Goal: Task Accomplishment & Management: Manage account settings

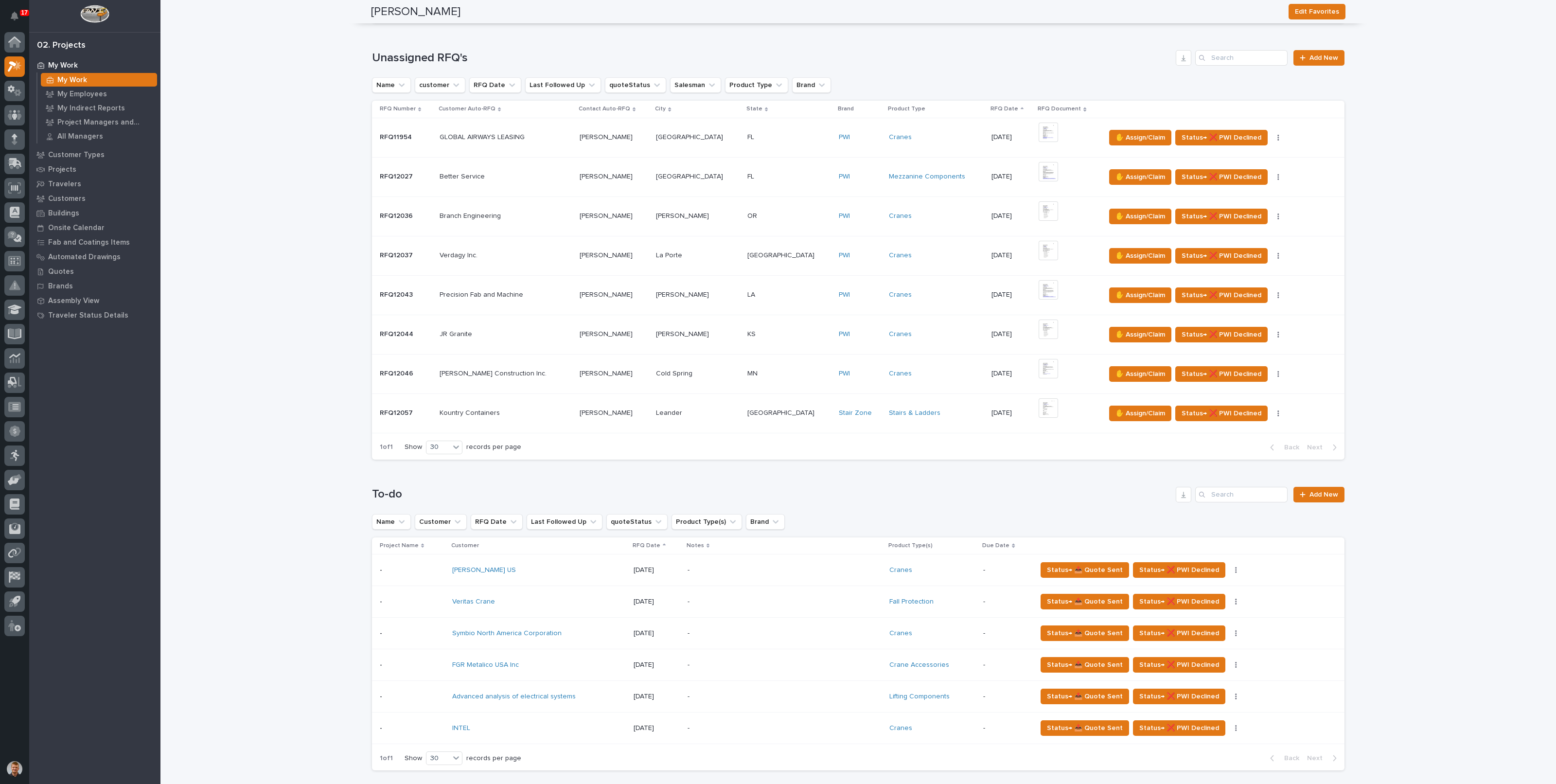
scroll to position [182, 0]
click at [926, 416] on div "Stairs & Ladders" at bounding box center [936, 413] width 95 height 16
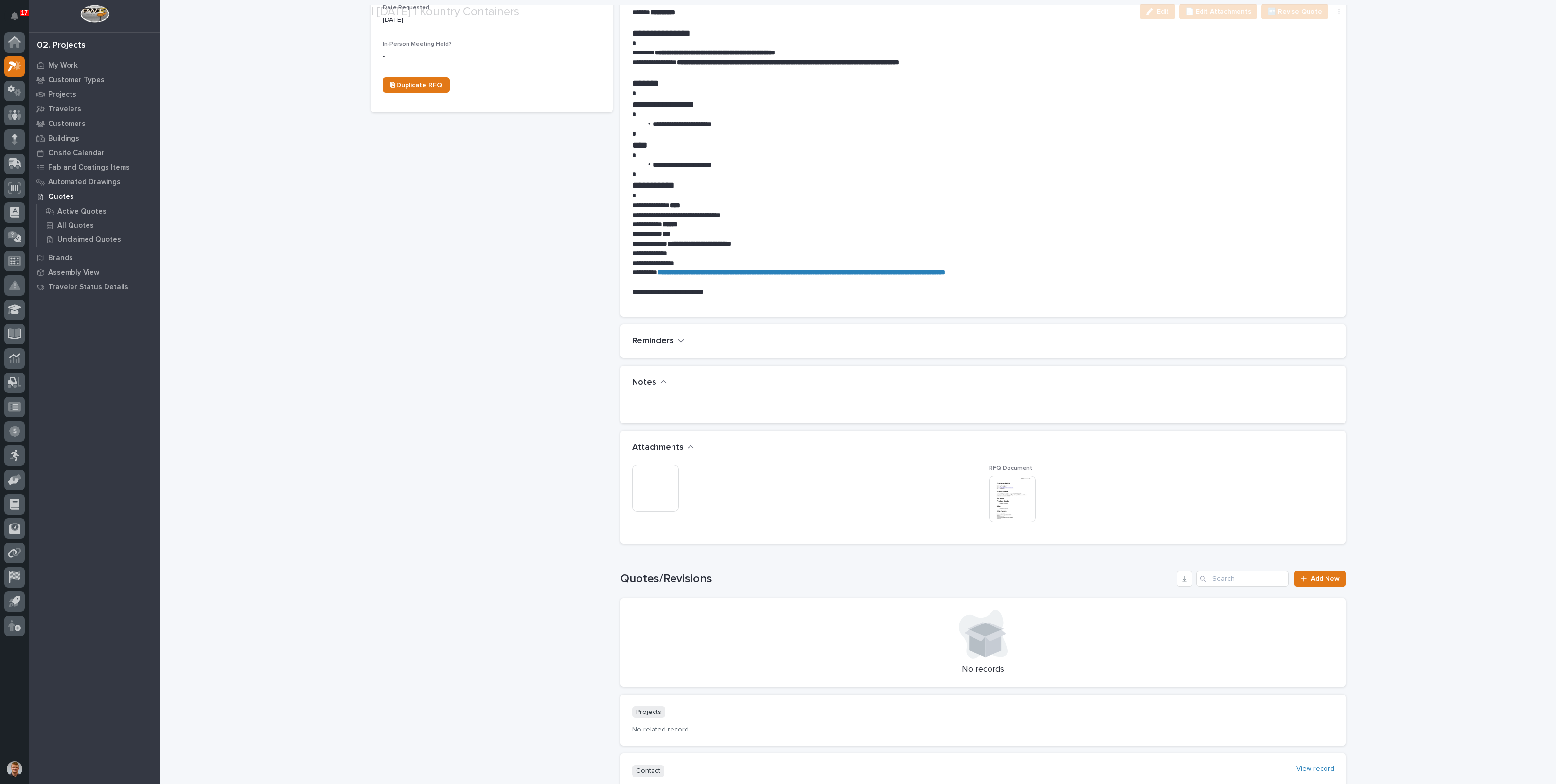
scroll to position [425, 0]
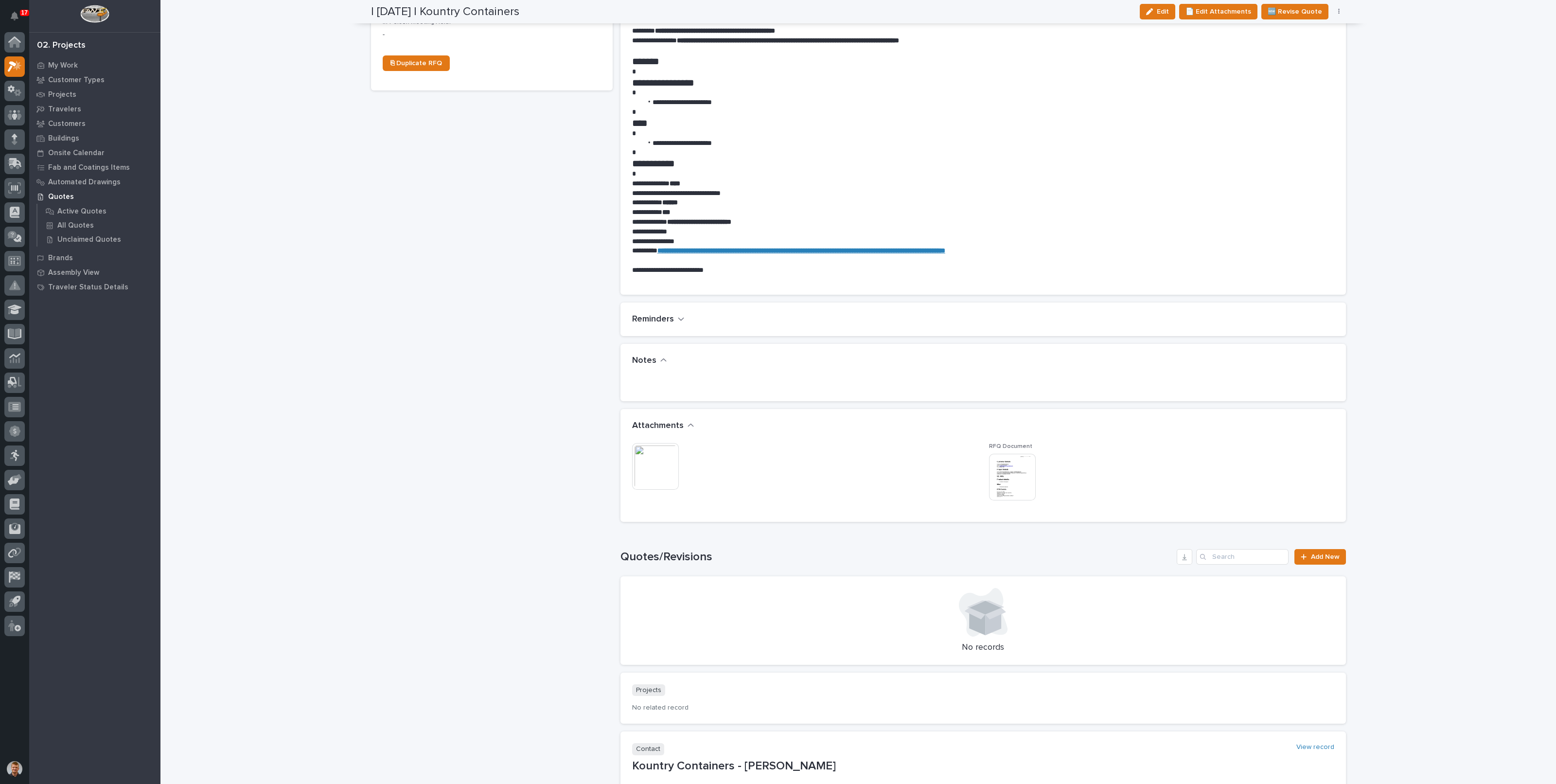
click at [660, 465] on img at bounding box center [655, 466] width 47 height 47
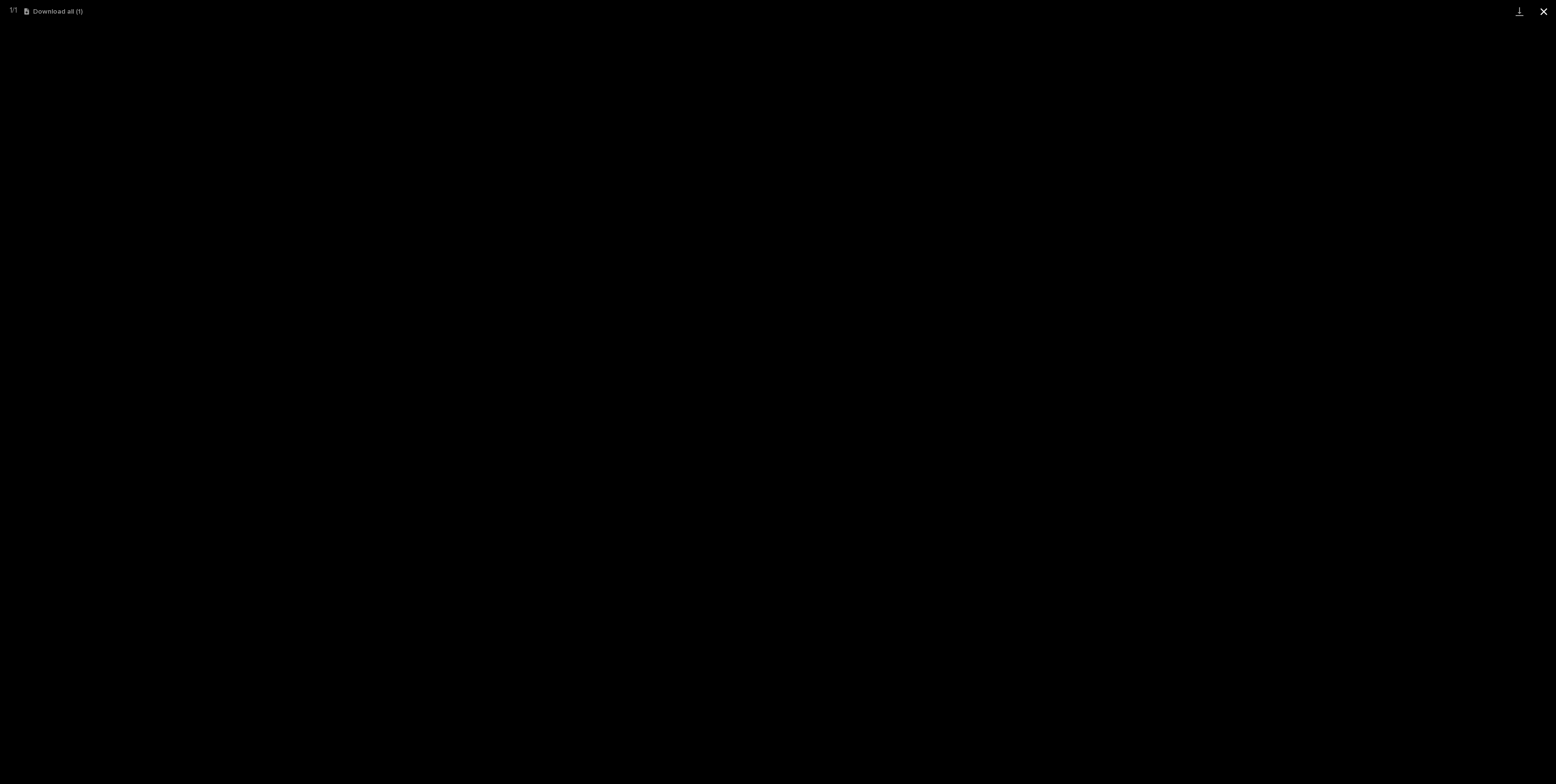
click at [1548, 16] on button "Close gallery" at bounding box center [1544, 11] width 24 height 23
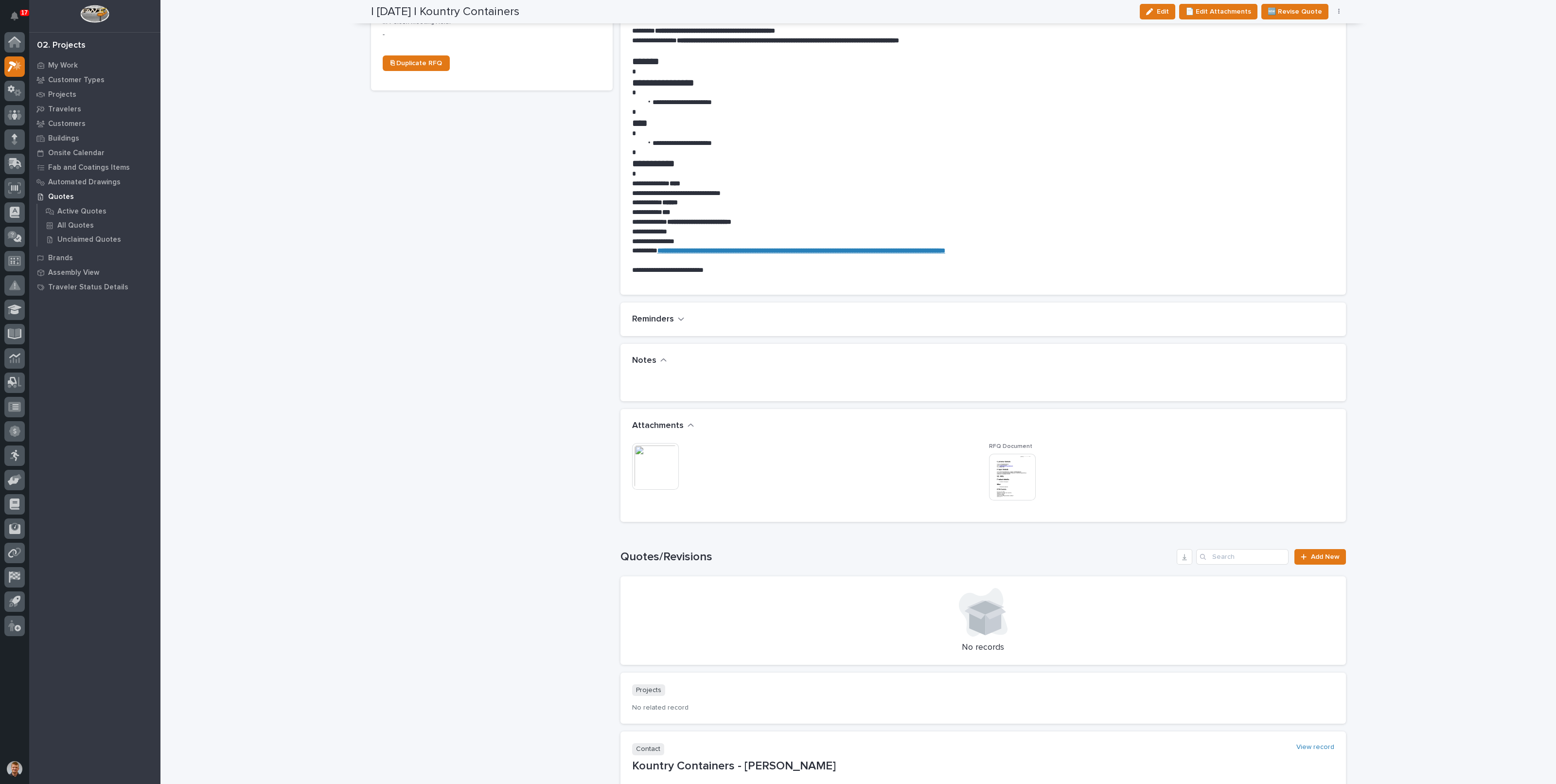
click at [643, 461] on img at bounding box center [655, 466] width 47 height 47
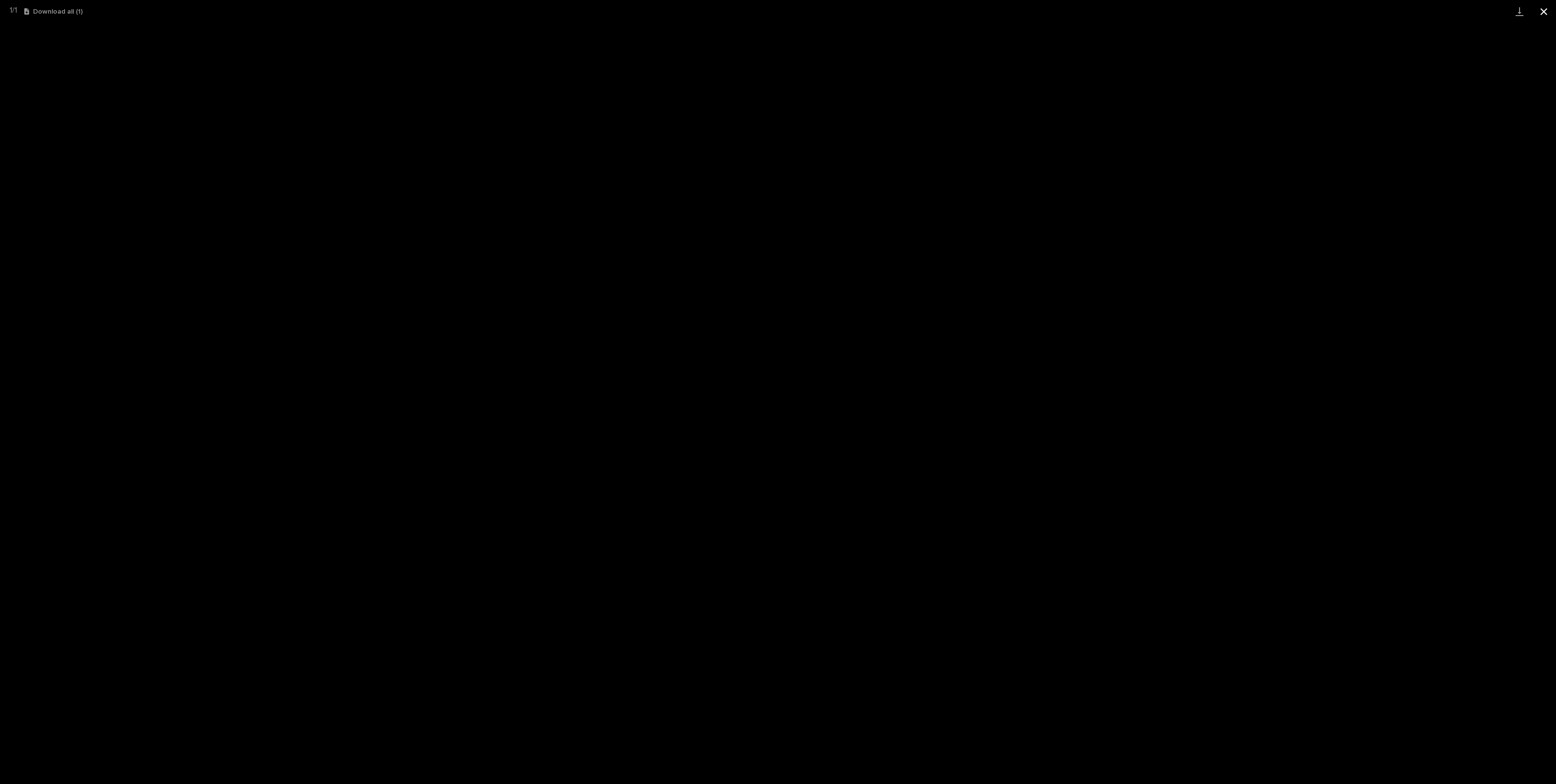
click at [1540, 13] on button "Close gallery" at bounding box center [1544, 11] width 24 height 23
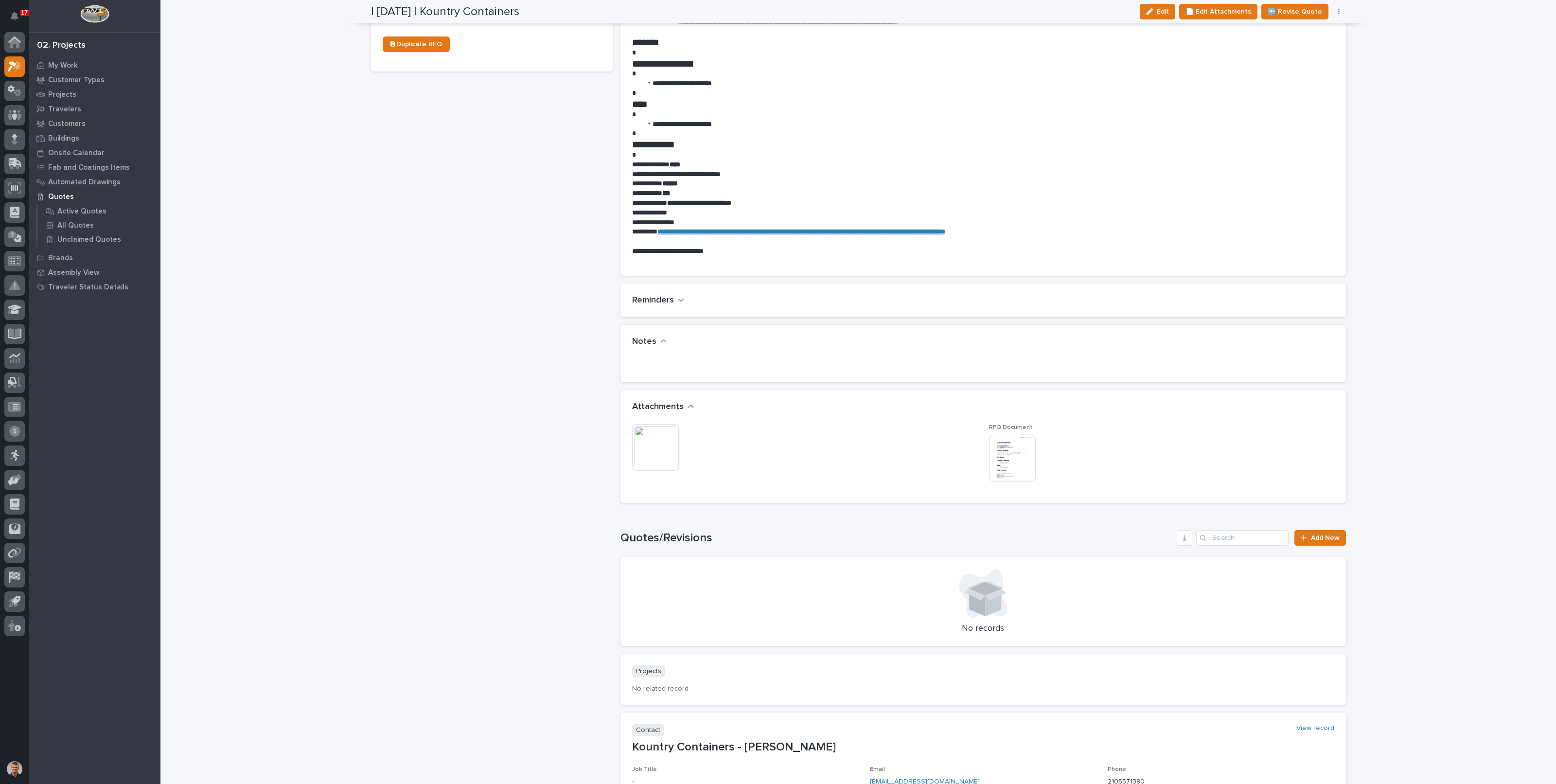
scroll to position [391, 0]
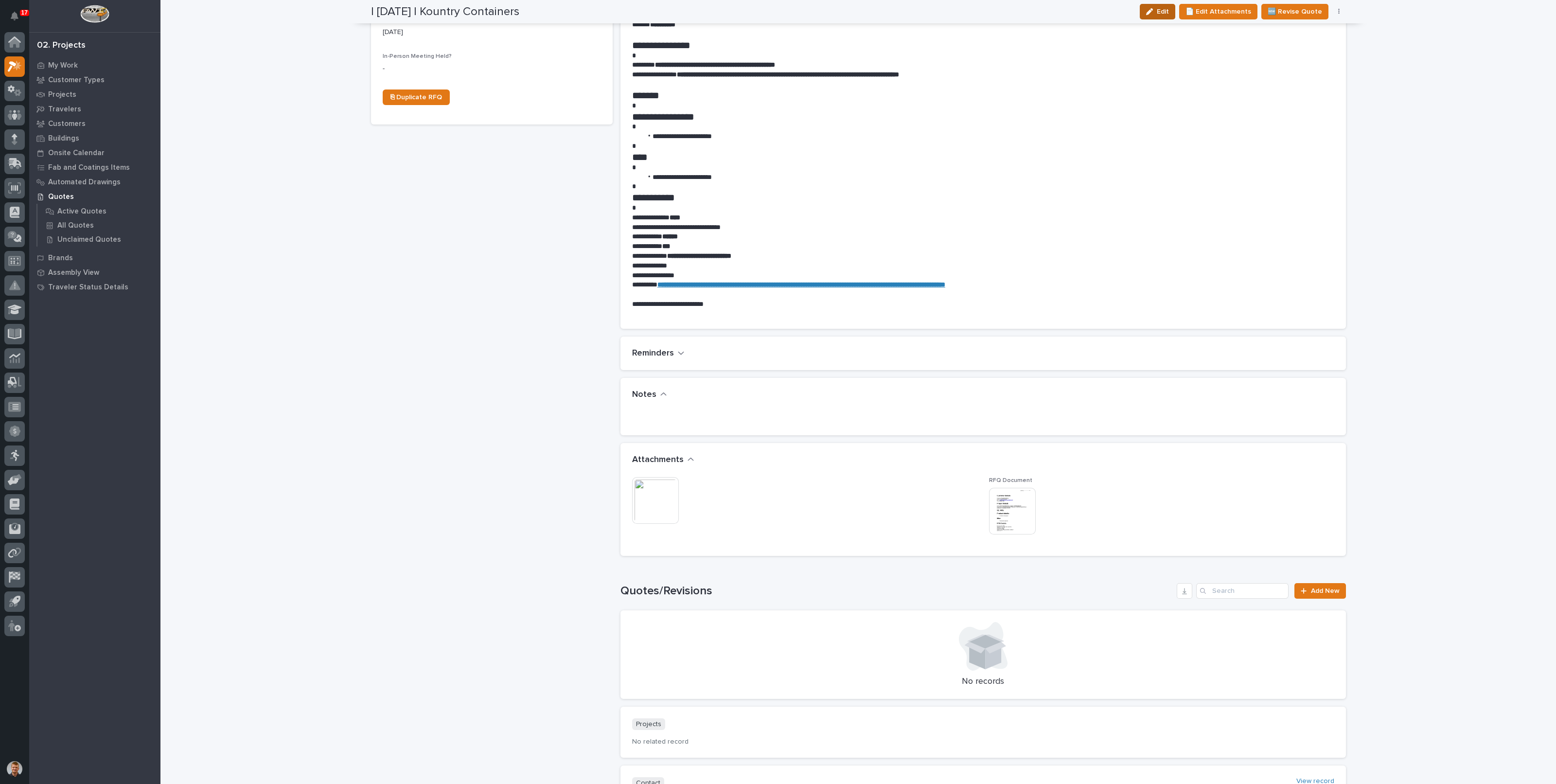
click at [1167, 11] on span "Edit" at bounding box center [1163, 11] width 12 height 8
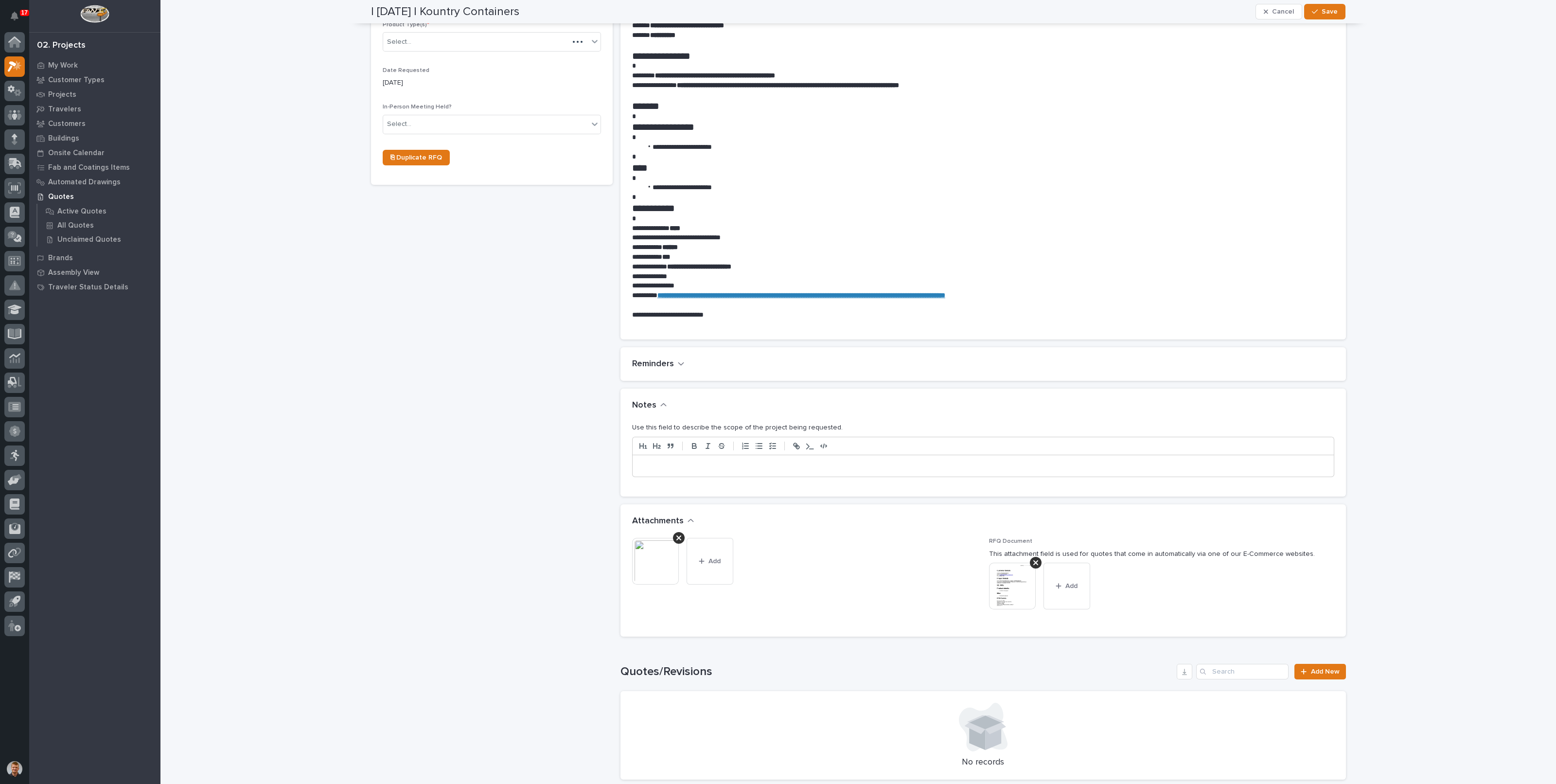
scroll to position [432, 0]
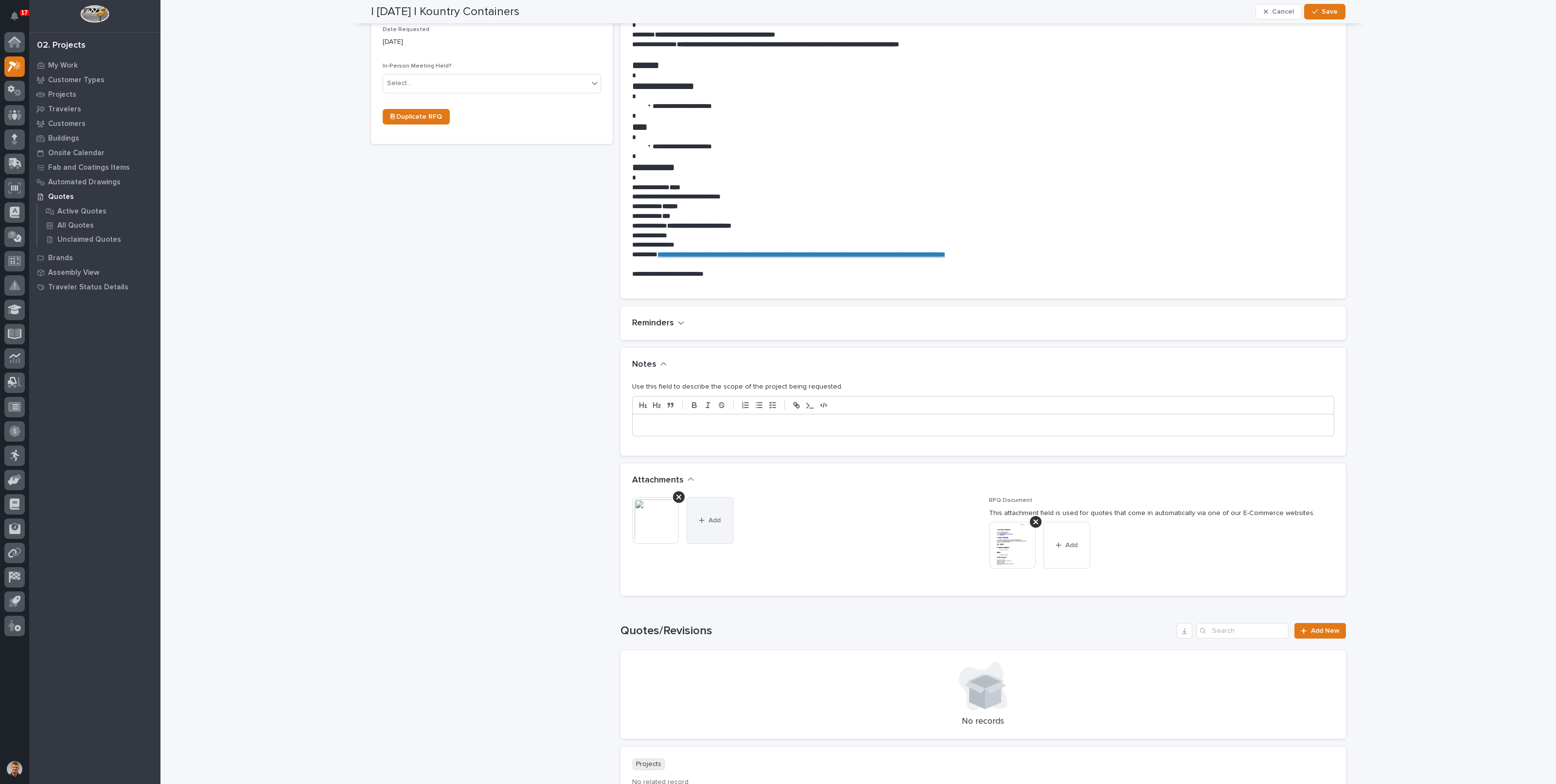
click at [699, 518] on icon "button" at bounding box center [702, 520] width 6 height 7
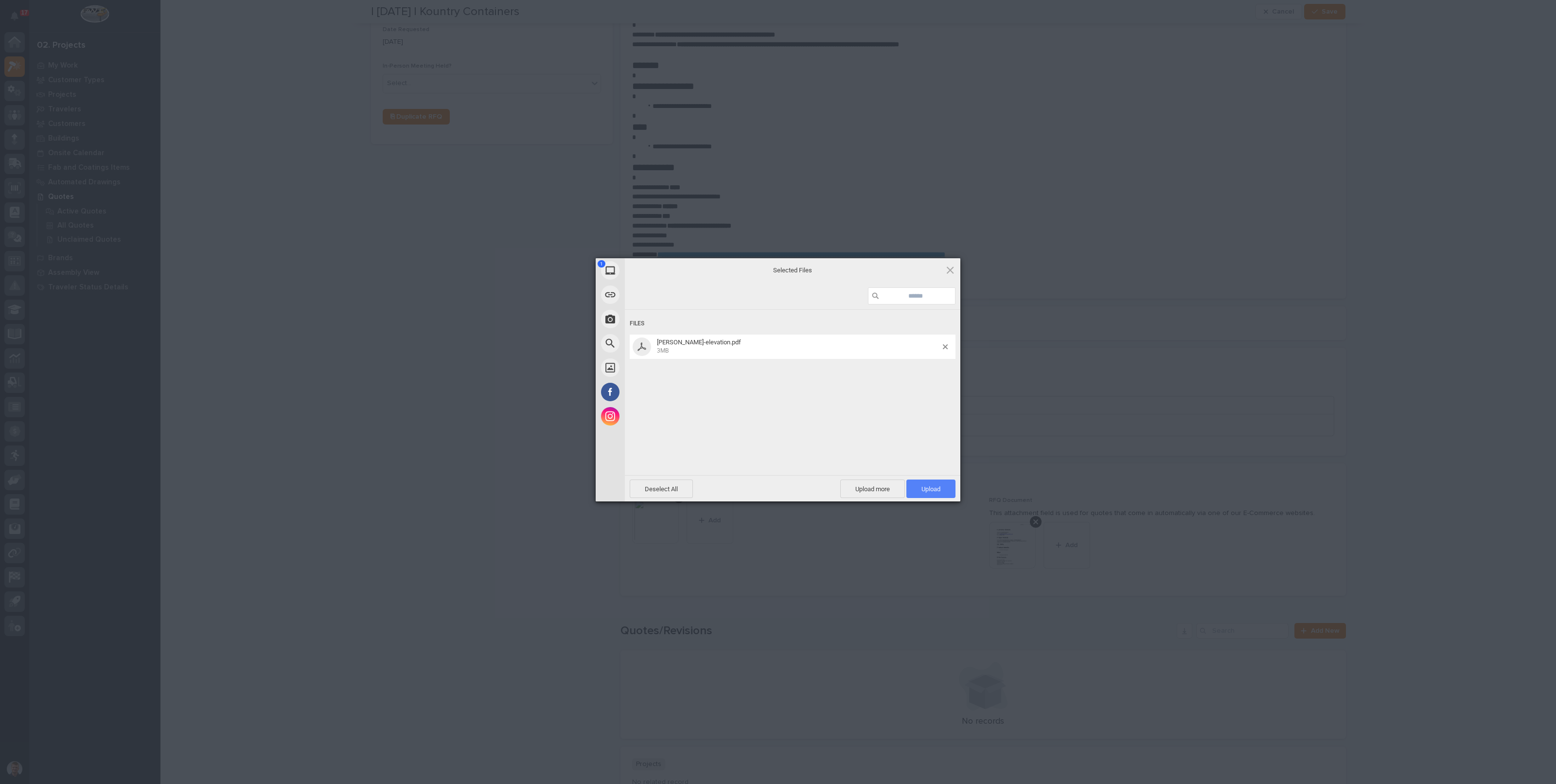
click at [938, 481] on span "Upload 1" at bounding box center [931, 489] width 49 height 19
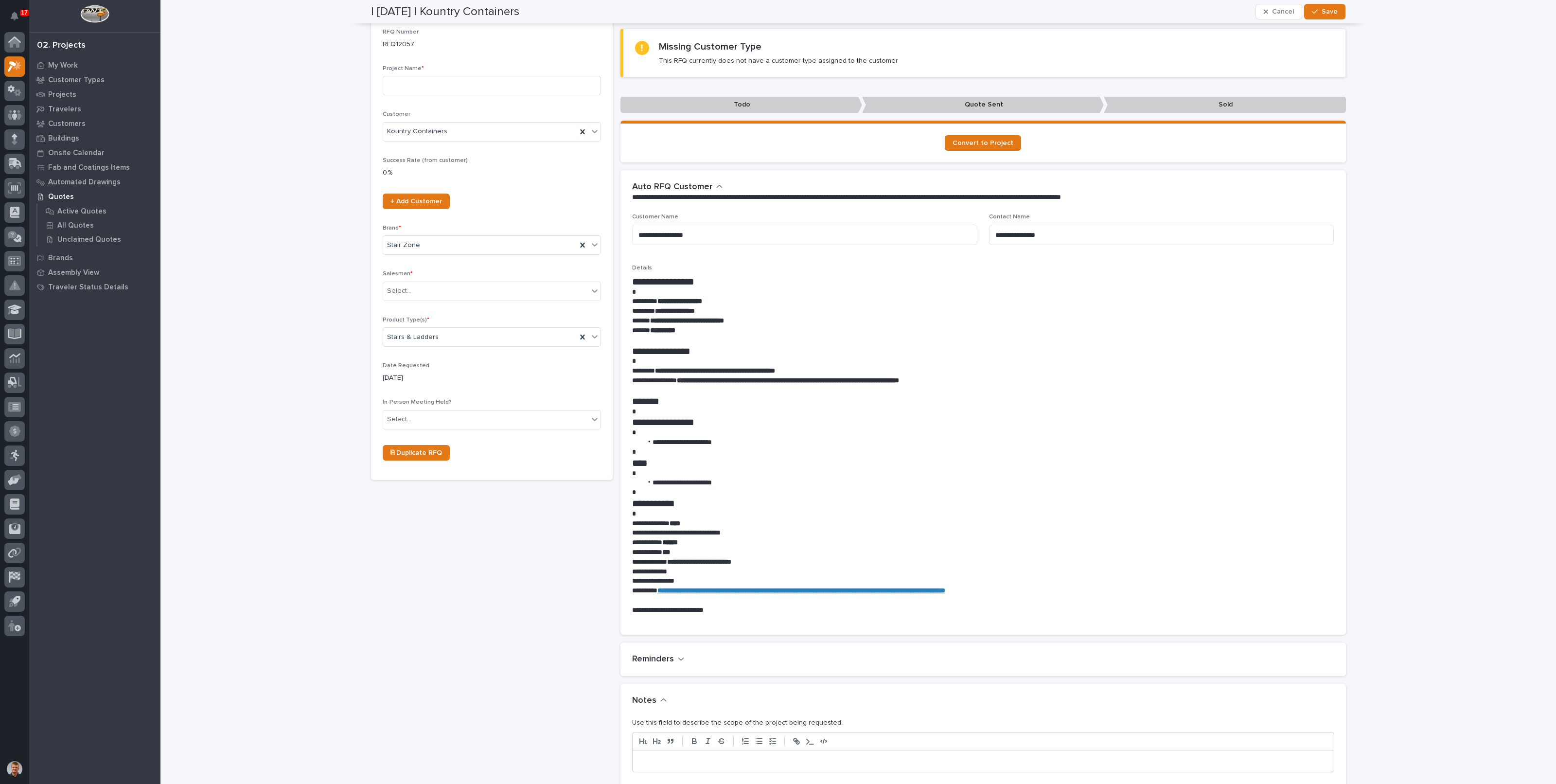
scroll to position [0, 0]
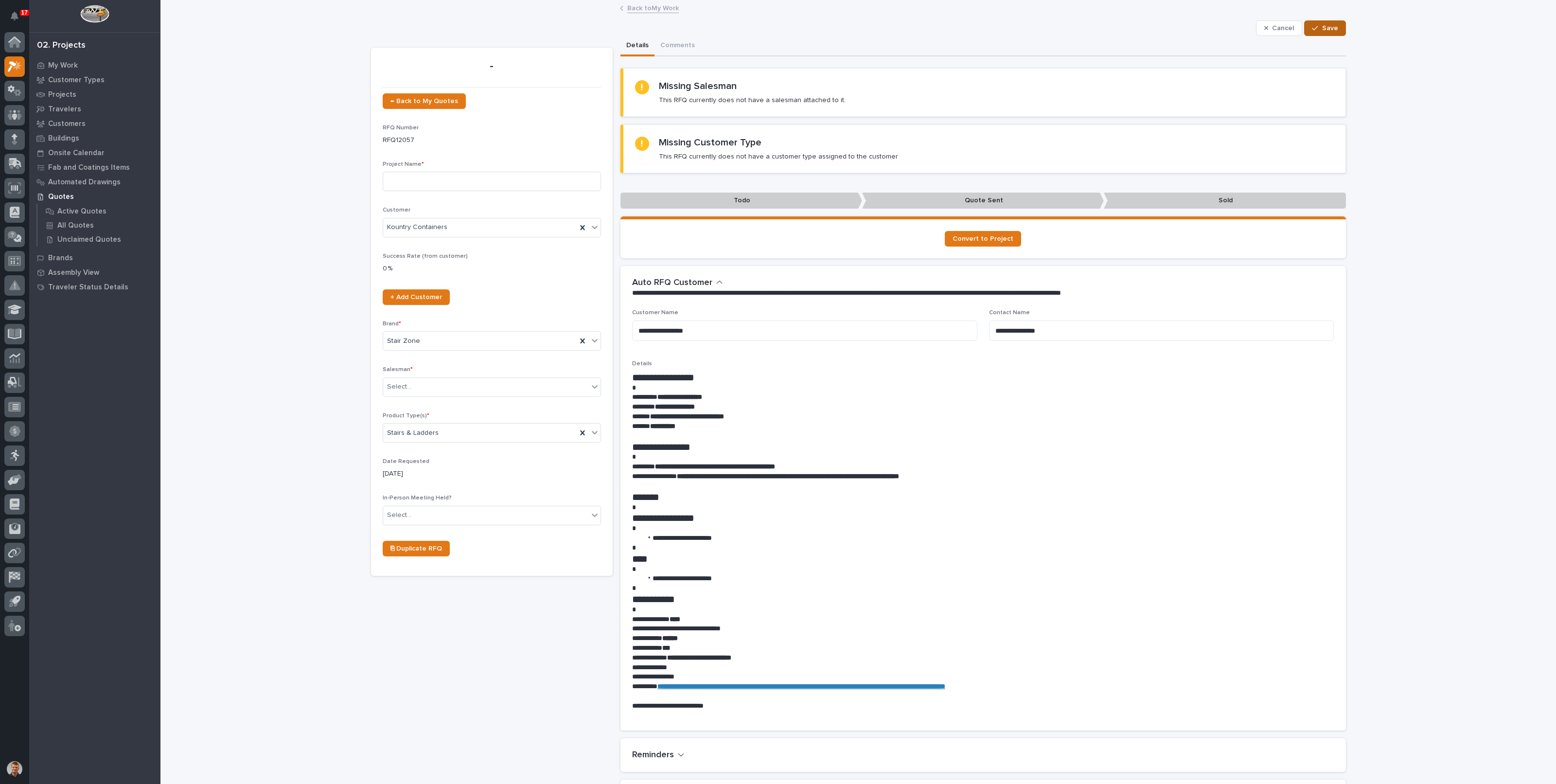
click at [1340, 28] on button "Save" at bounding box center [1325, 28] width 41 height 16
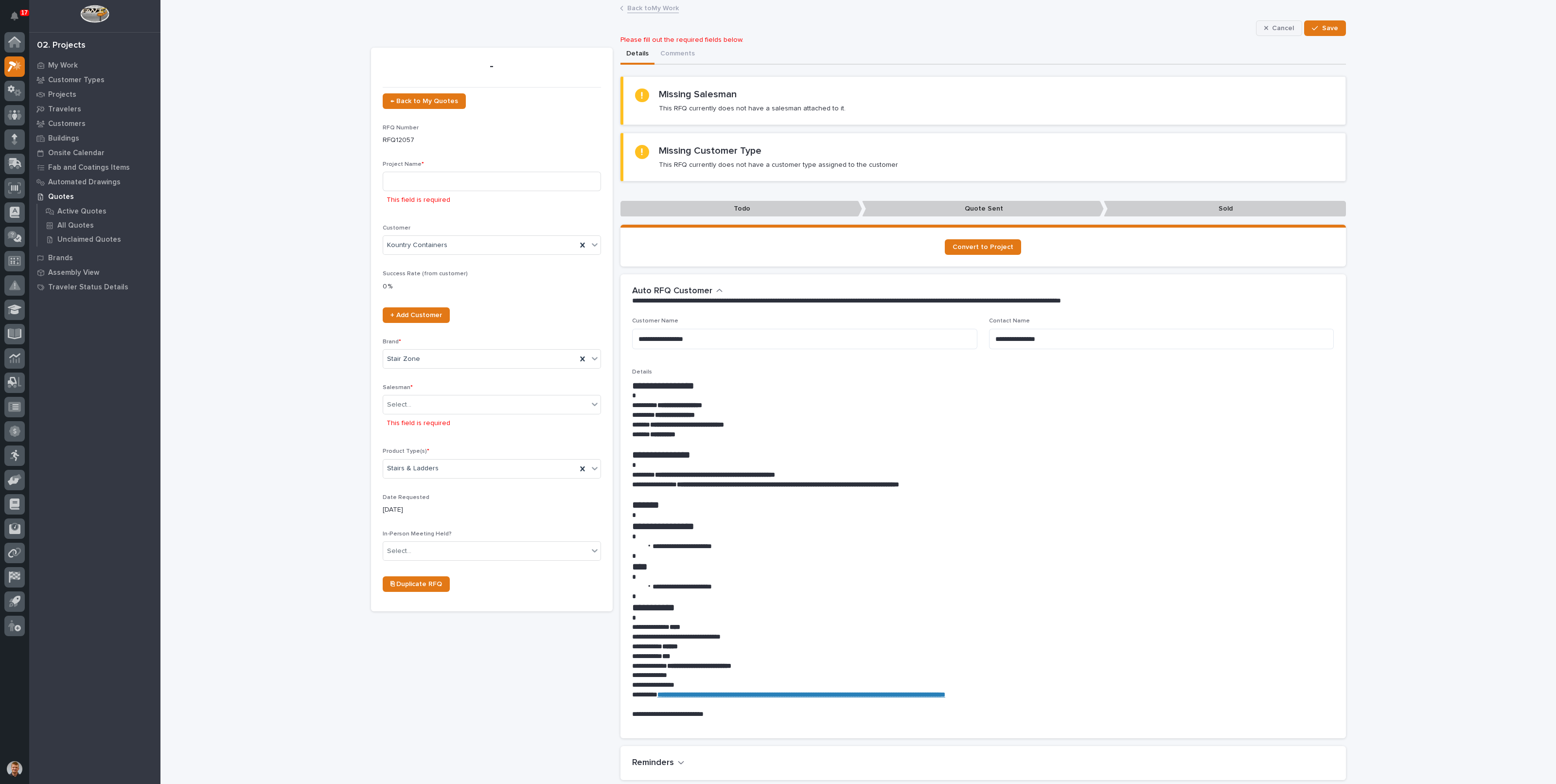
click at [1264, 26] on icon "button" at bounding box center [1266, 28] width 4 height 7
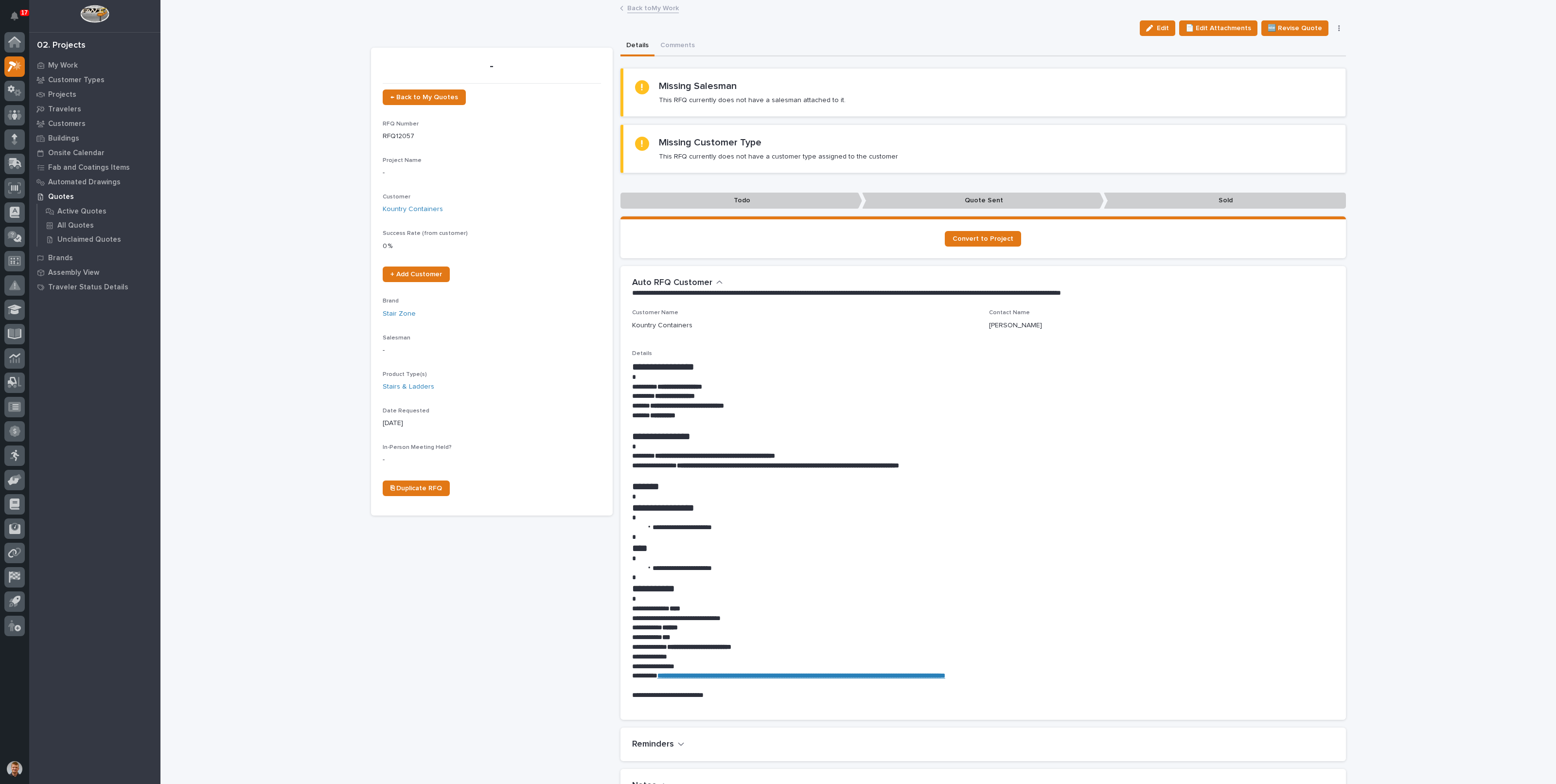
click at [627, 4] on link "Back to My Work" at bounding box center [652, 7] width 51 height 11
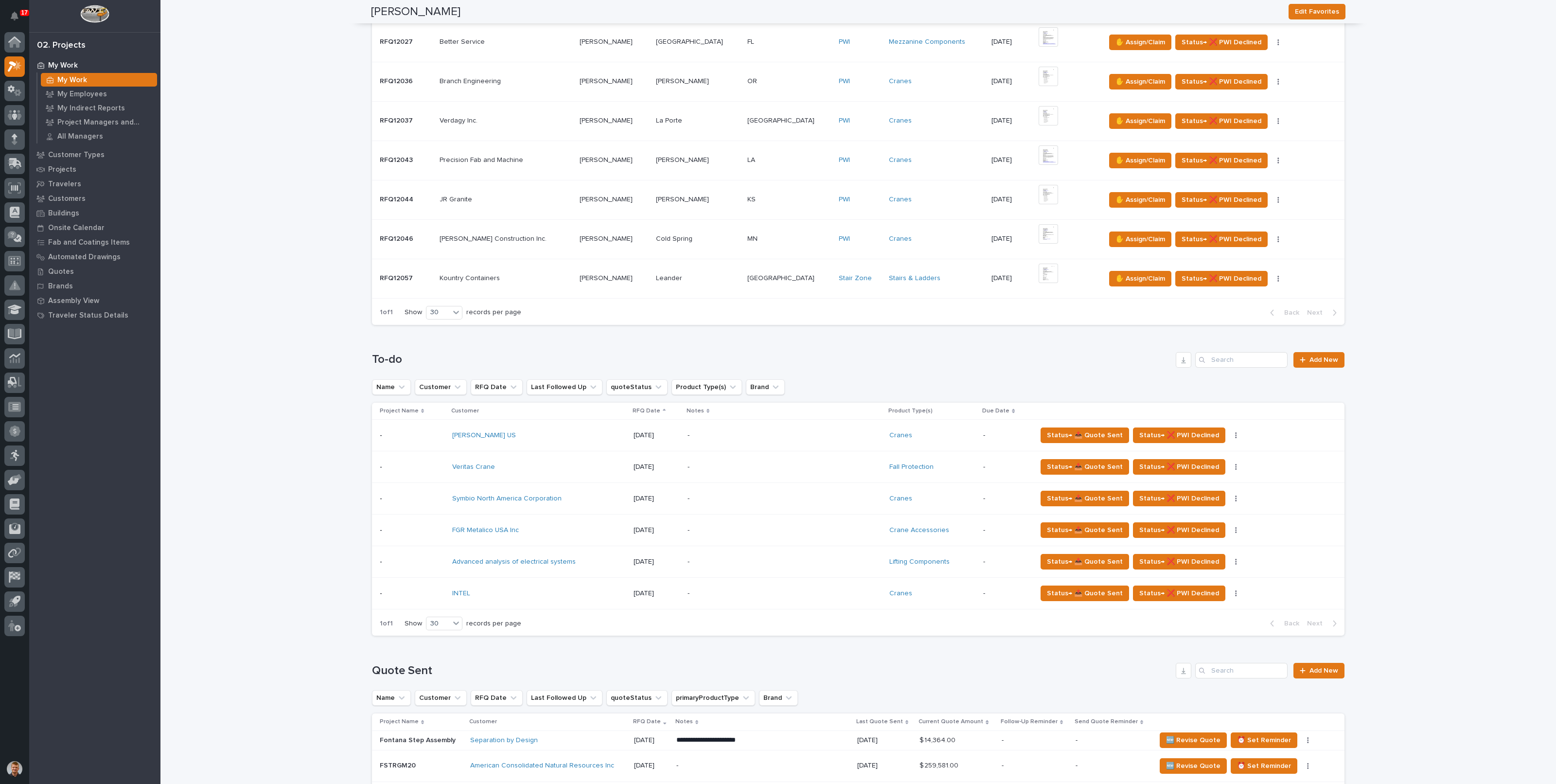
scroll to position [425, 0]
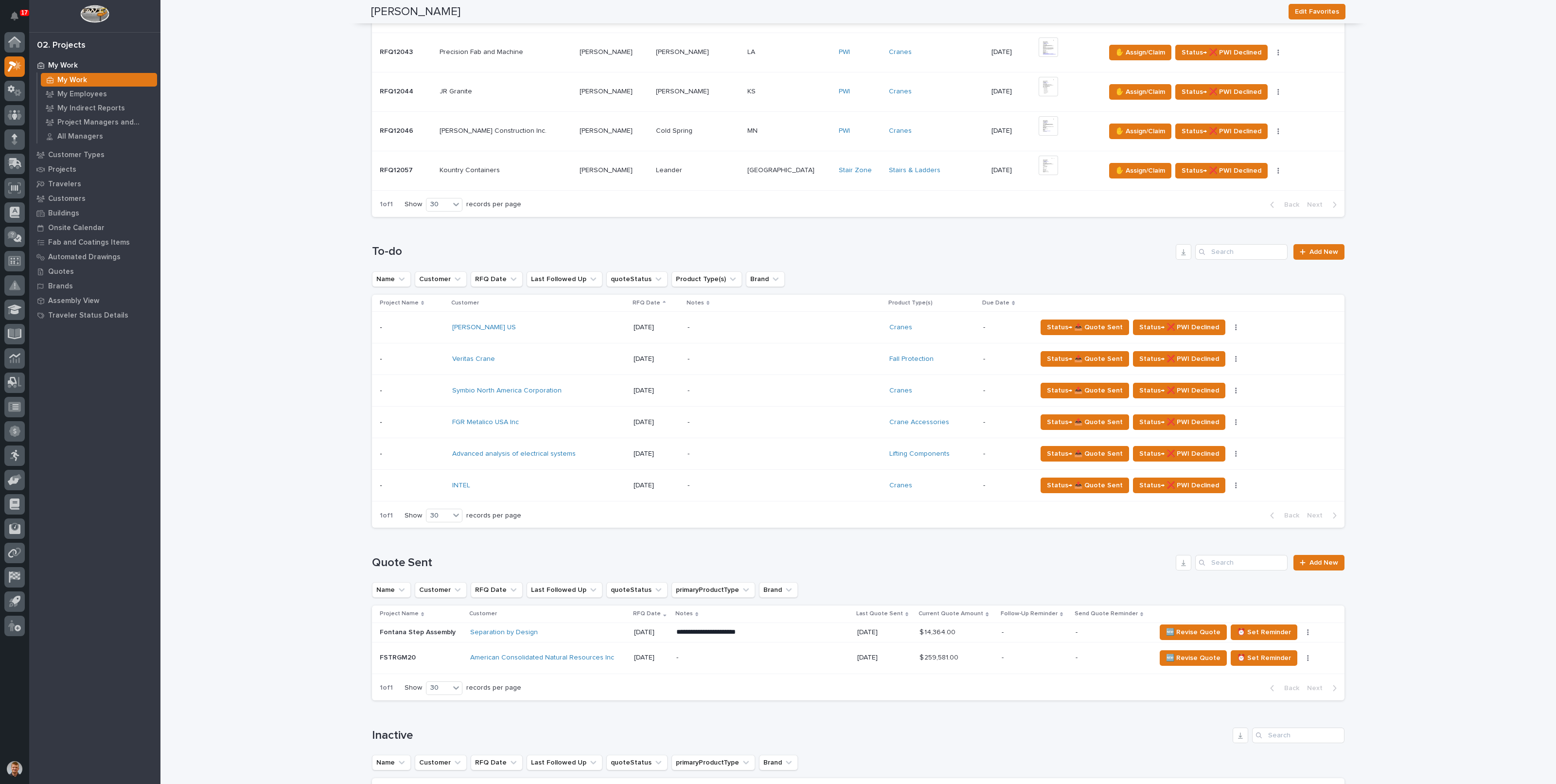
click at [817, 489] on div "-" at bounding box center [773, 486] width 170 height 22
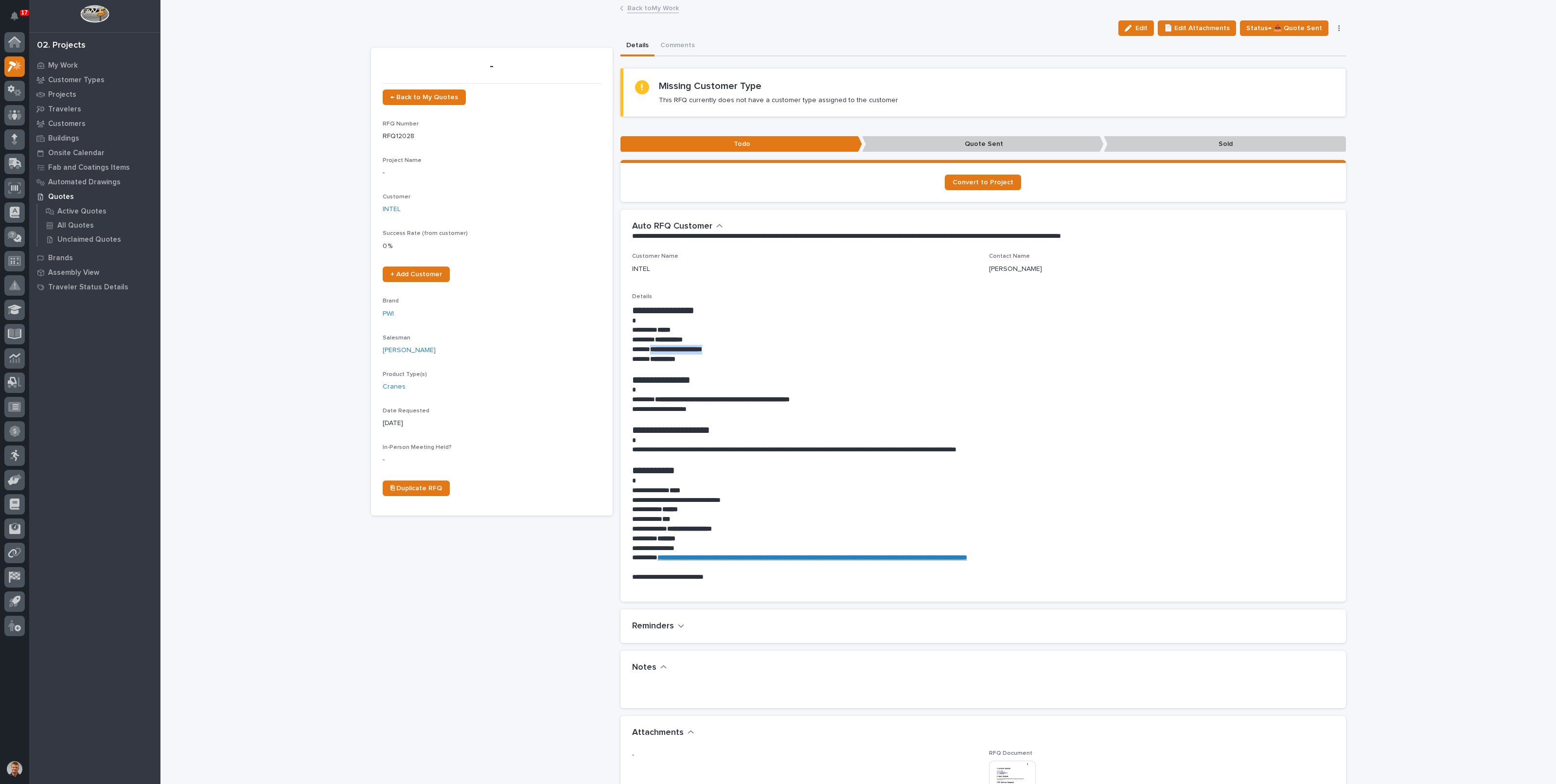
drag, startPoint x: 647, startPoint y: 350, endPoint x: 705, endPoint y: 350, distance: 58.0
click at [702, 350] on strong "**********" at bounding box center [676, 349] width 52 height 7
copy strong "**********"
click at [328, 211] on div "Loading... Saving… Loading... Saving… | [DATE] | INTEL Edit 📄 Edit Attachments …" at bounding box center [858, 606] width 1395 height 1210
click at [1333, 28] on button "button" at bounding box center [1339, 28] width 14 height 7
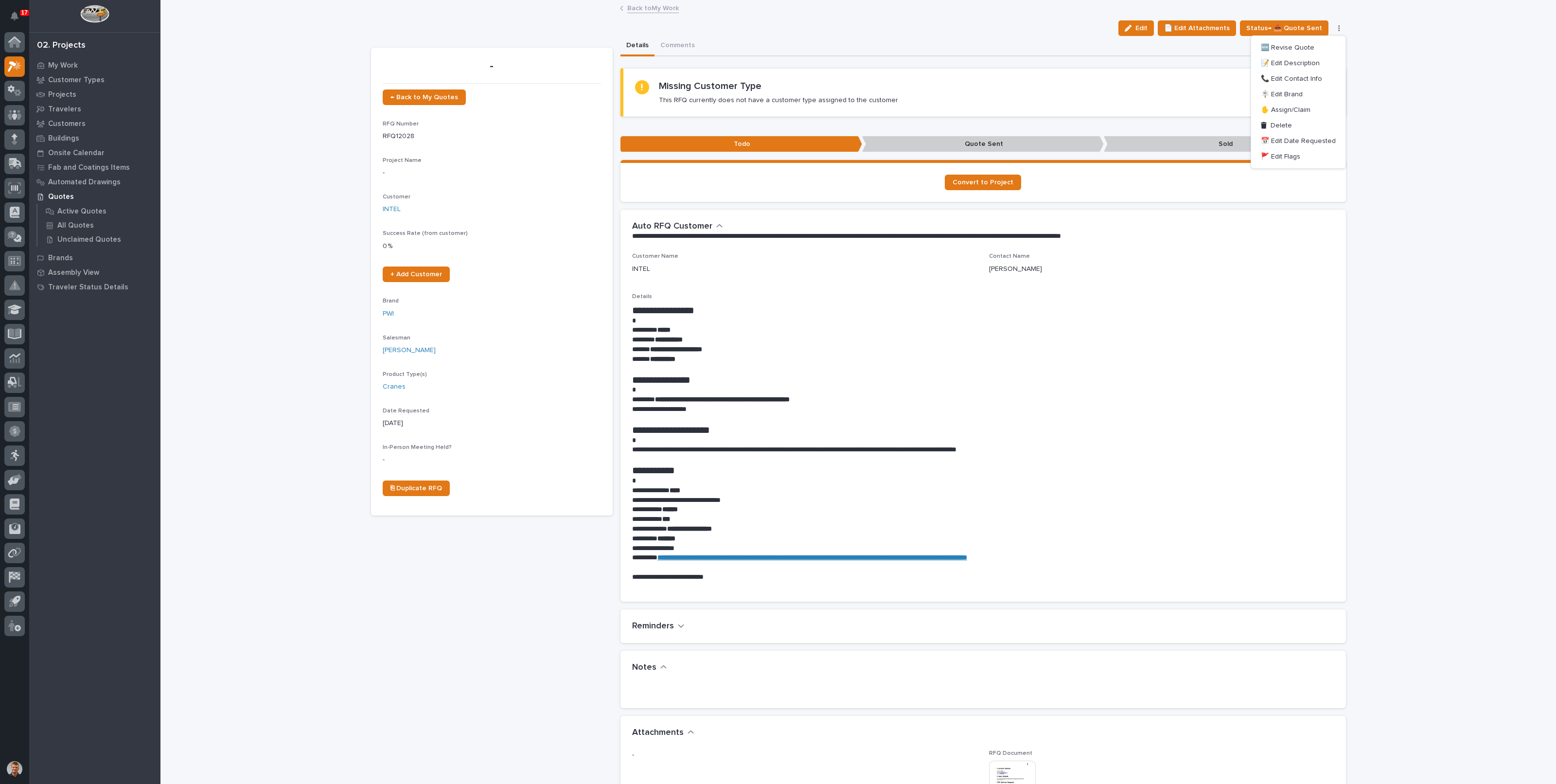
click at [1378, 48] on div "Loading... Saving… Loading... Saving… | [DATE] | INTEL Edit 📄 Edit Attachments …" at bounding box center [858, 606] width 1395 height 1210
click at [1337, 28] on button "button" at bounding box center [1339, 28] width 14 height 7
click at [849, 46] on div "Details Comments" at bounding box center [983, 47] width 725 height 21
click at [640, 8] on link "Back to My Work" at bounding box center [652, 7] width 51 height 11
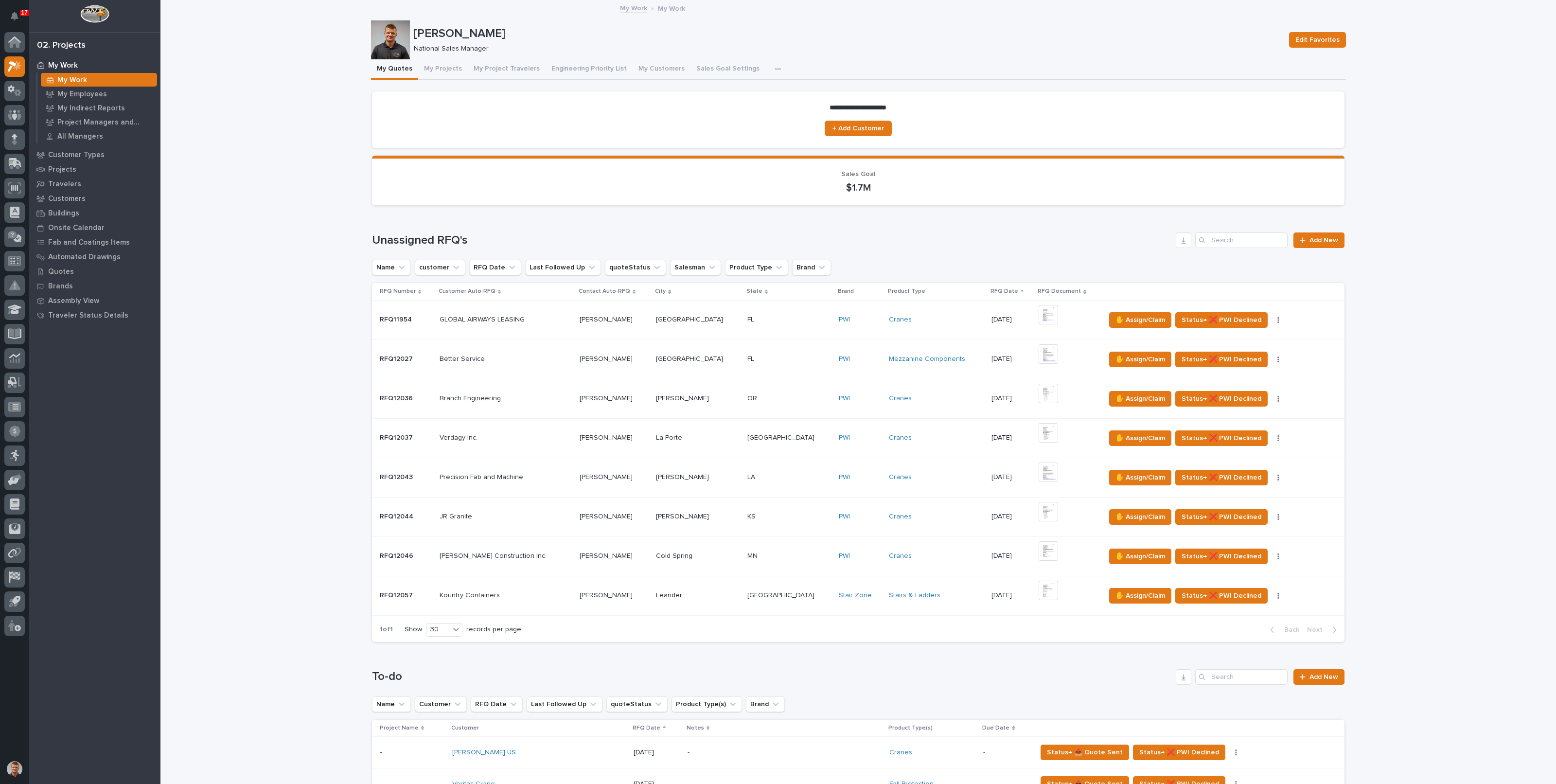
scroll to position [425, 0]
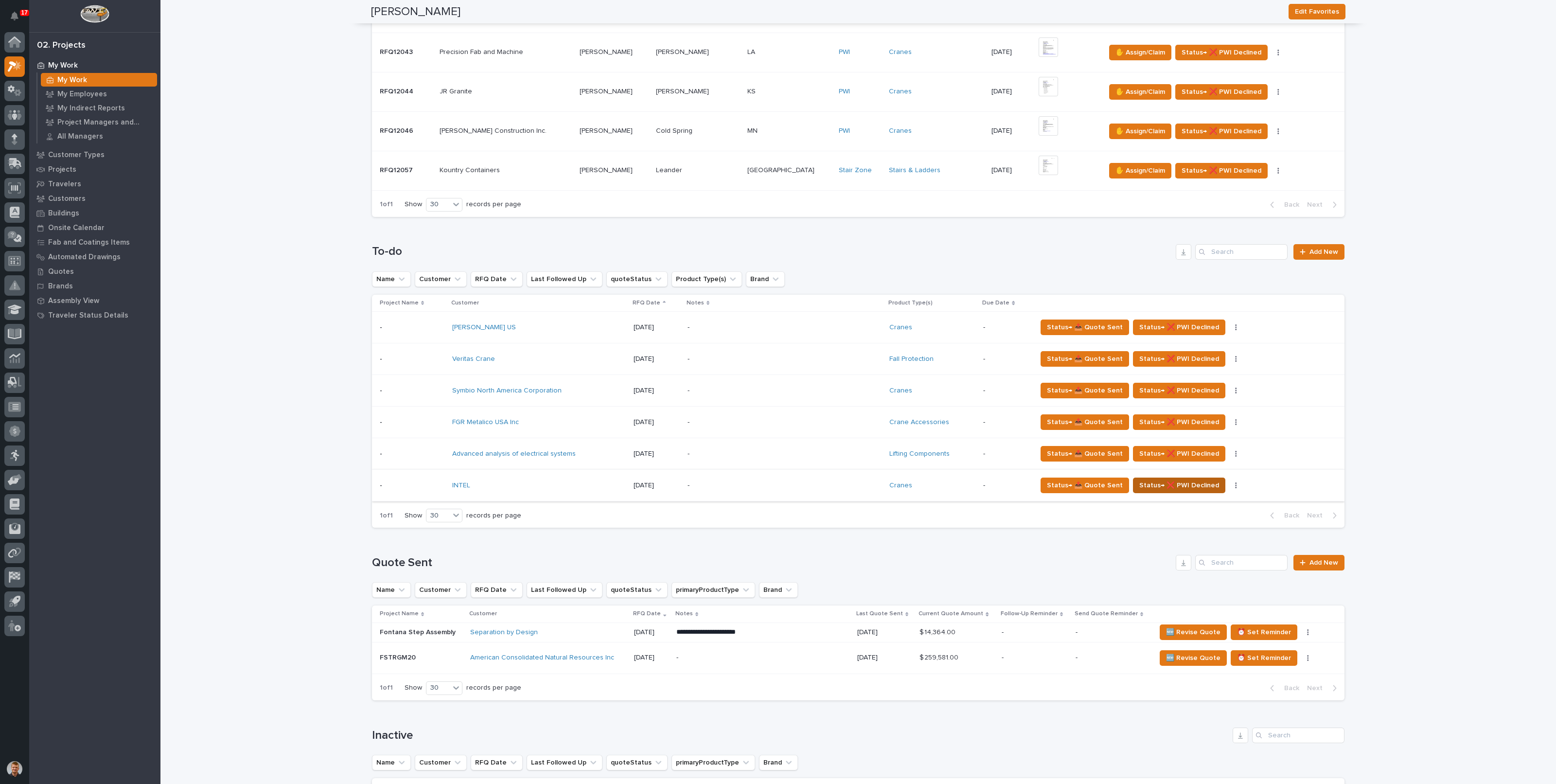
click at [1171, 480] on span "Status→ ❌ PWI Declined" at bounding box center [1179, 485] width 80 height 11
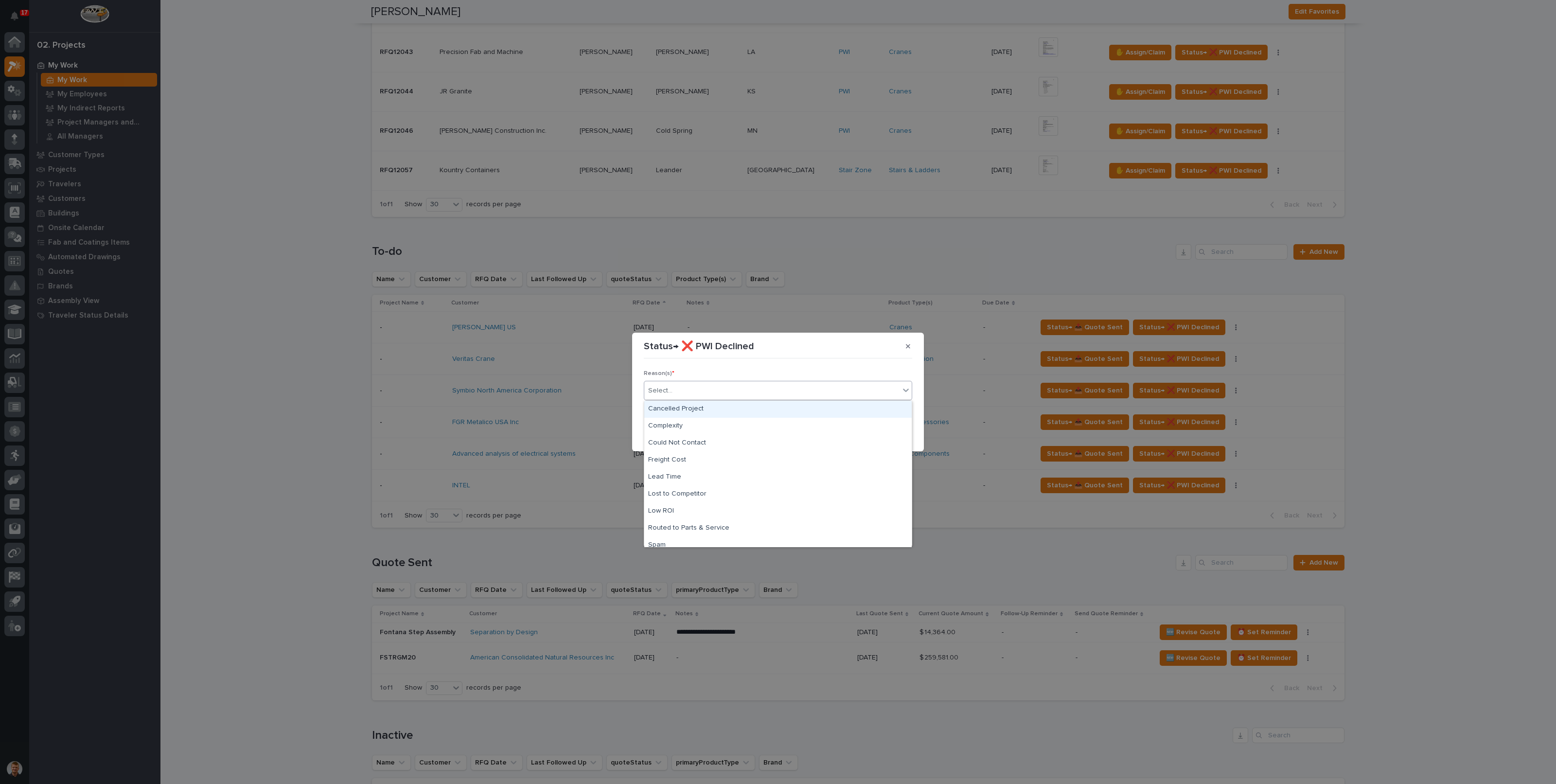
click at [737, 398] on div "Select..." at bounding box center [778, 390] width 268 height 19
click at [1001, 545] on div "Status→ ❌ PWI Declined Reason(s) * option Too Expensive focused, 10 of 10. 10 r…" at bounding box center [778, 392] width 1556 height 784
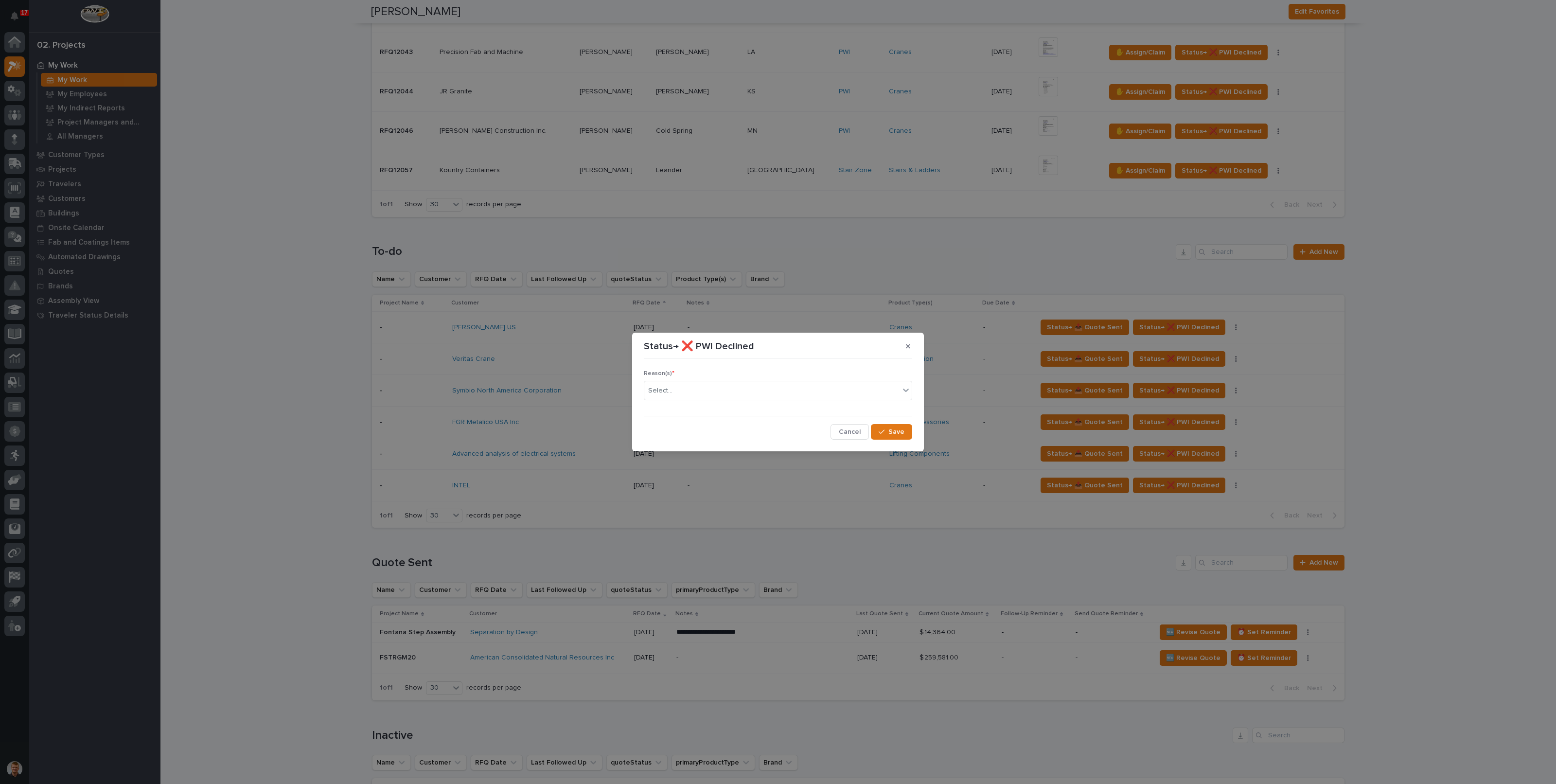
click at [980, 562] on div "Status→ ❌ PWI Declined Reason(s) * Select... Cancel Save" at bounding box center [778, 392] width 1556 height 784
click at [857, 434] on span "Cancel" at bounding box center [850, 432] width 22 height 8
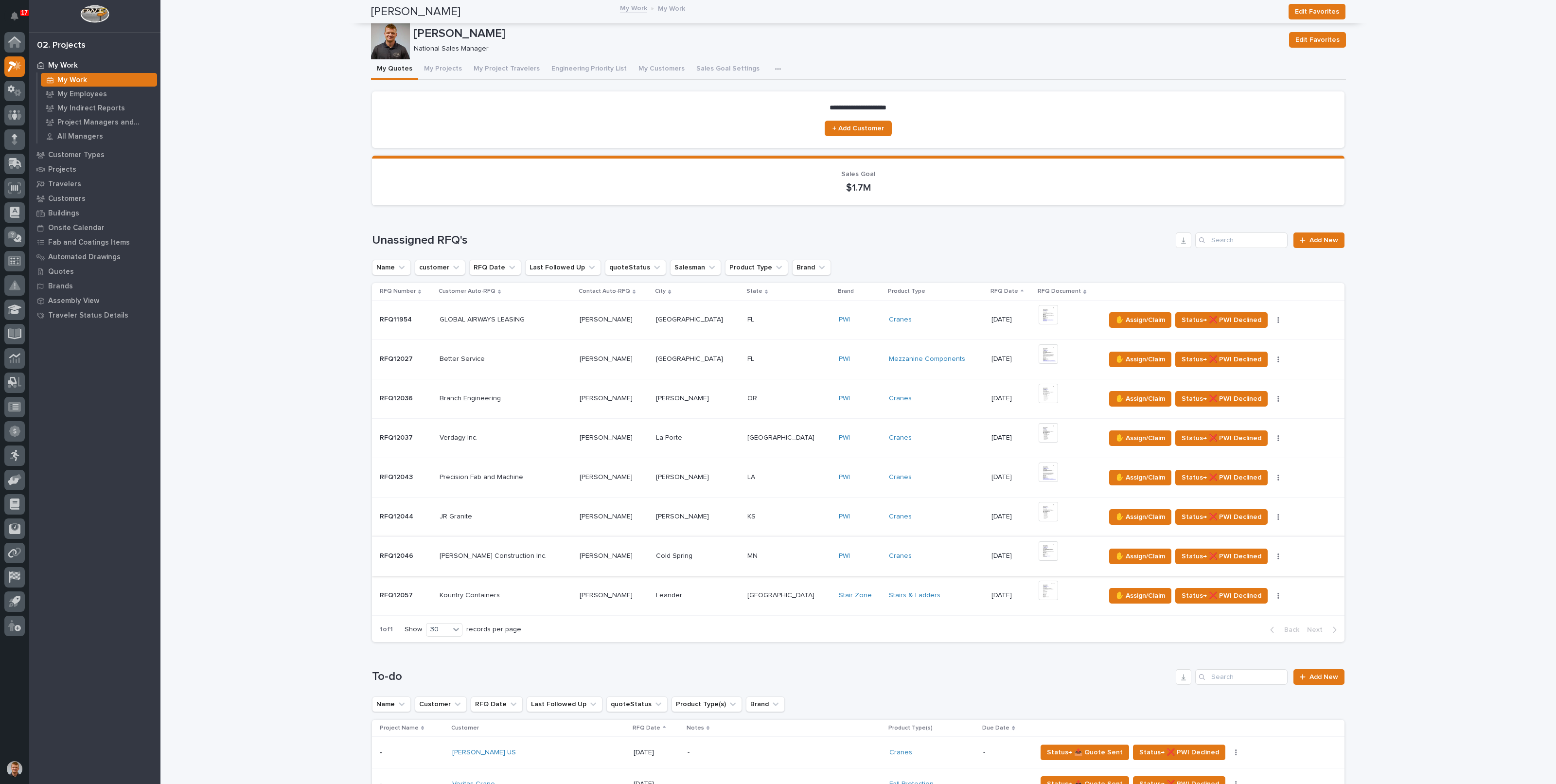
scroll to position [0, 0]
click at [775, 66] on icon "button" at bounding box center [778, 69] width 6 height 7
click at [737, 108] on span "RFQ Settings" at bounding box center [727, 112] width 40 height 8
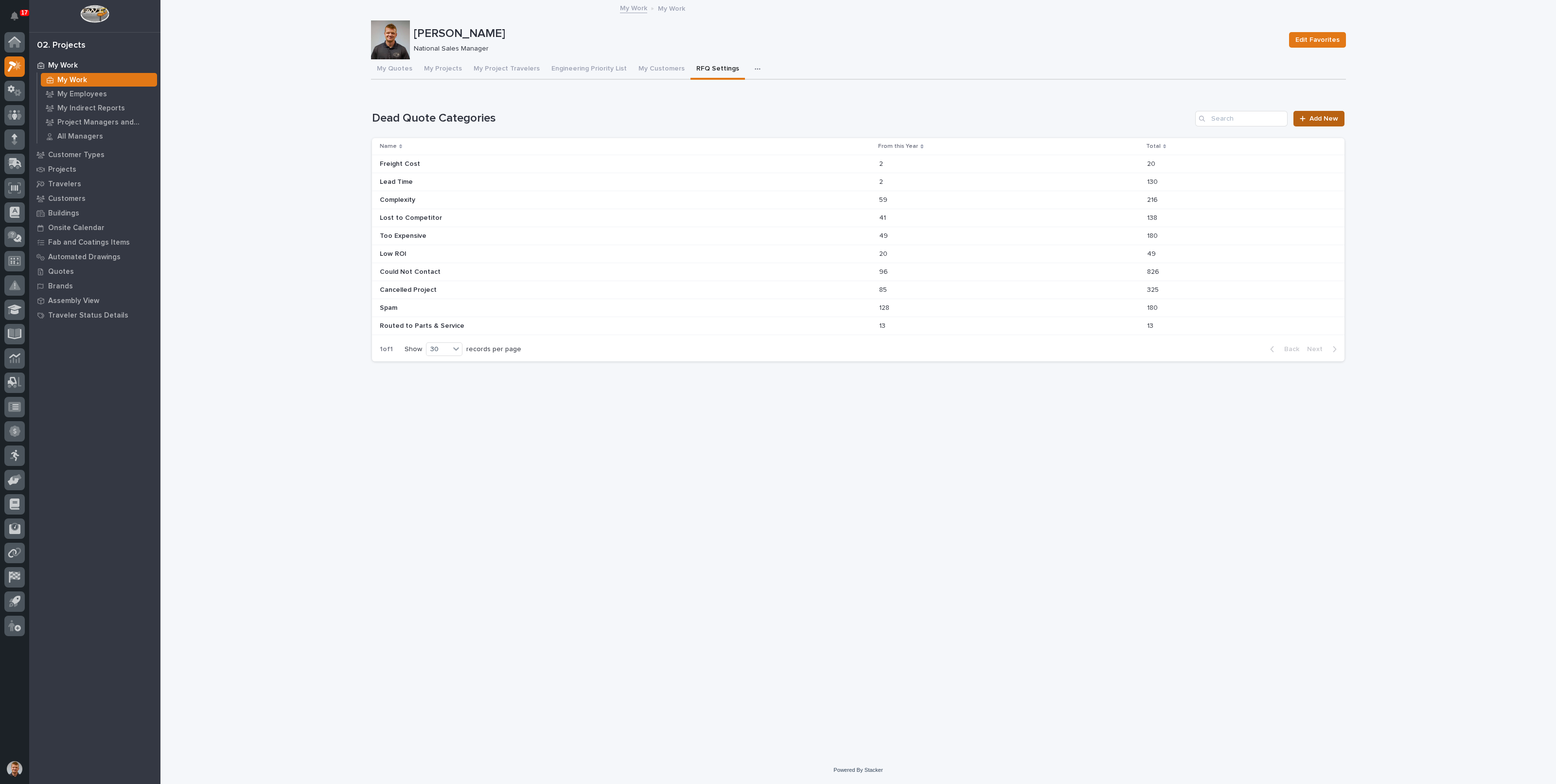
click at [1333, 120] on span "Add New" at bounding box center [1323, 118] width 28 height 7
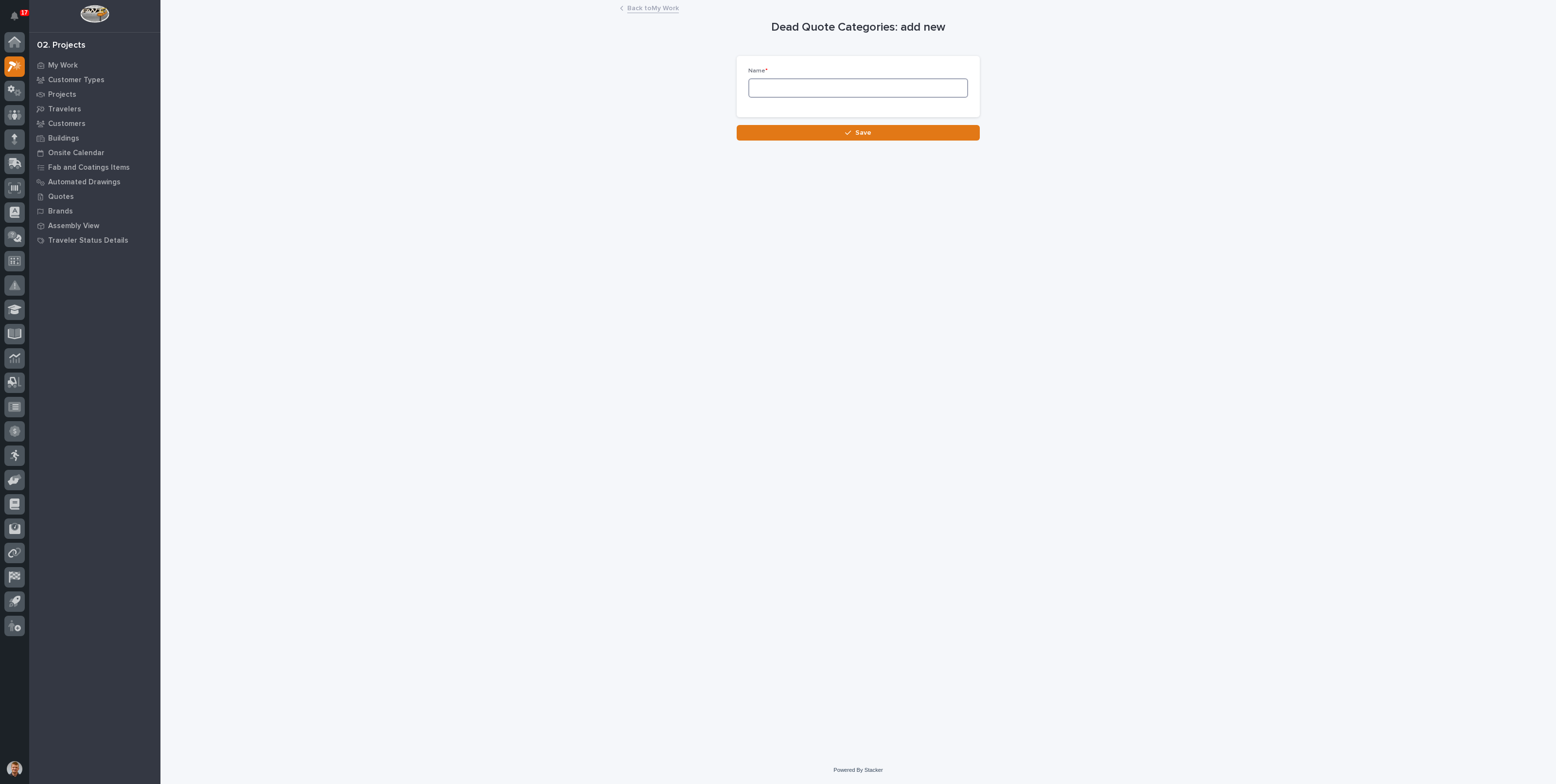
click at [770, 90] on input at bounding box center [858, 88] width 220 height 19
type input "Not a Service We Provide"
click at [856, 138] on button "Save" at bounding box center [858, 133] width 243 height 16
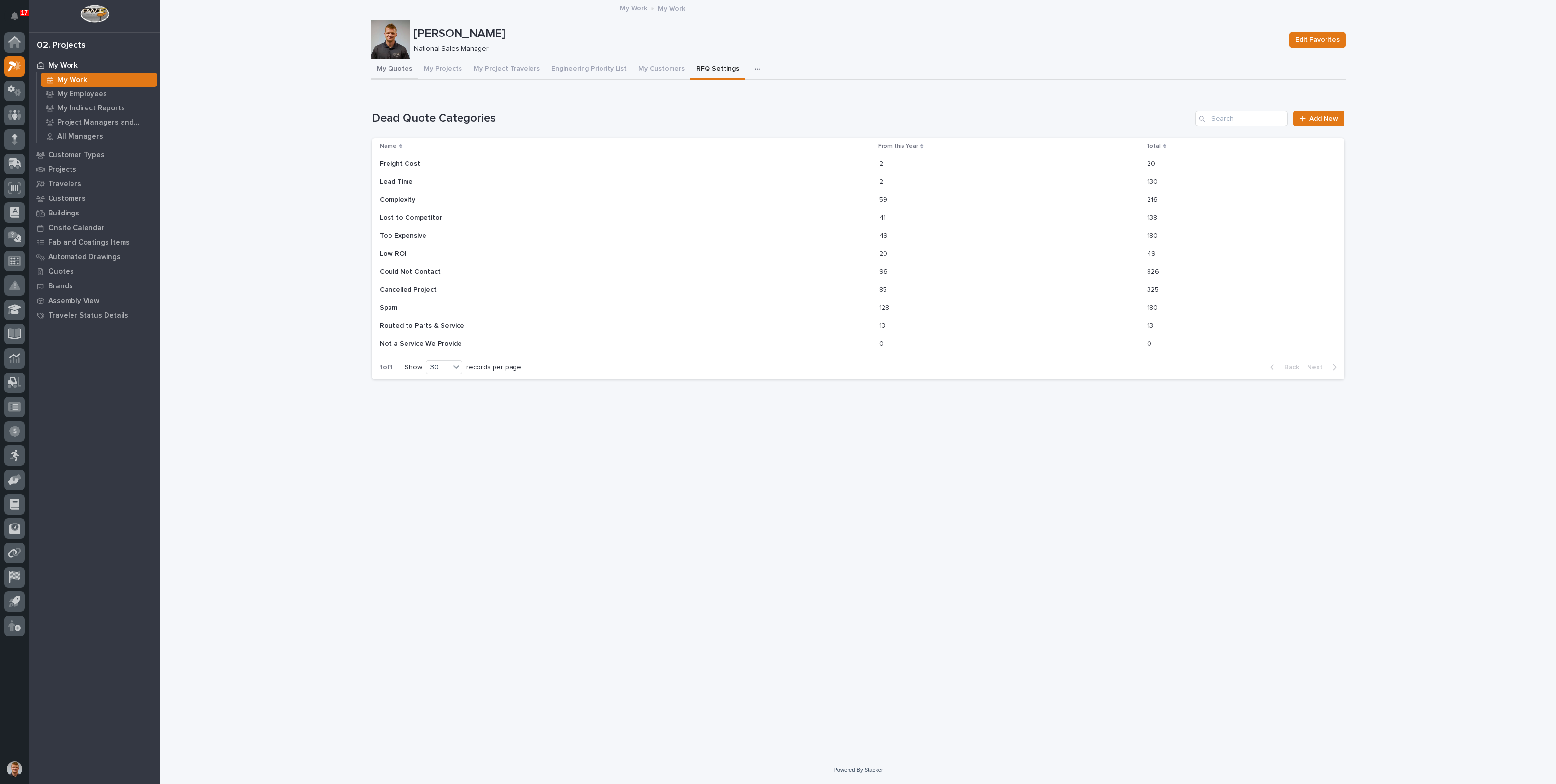
click at [375, 71] on button "My Quotes" at bounding box center [394, 69] width 47 height 21
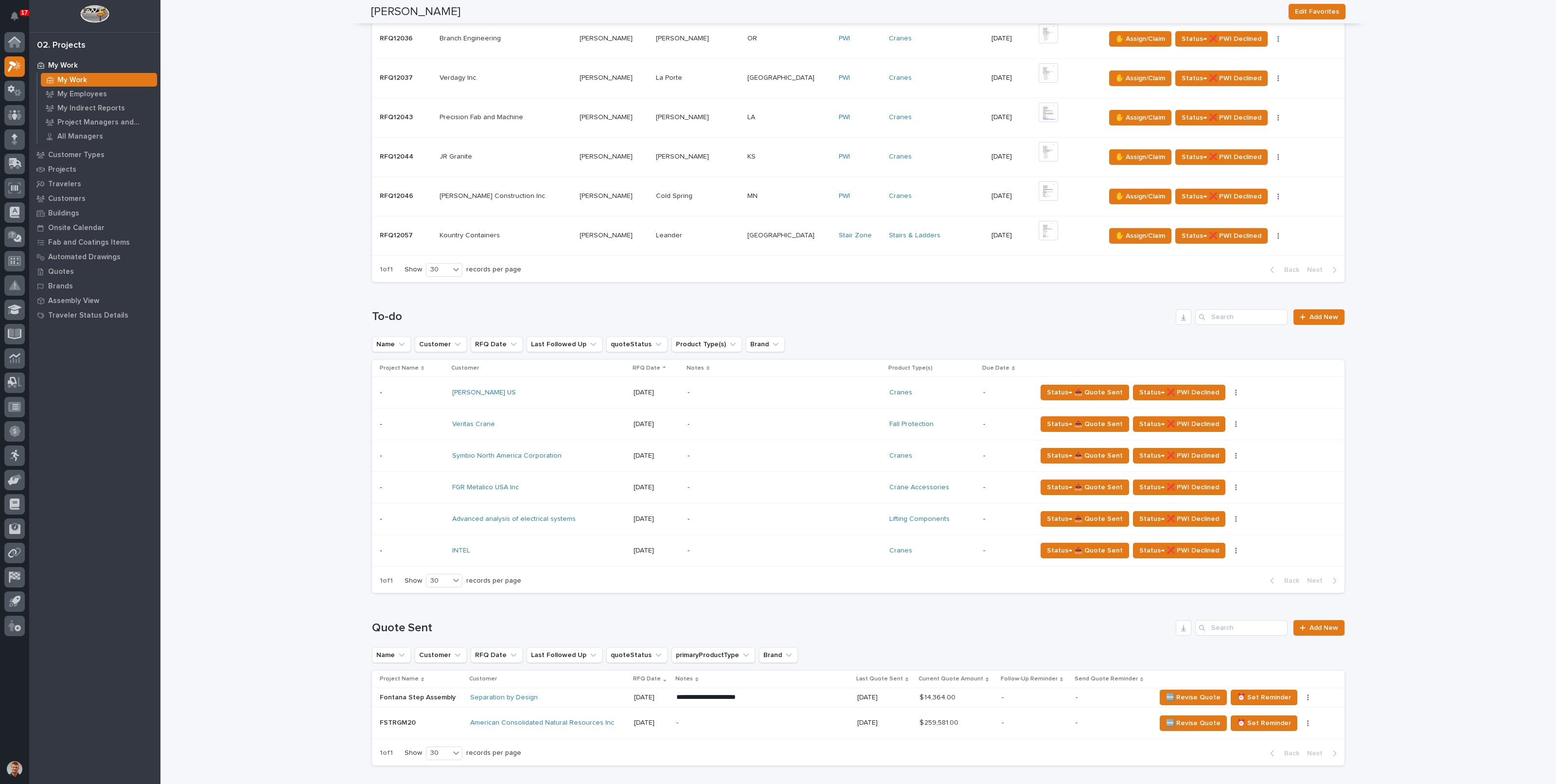
scroll to position [365, 0]
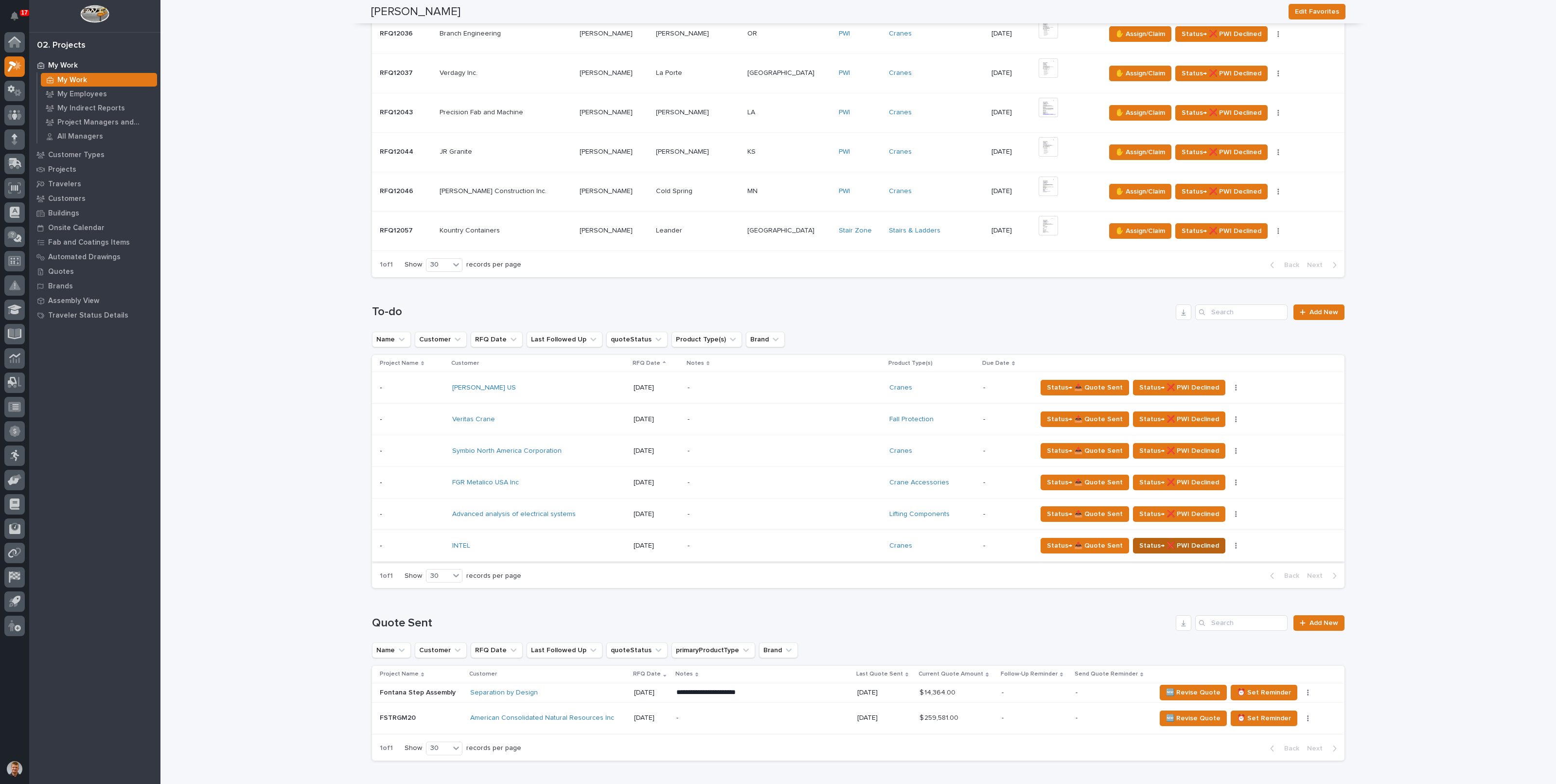
click at [1163, 546] on span "Status→ ❌ PWI Declined" at bounding box center [1179, 545] width 80 height 11
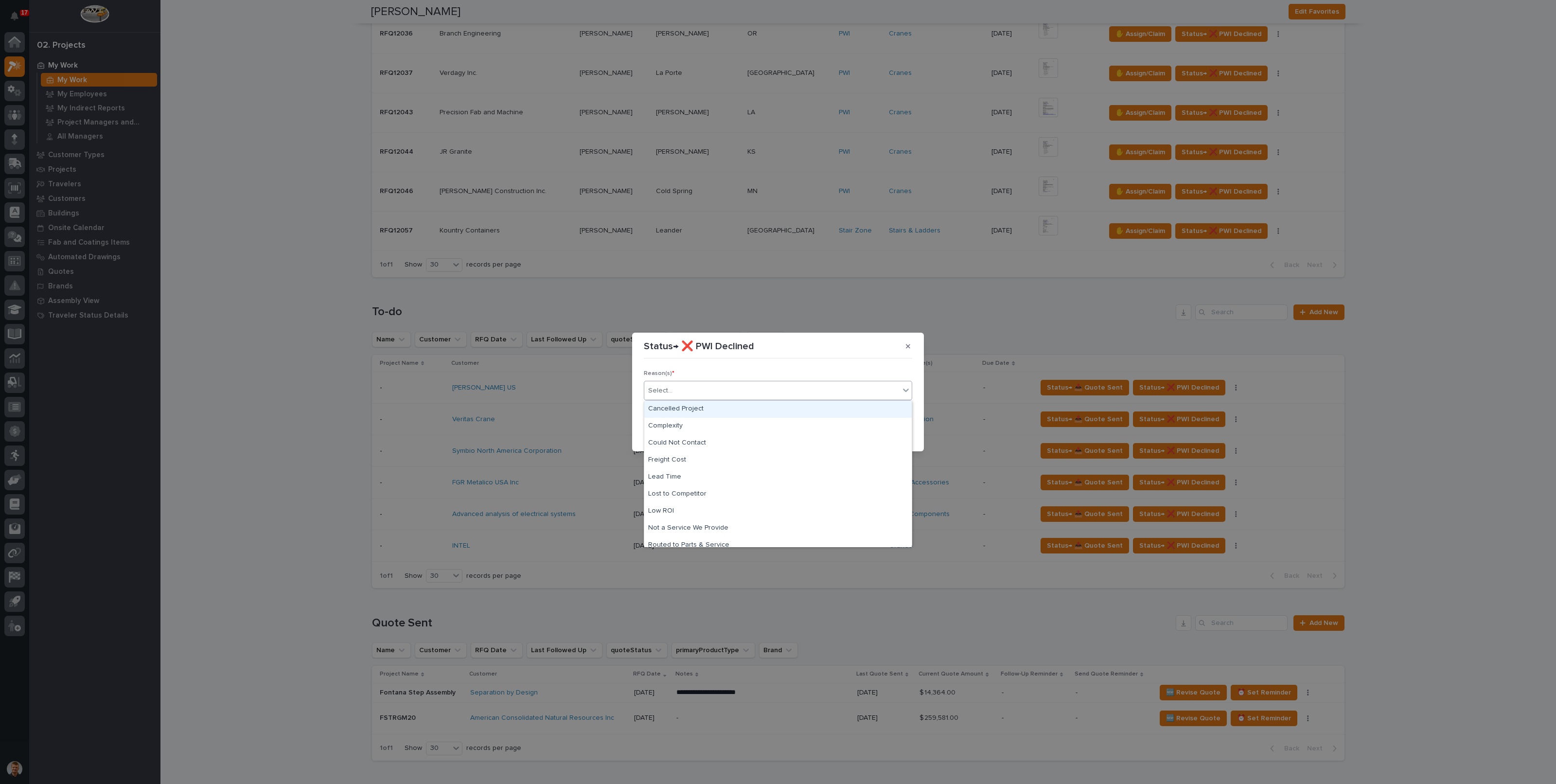
click at [719, 393] on div "Select..." at bounding box center [772, 391] width 256 height 16
click at [695, 487] on div "Not a Service We Provide" at bounding box center [778, 487] width 268 height 17
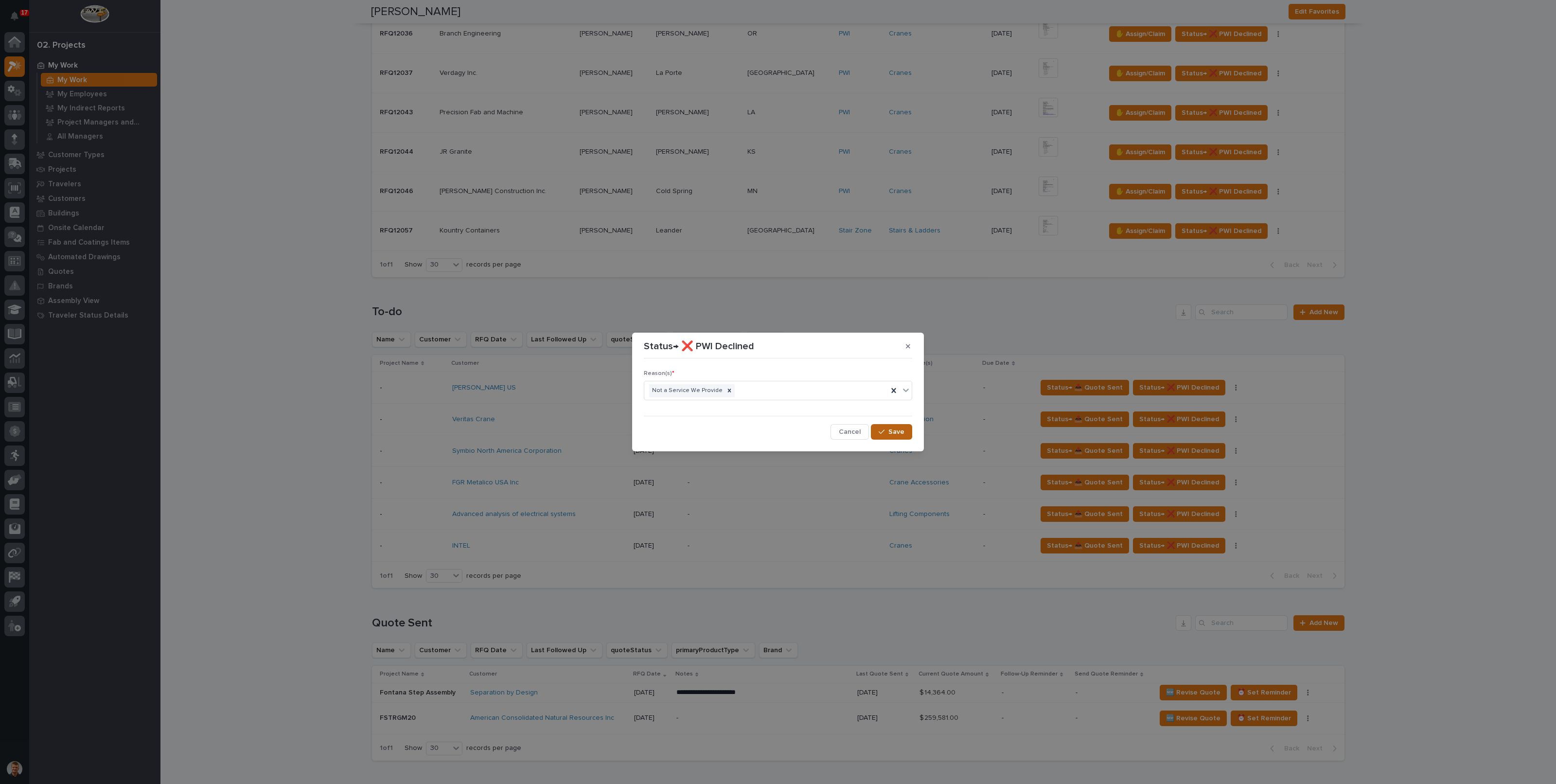
click at [895, 432] on span "Save" at bounding box center [896, 432] width 16 height 8
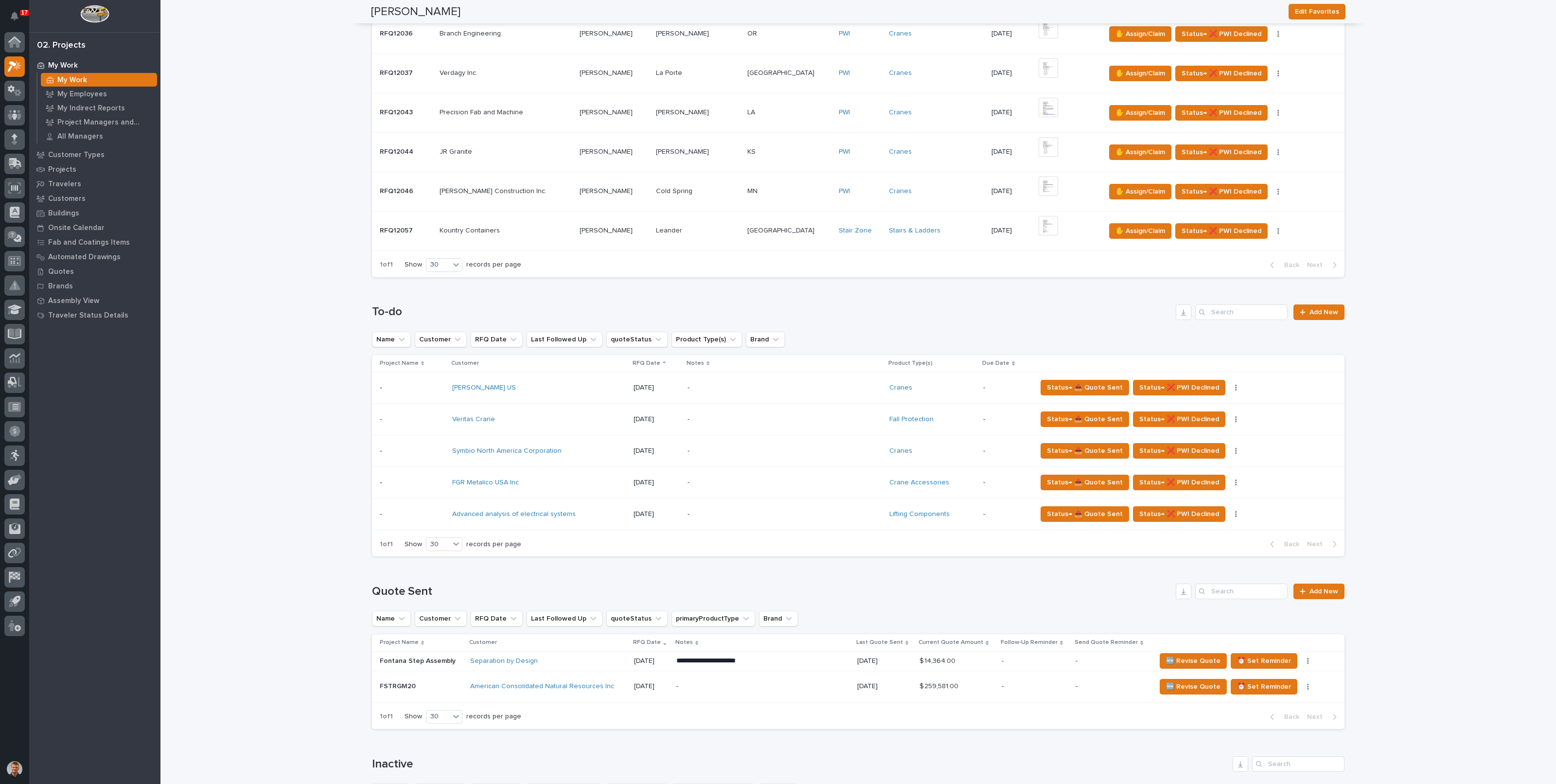
click at [805, 515] on p "-" at bounding box center [773, 514] width 170 height 8
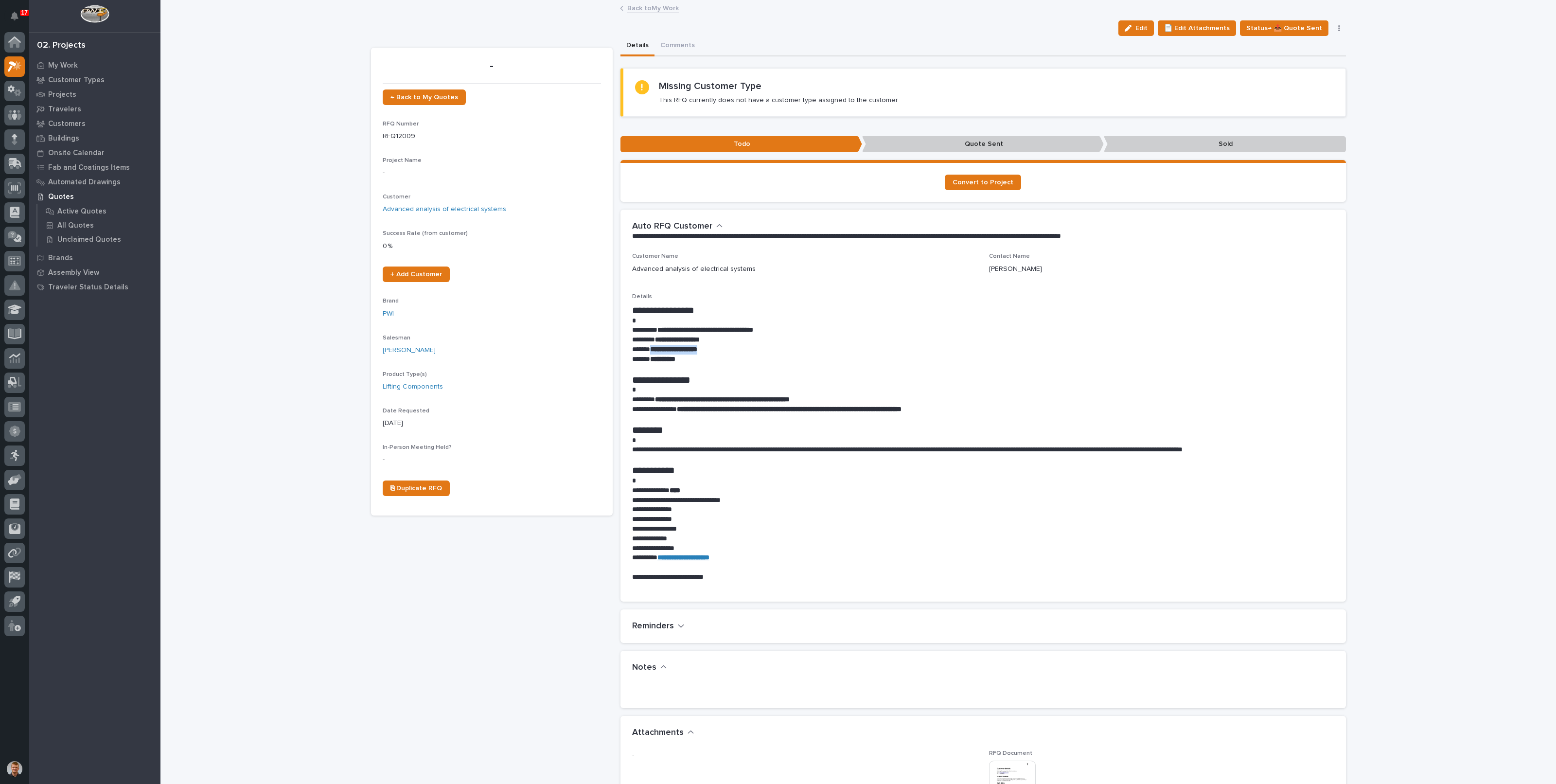
drag, startPoint x: 648, startPoint y: 349, endPoint x: 713, endPoint y: 349, distance: 65.0
click at [697, 349] on strong "**********" at bounding box center [674, 349] width 47 height 7
copy strong "**********"
click at [759, 307] on h1 "**********" at bounding box center [983, 310] width 702 height 11
click at [1148, 25] on span "Edit" at bounding box center [1142, 28] width 12 height 8
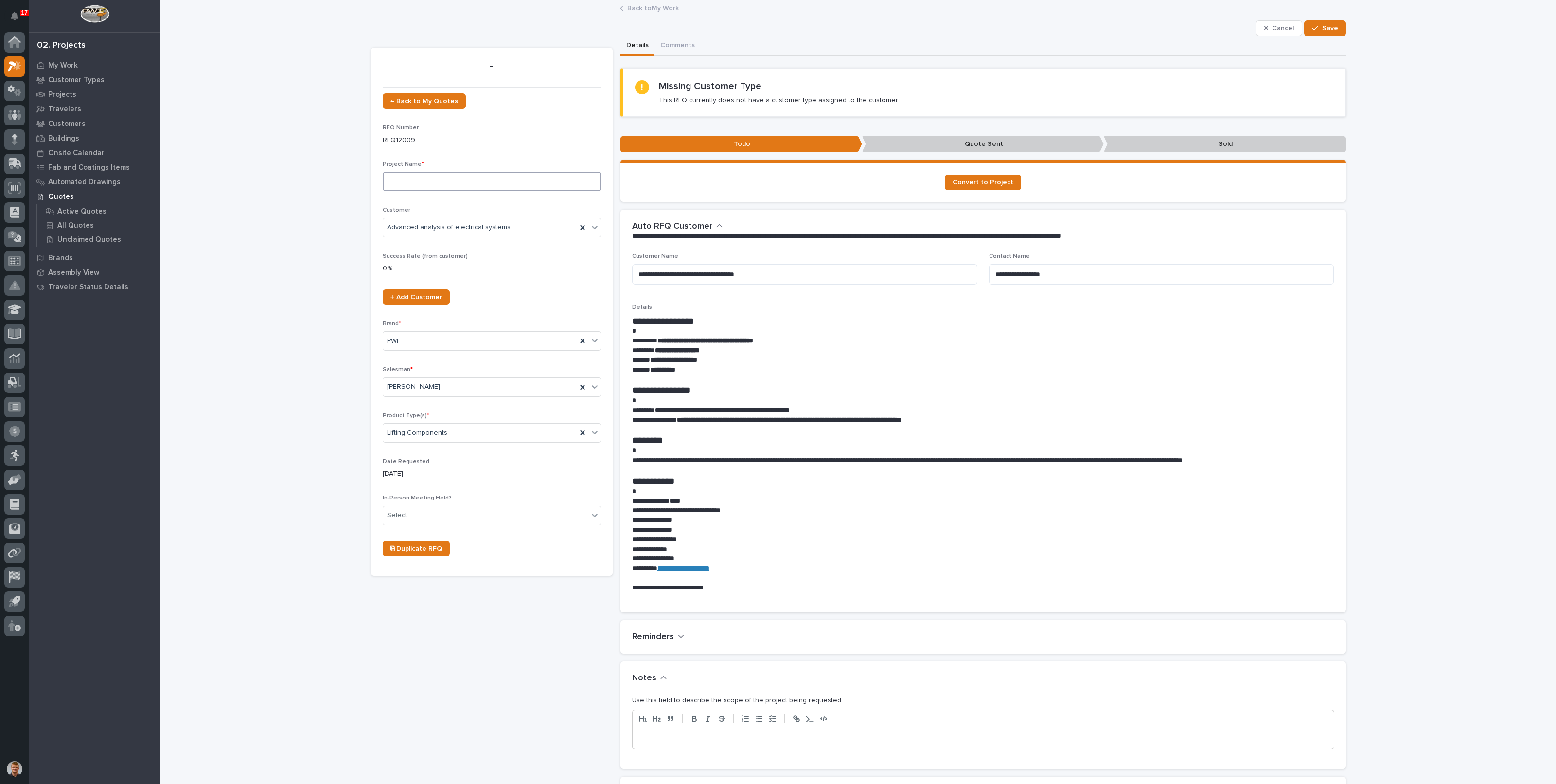
click at [503, 182] on input at bounding box center [492, 181] width 218 height 19
type input "Product Catalog"
click at [725, 259] on div "**********" at bounding box center [805, 272] width 346 height 39
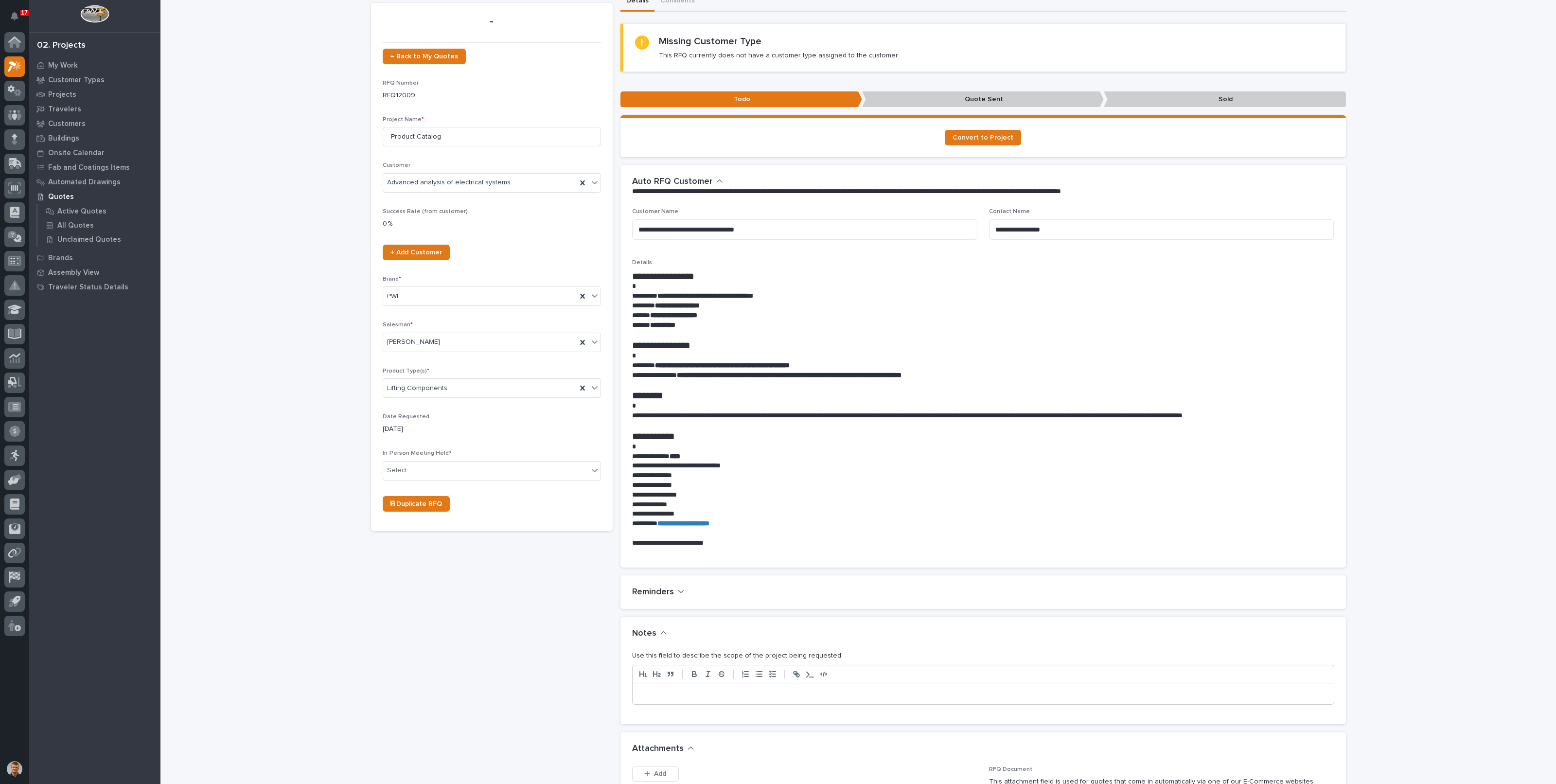
scroll to position [60, 0]
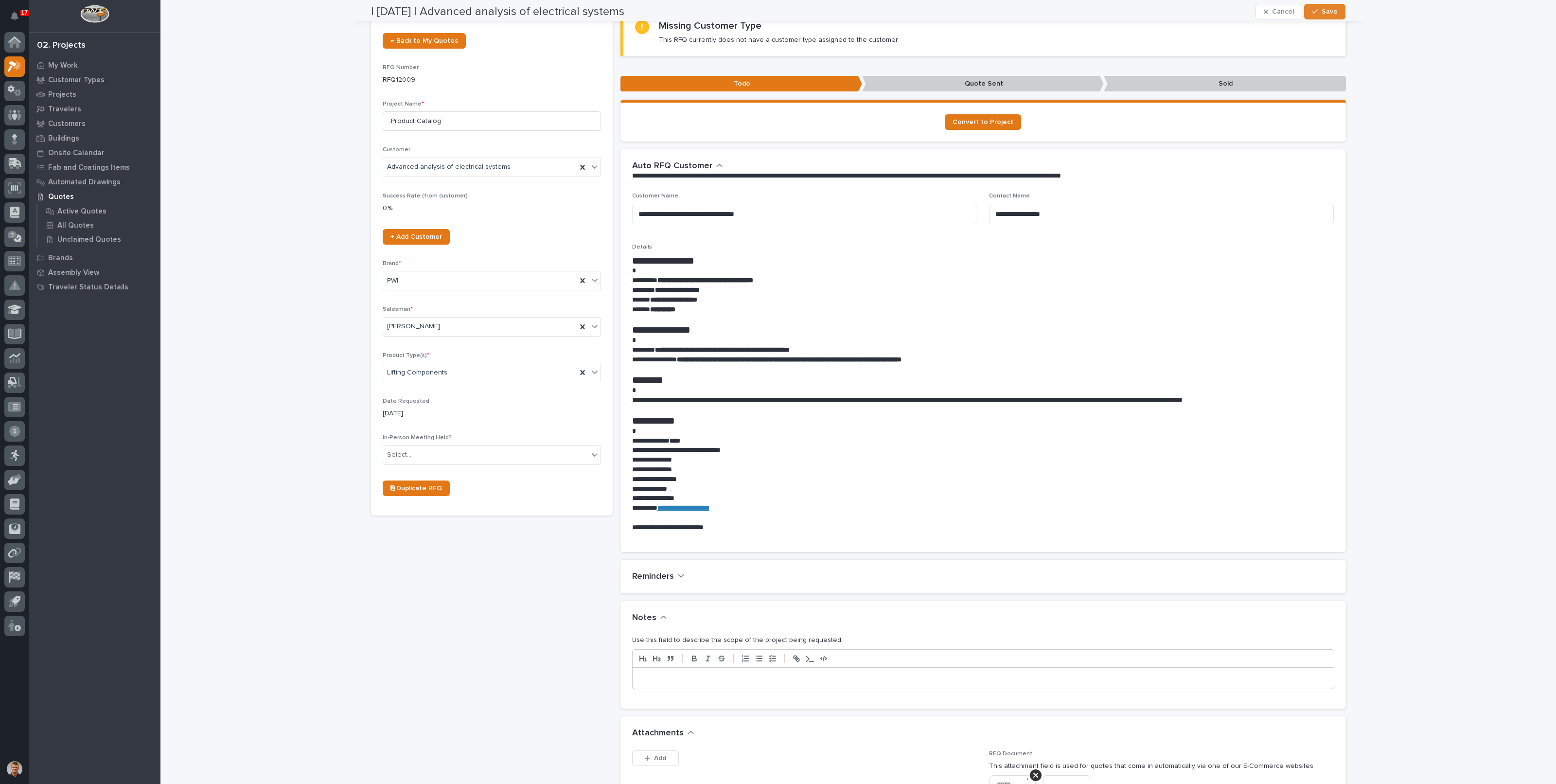
click at [692, 684] on div at bounding box center [983, 678] width 701 height 21
click at [1313, 19] on button "Save" at bounding box center [1325, 11] width 41 height 16
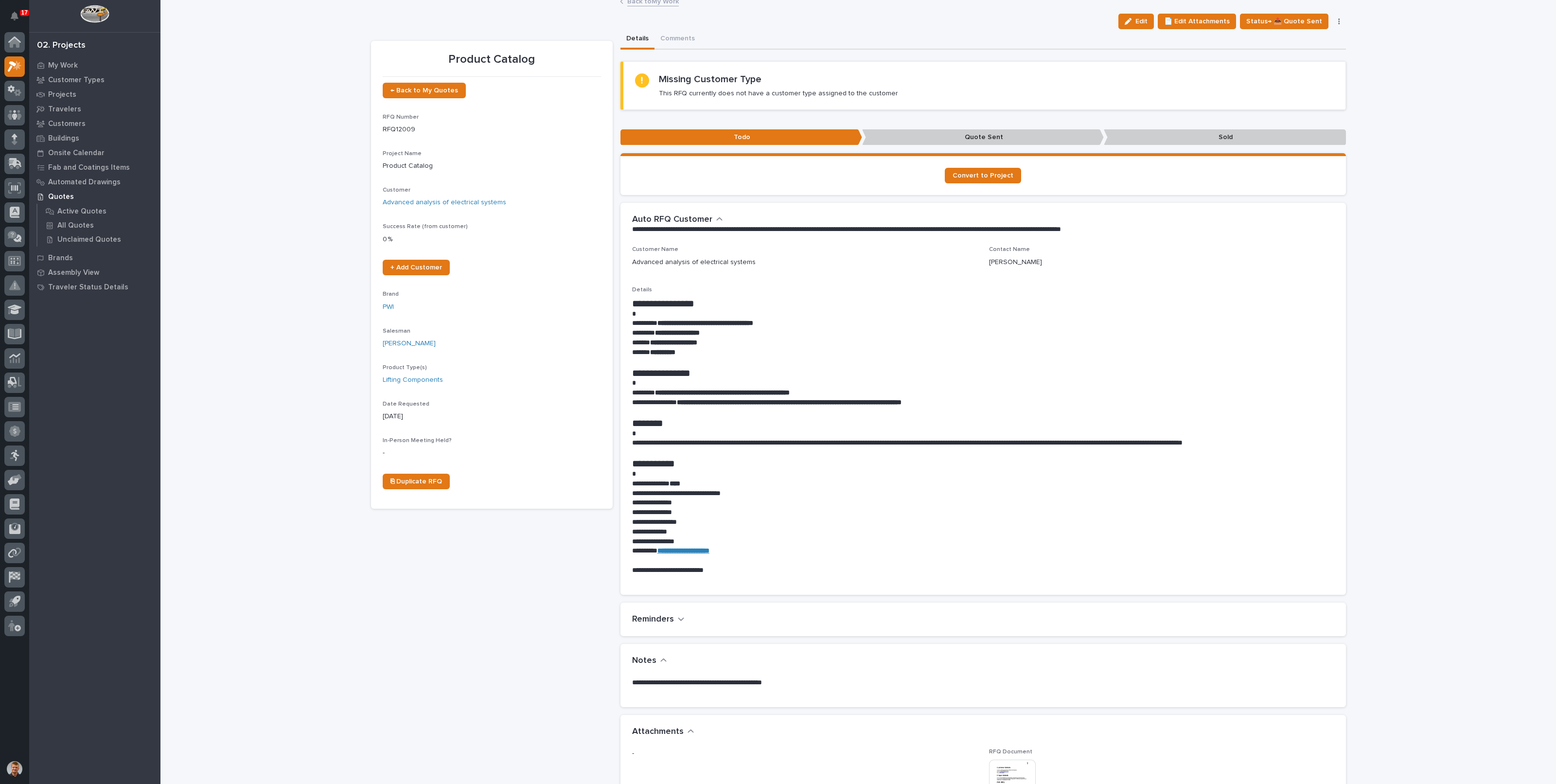
scroll to position [0, 0]
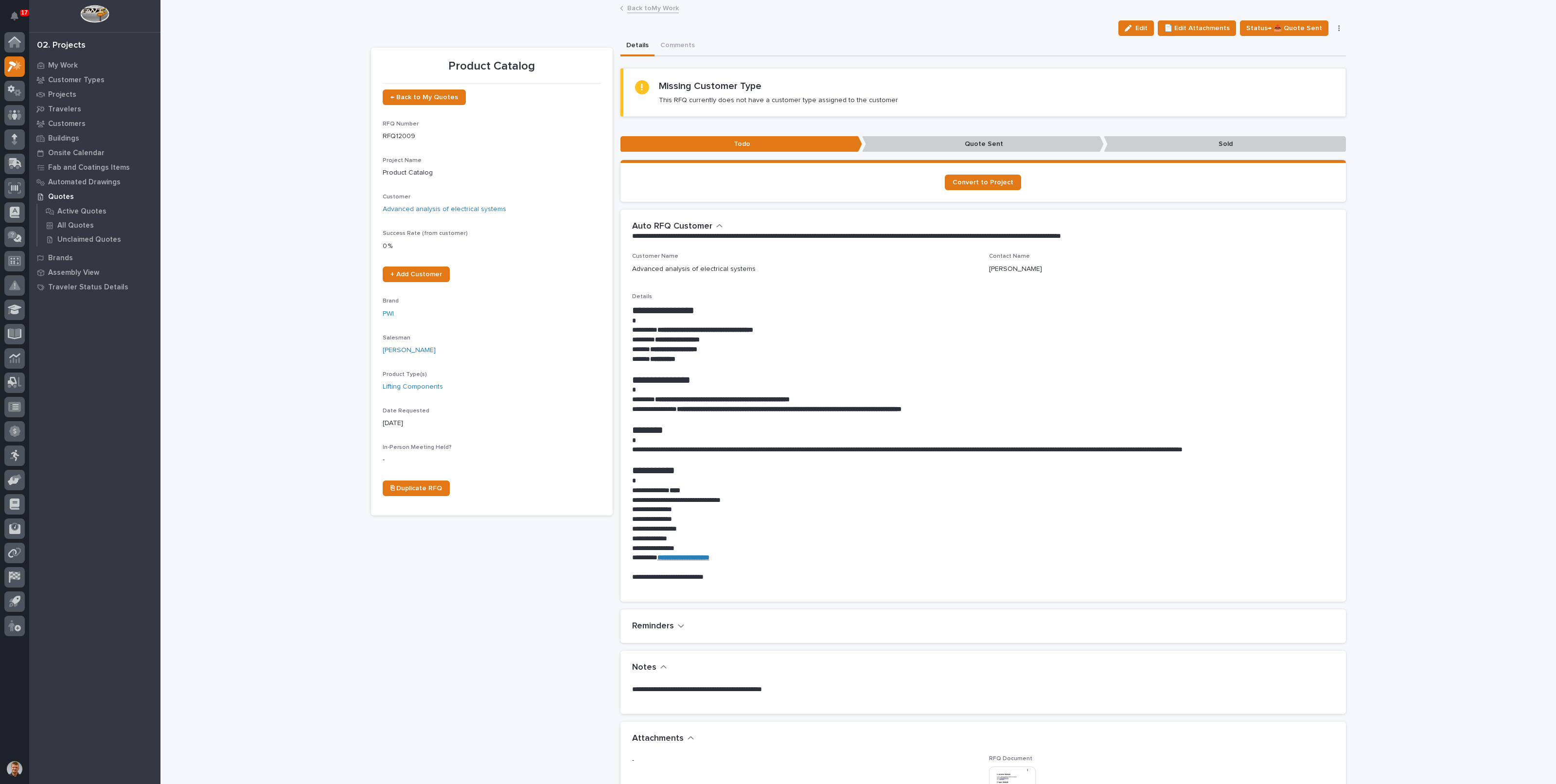
click at [641, 8] on link "Back to My Work" at bounding box center [652, 7] width 51 height 11
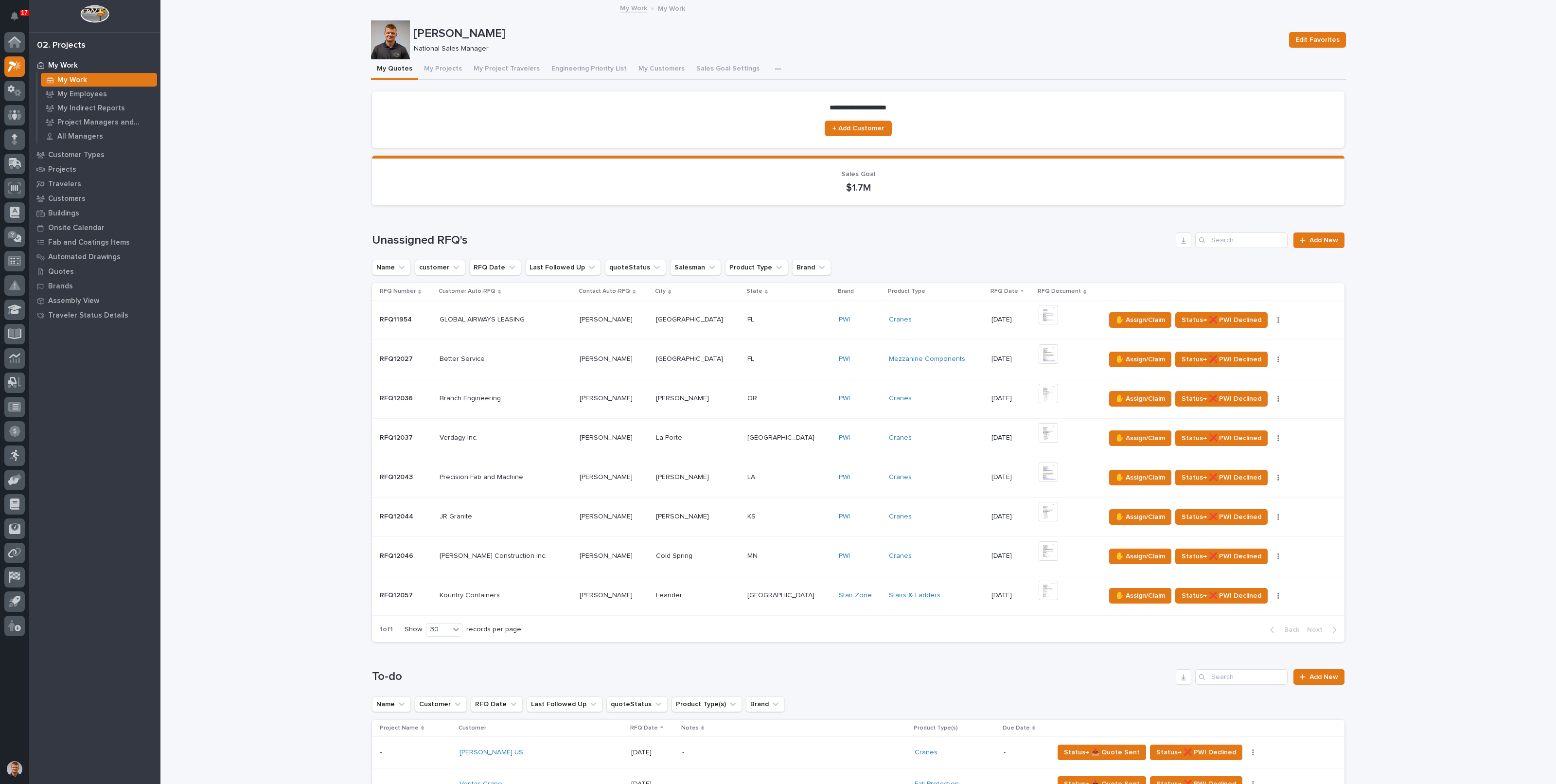
scroll to position [425, 0]
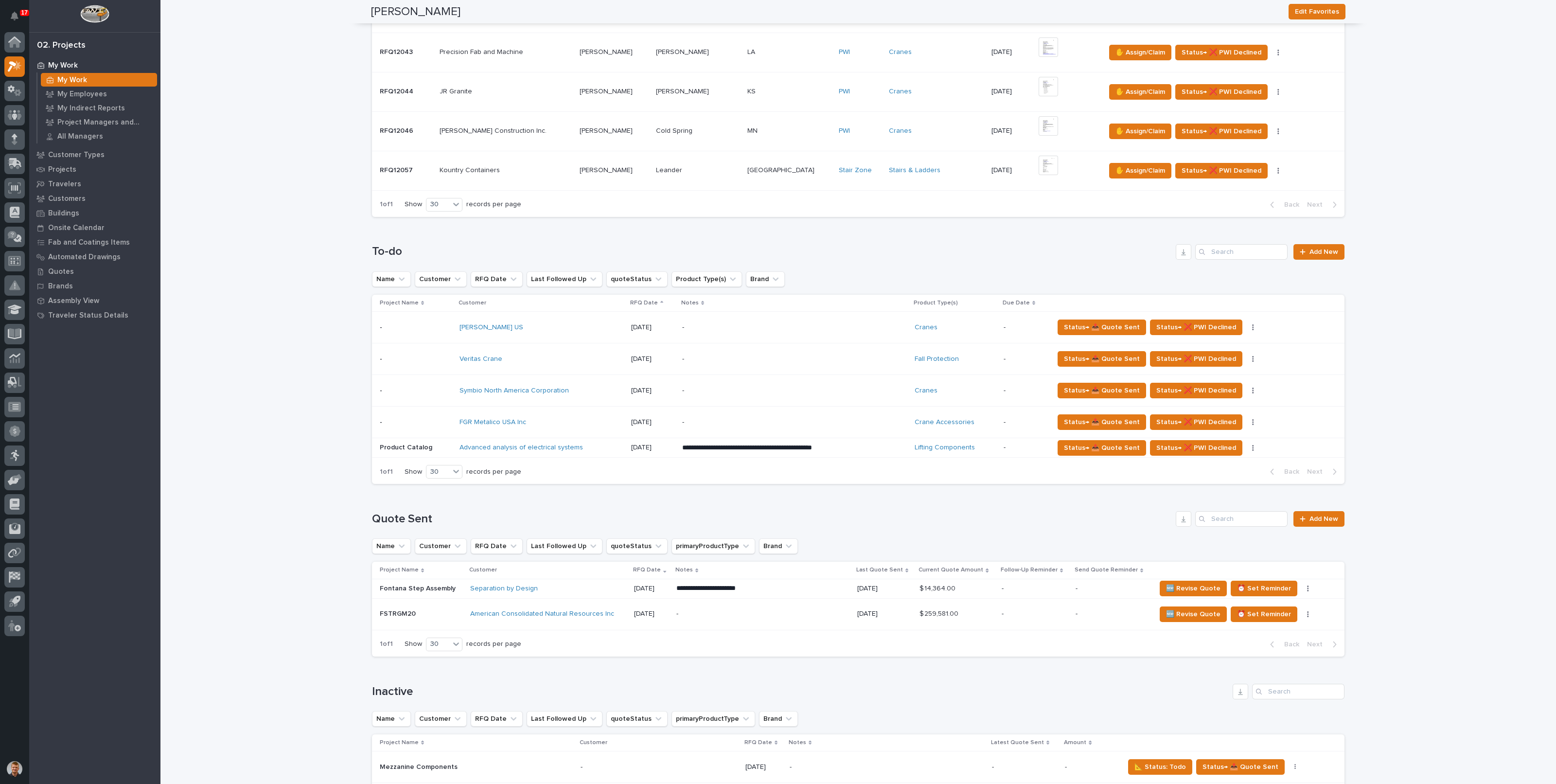
click at [860, 424] on div "-" at bounding box center [794, 422] width 225 height 30
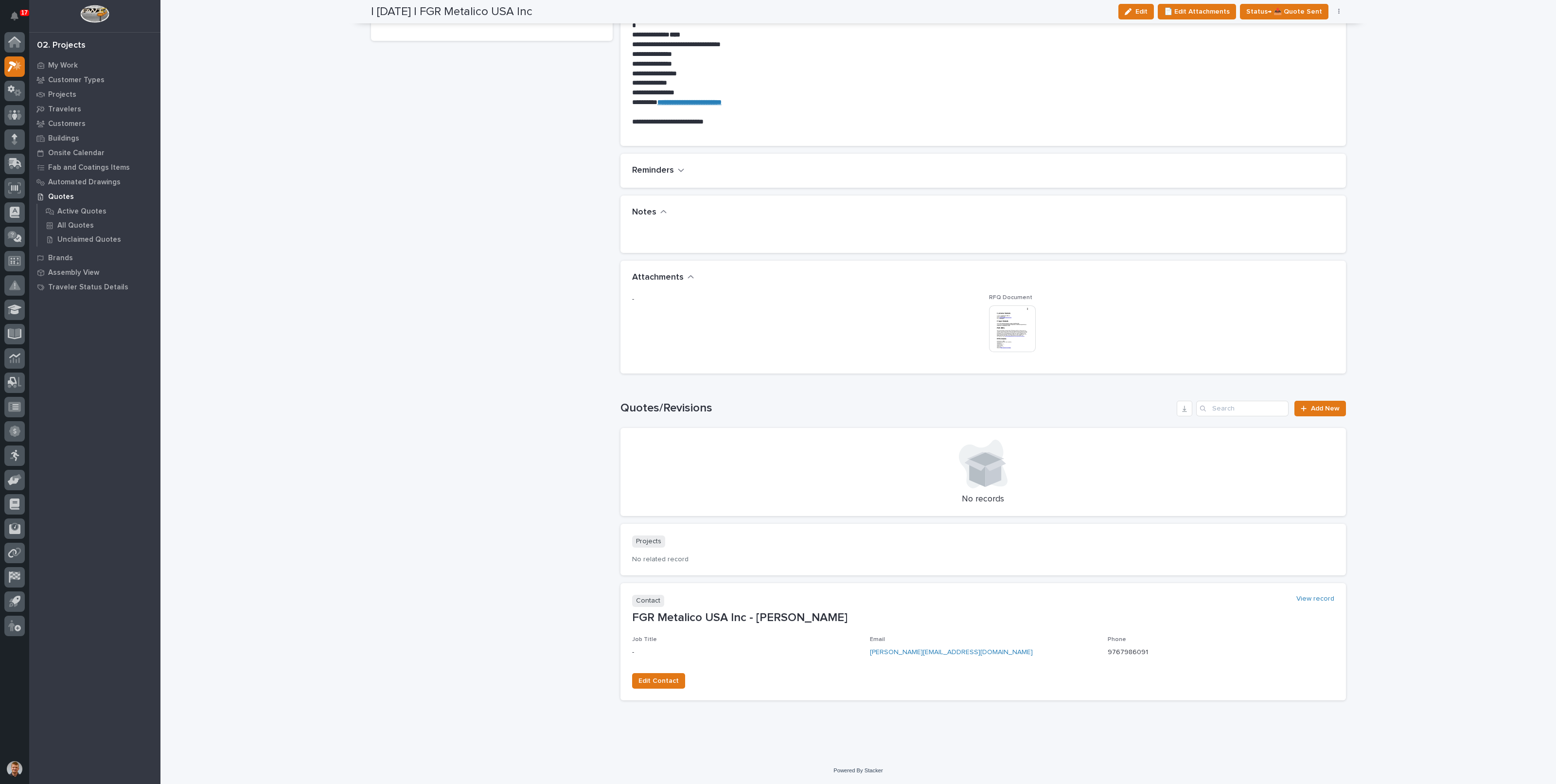
scroll to position [171, 0]
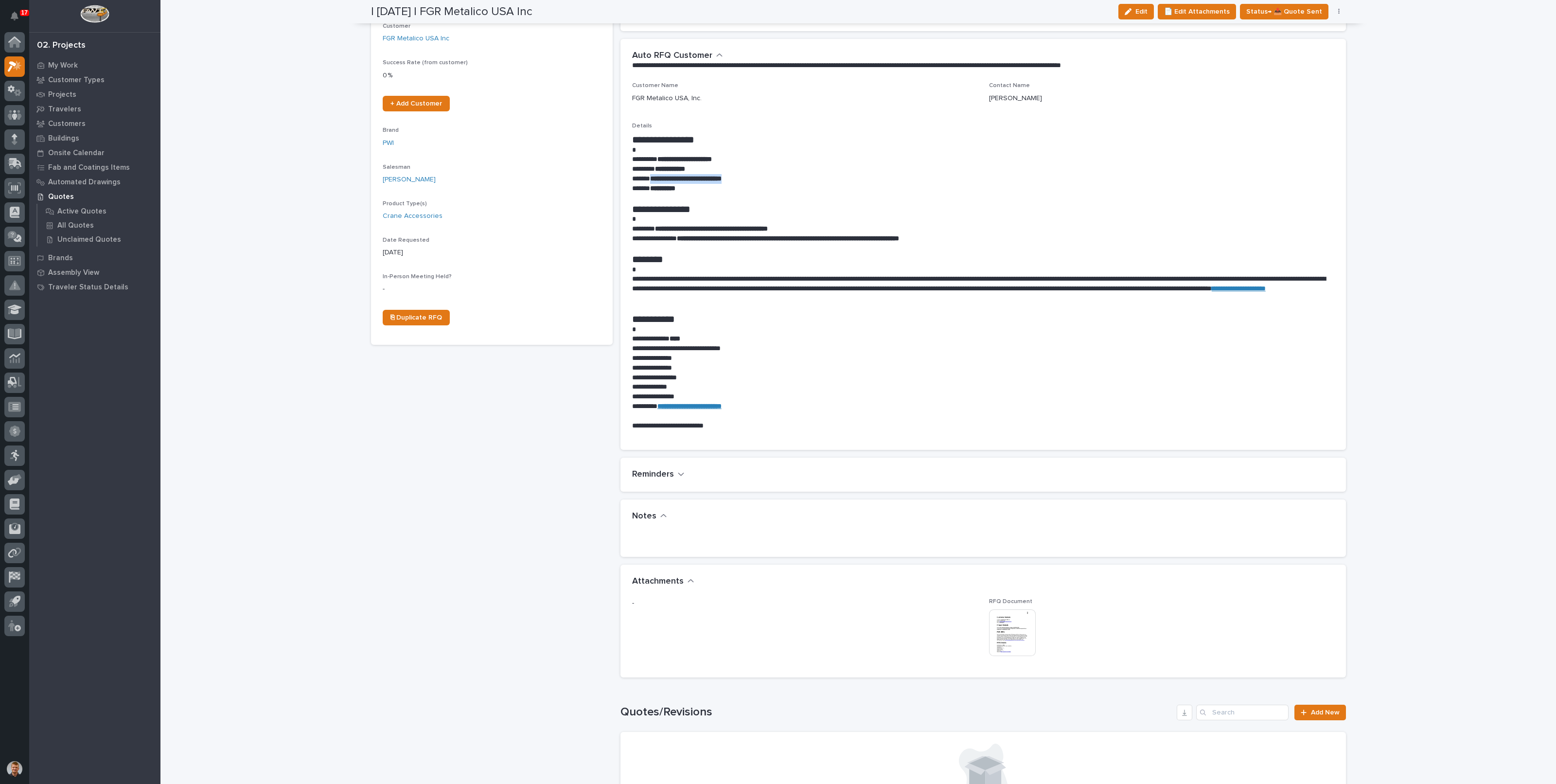
drag, startPoint x: 646, startPoint y: 178, endPoint x: 735, endPoint y: 181, distance: 89.1
click at [735, 181] on p "**********" at bounding box center [983, 179] width 702 height 10
copy strong "**********"
click at [1136, 11] on div "button" at bounding box center [1130, 11] width 11 height 7
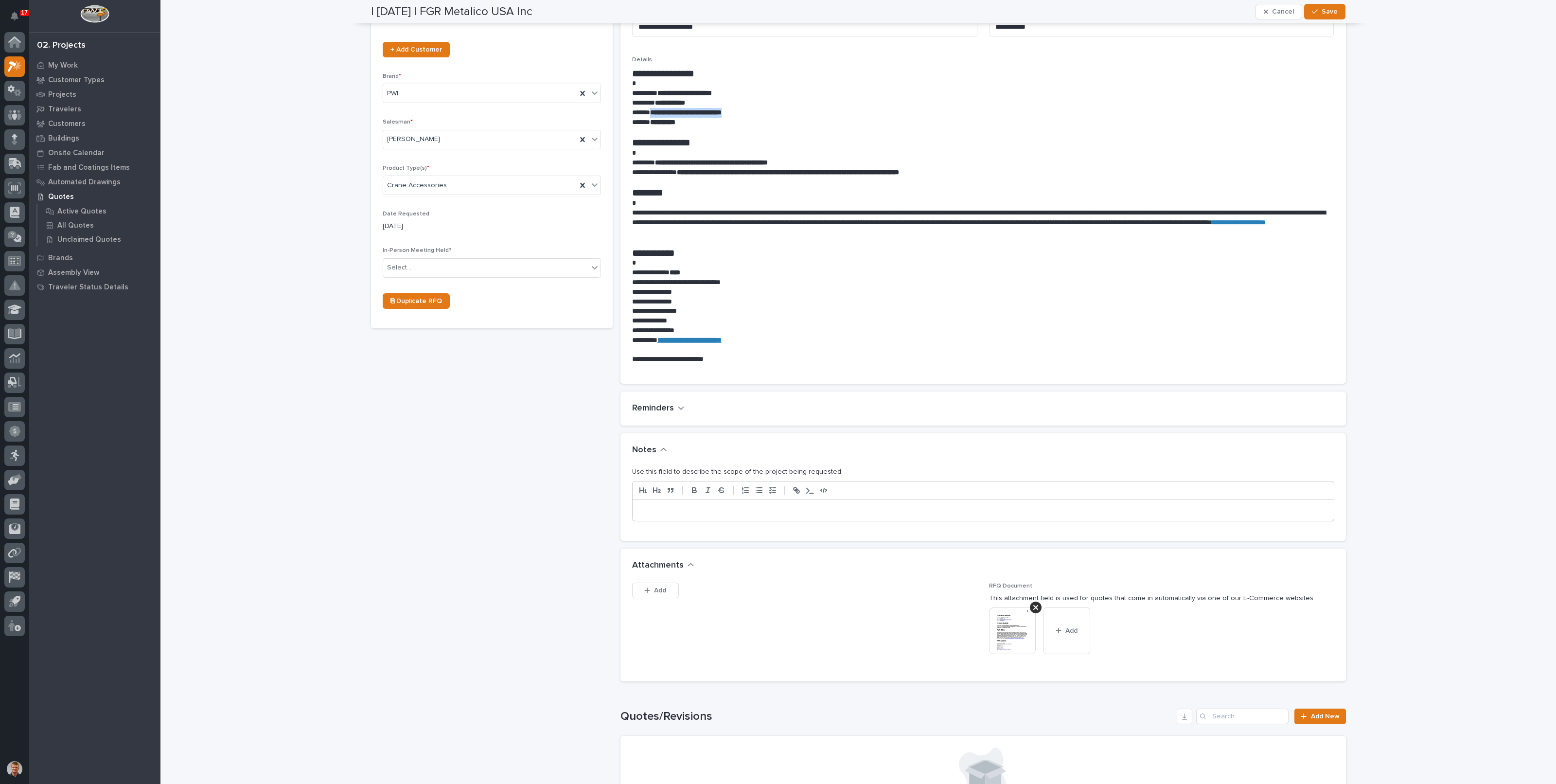
scroll to position [272, 0]
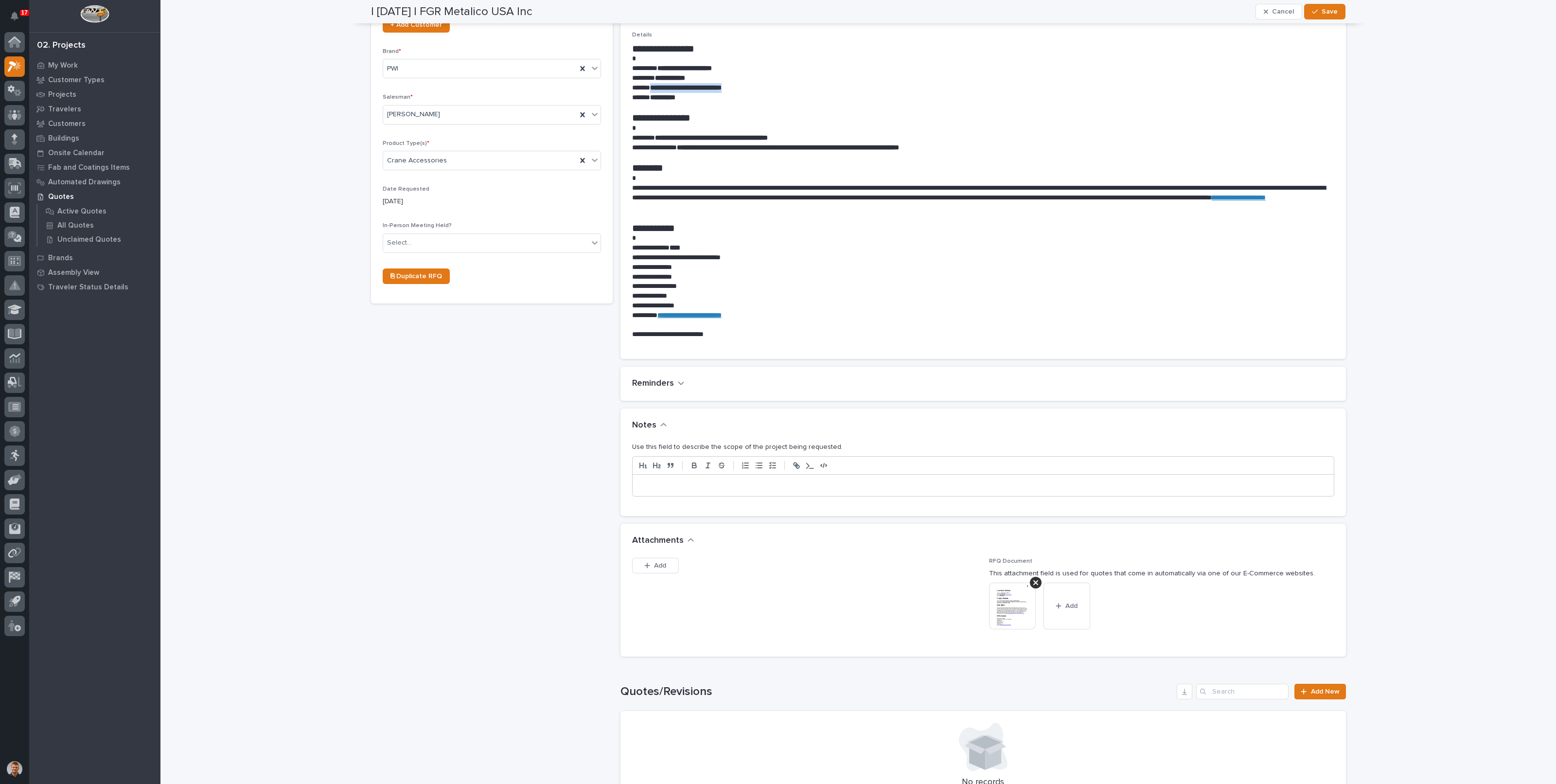
click at [722, 492] on div at bounding box center [983, 485] width 701 height 21
drag, startPoint x: 726, startPoint y: 489, endPoint x: 675, endPoint y: 490, distance: 51.0
click at [675, 490] on div "**********" at bounding box center [983, 485] width 701 height 21
click at [1319, 18] on button "Save" at bounding box center [1325, 11] width 41 height 16
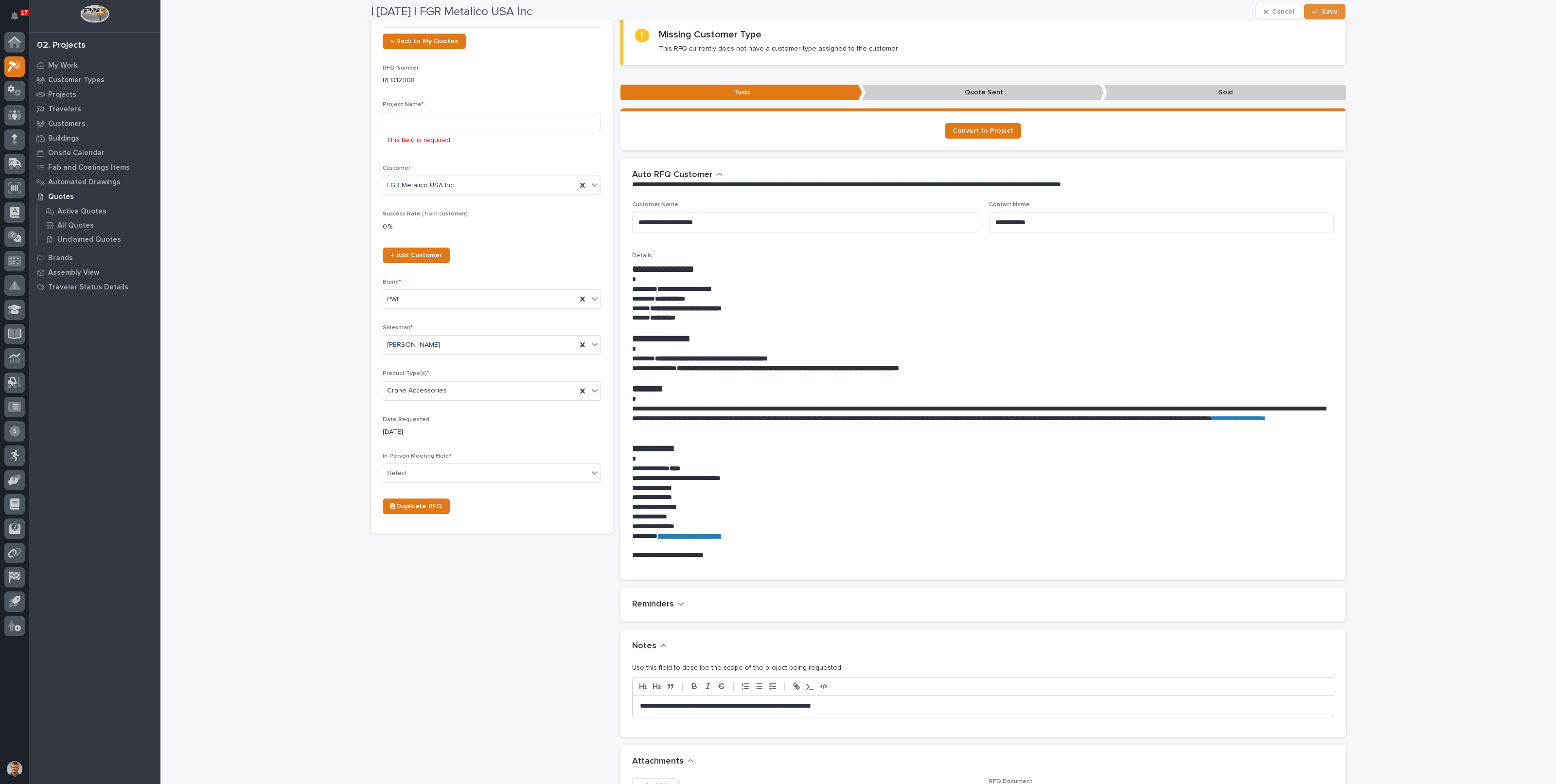
scroll to position [0, 0]
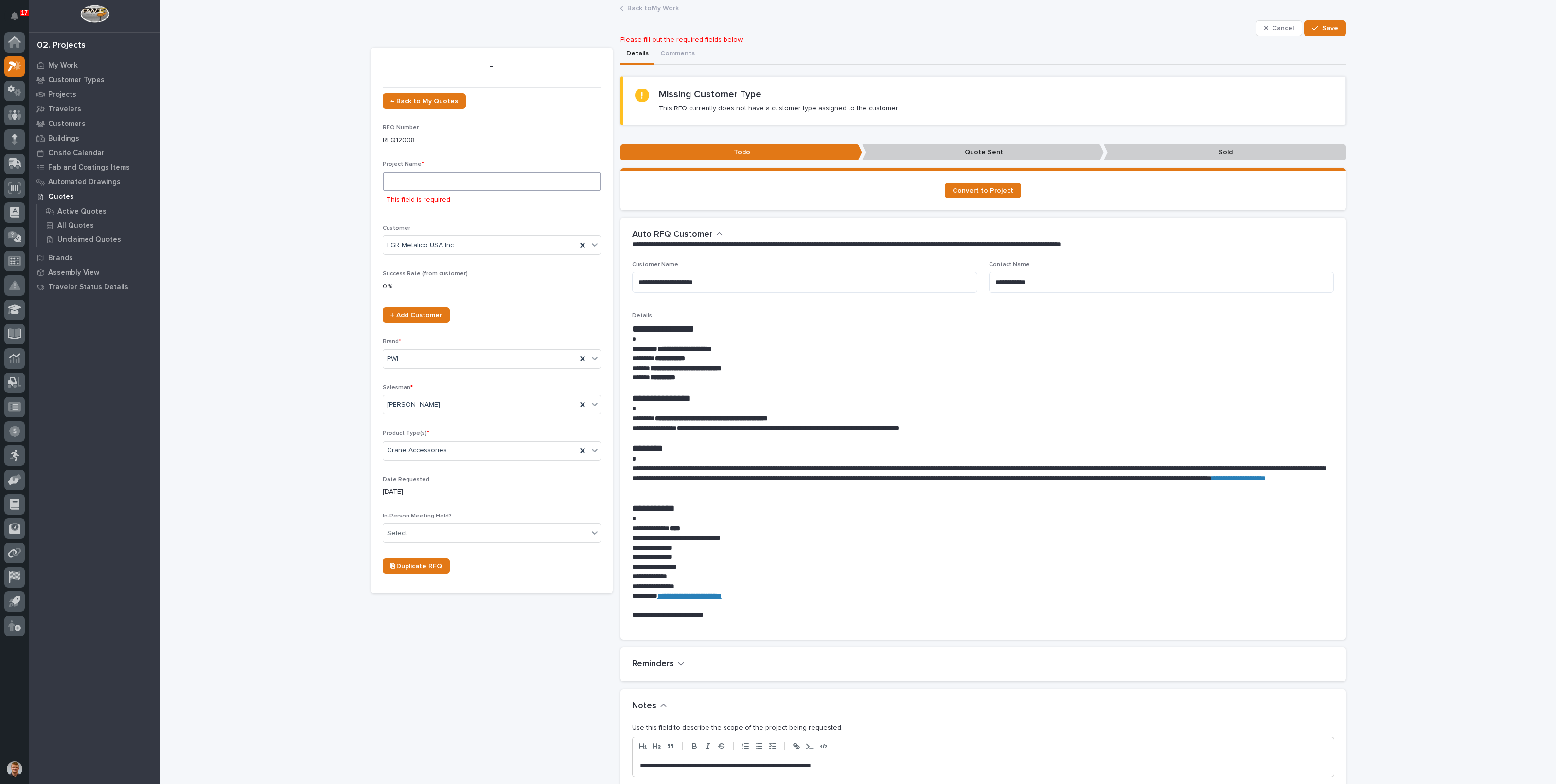
click at [408, 188] on input at bounding box center [492, 181] width 218 height 19
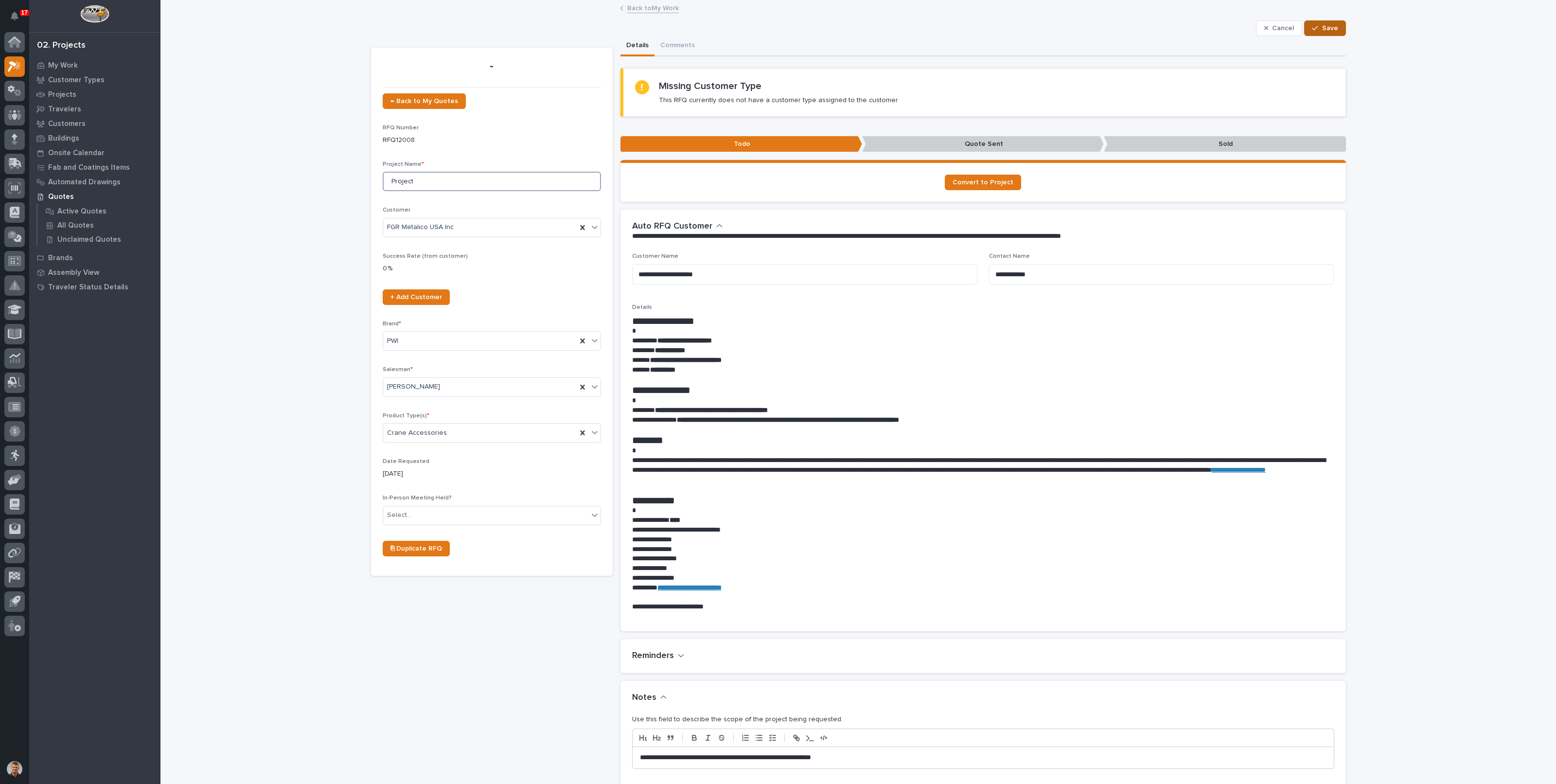
type input "Project"
click at [1330, 25] on span "Save" at bounding box center [1330, 28] width 16 height 8
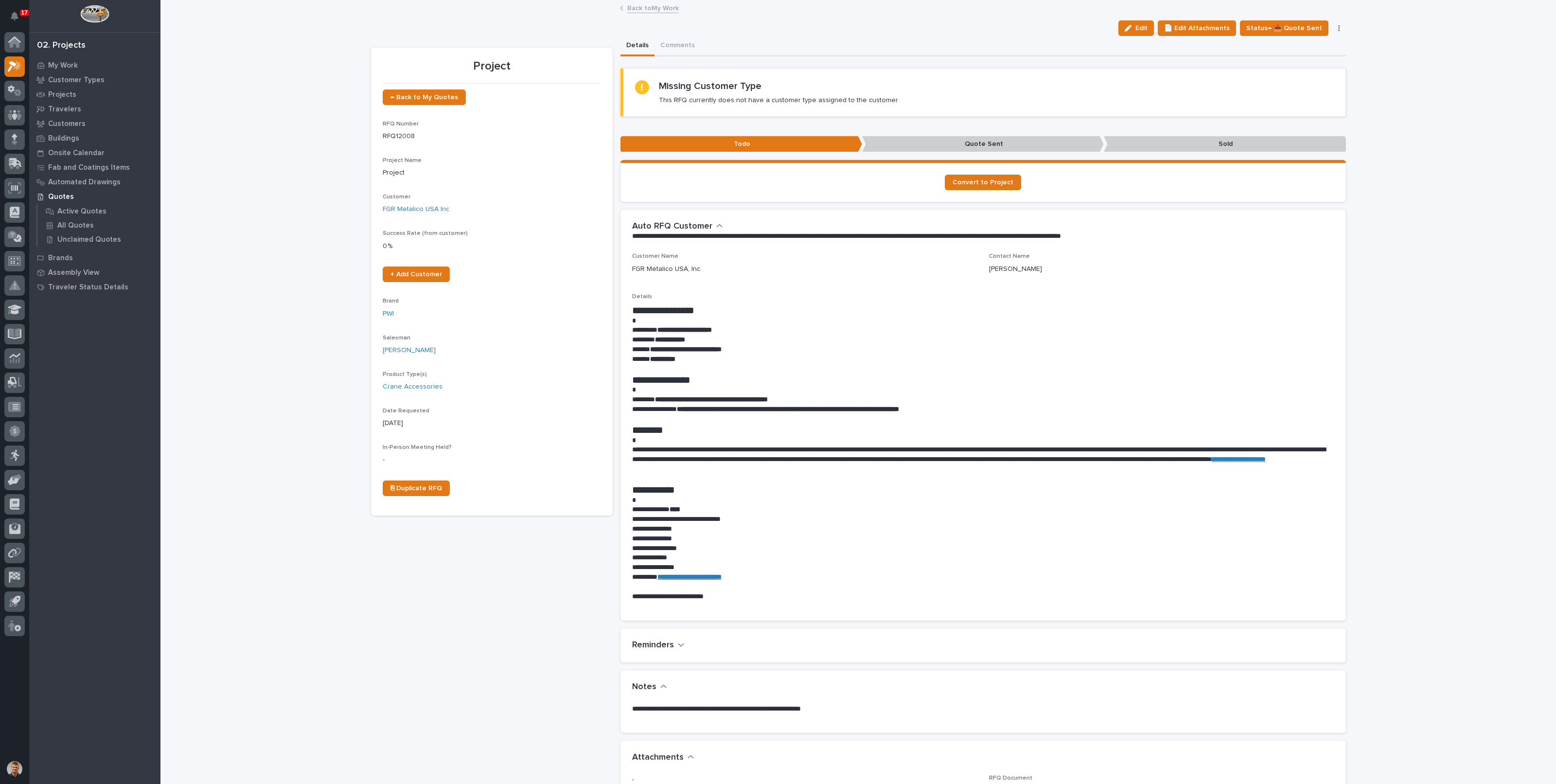
click at [669, 6] on link "Back to My Work" at bounding box center [652, 7] width 51 height 11
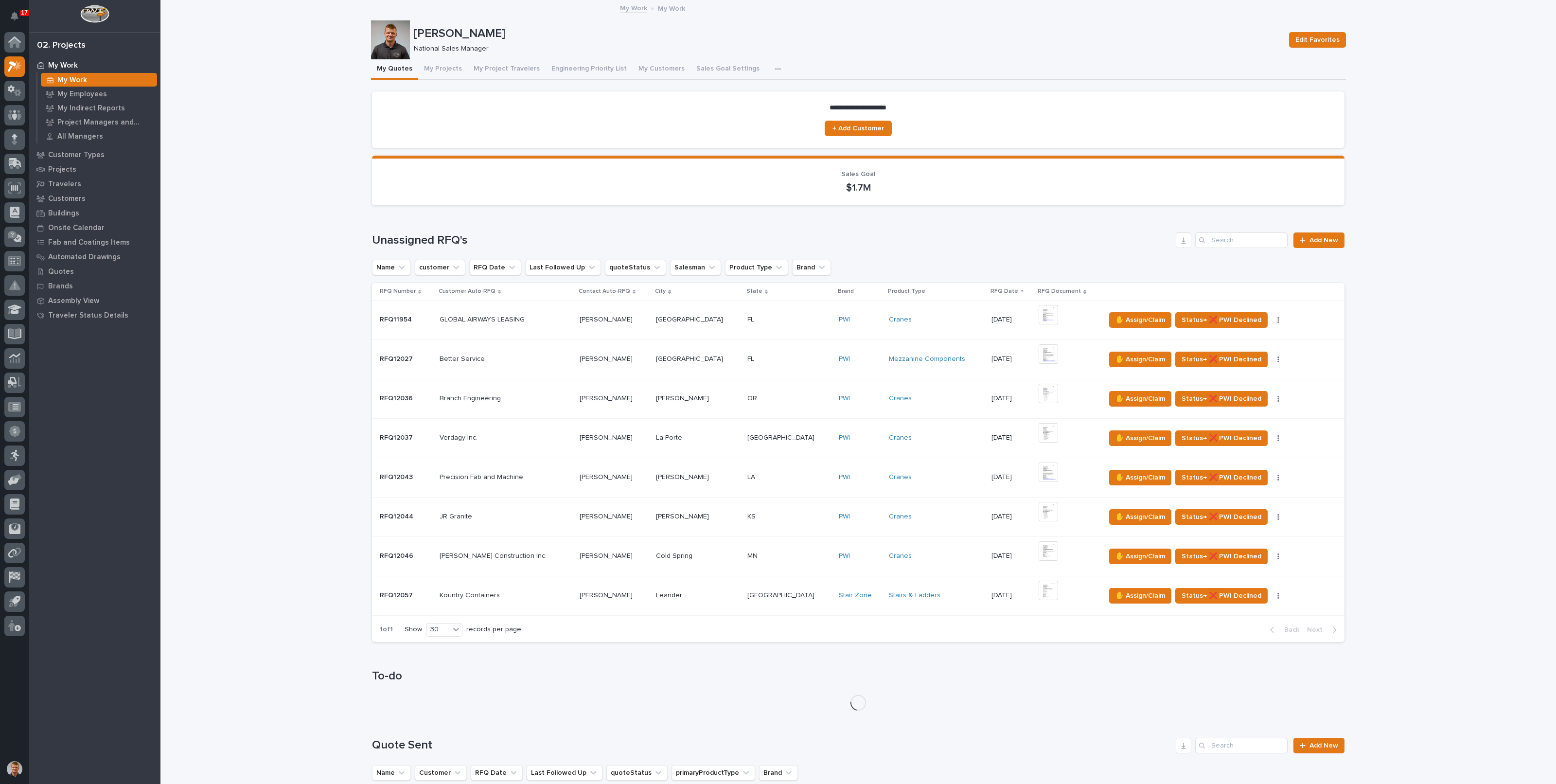
scroll to position [304, 0]
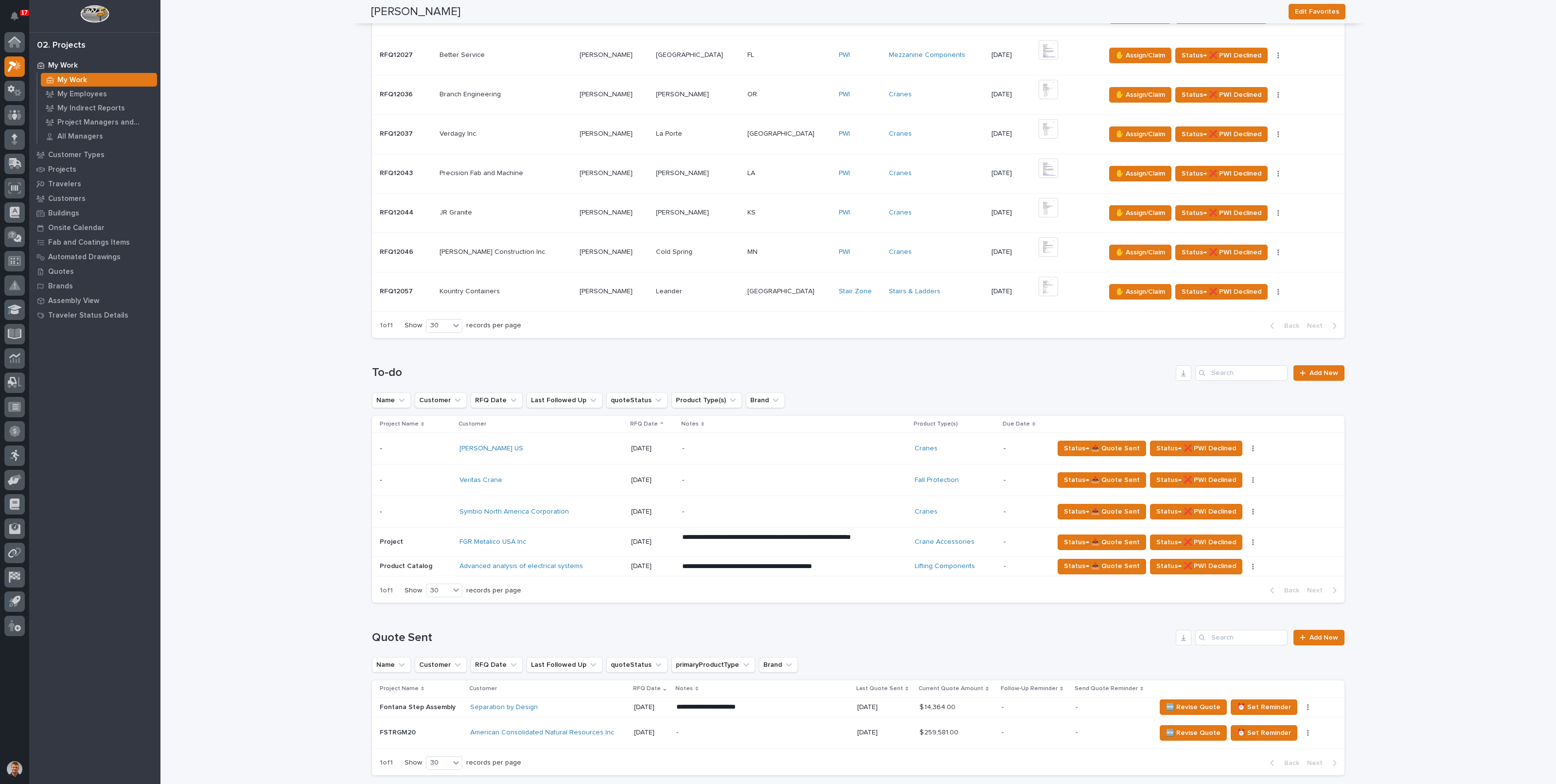
click at [802, 510] on p "-" at bounding box center [767, 512] width 170 height 8
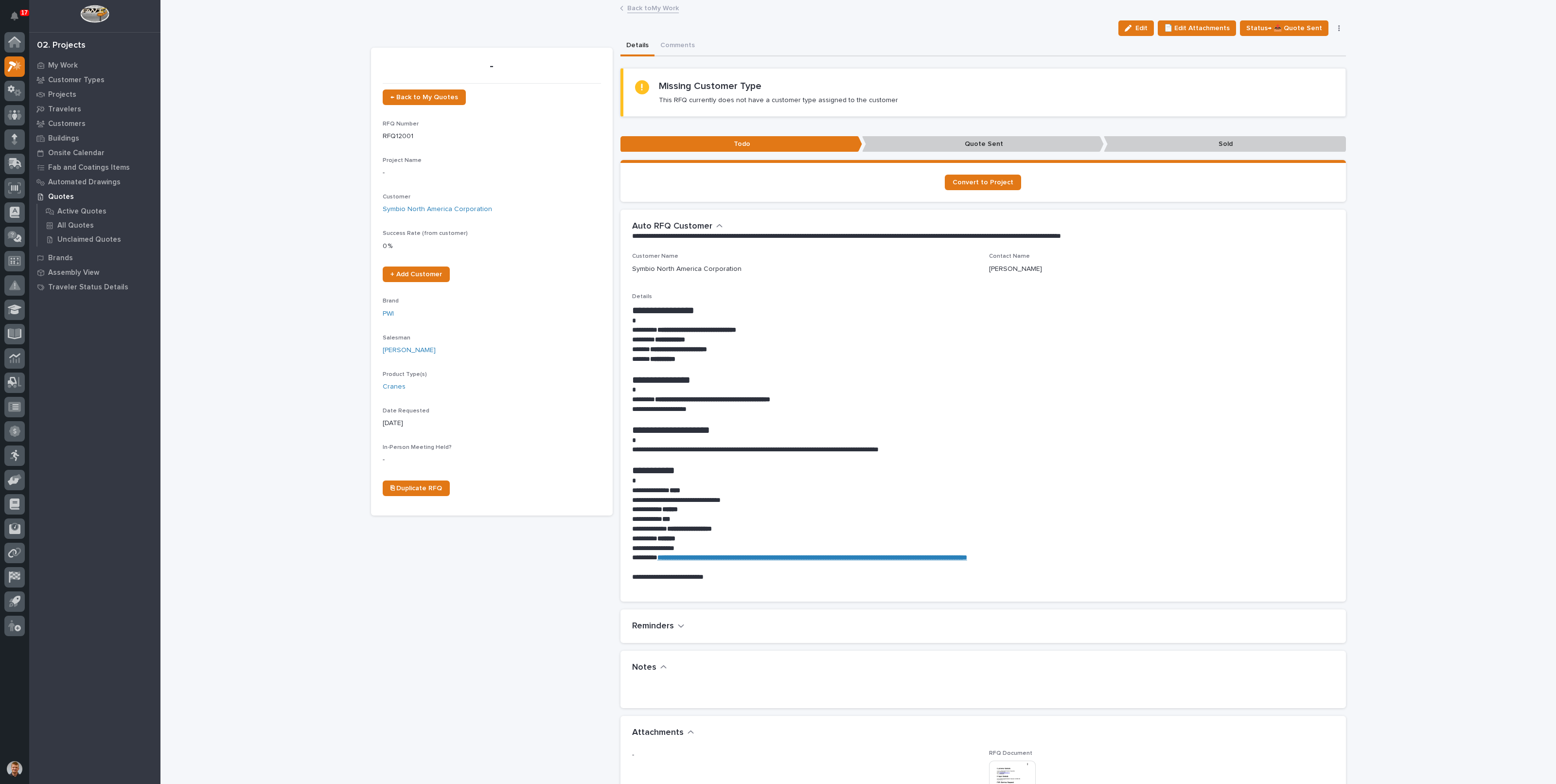
click at [685, 347] on strong "**********" at bounding box center [678, 349] width 57 height 7
click at [737, 350] on p "**********" at bounding box center [983, 350] width 702 height 10
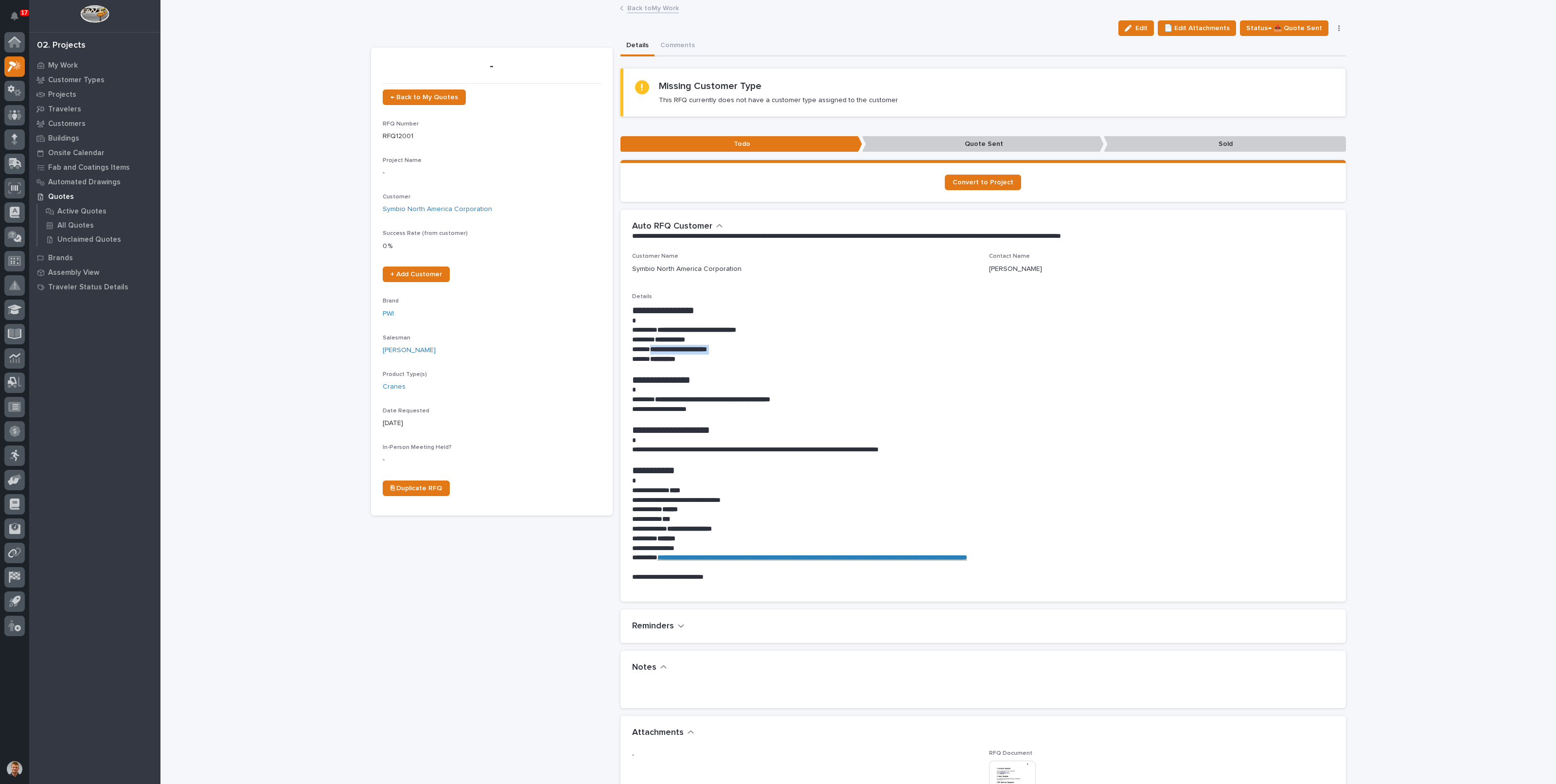
drag, startPoint x: 738, startPoint y: 350, endPoint x: 655, endPoint y: 351, distance: 83.0
click at [655, 351] on p "**********" at bounding box center [983, 350] width 702 height 10
click at [1148, 24] on span "Edit" at bounding box center [1142, 28] width 12 height 8
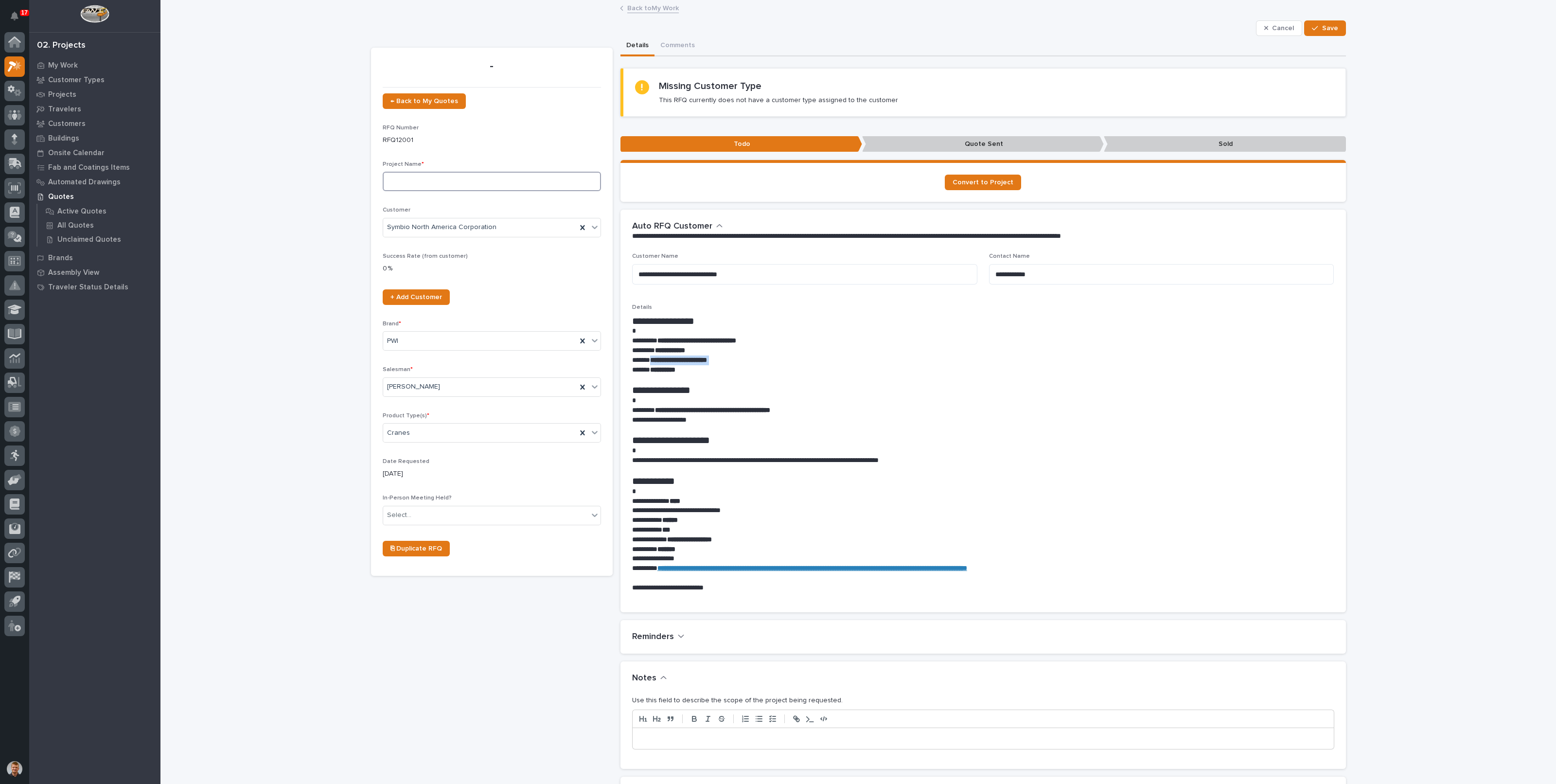
click at [425, 174] on input at bounding box center [492, 181] width 218 height 19
type input "Hoist Service Request"
click at [1098, 419] on p "**********" at bounding box center [983, 420] width 702 height 10
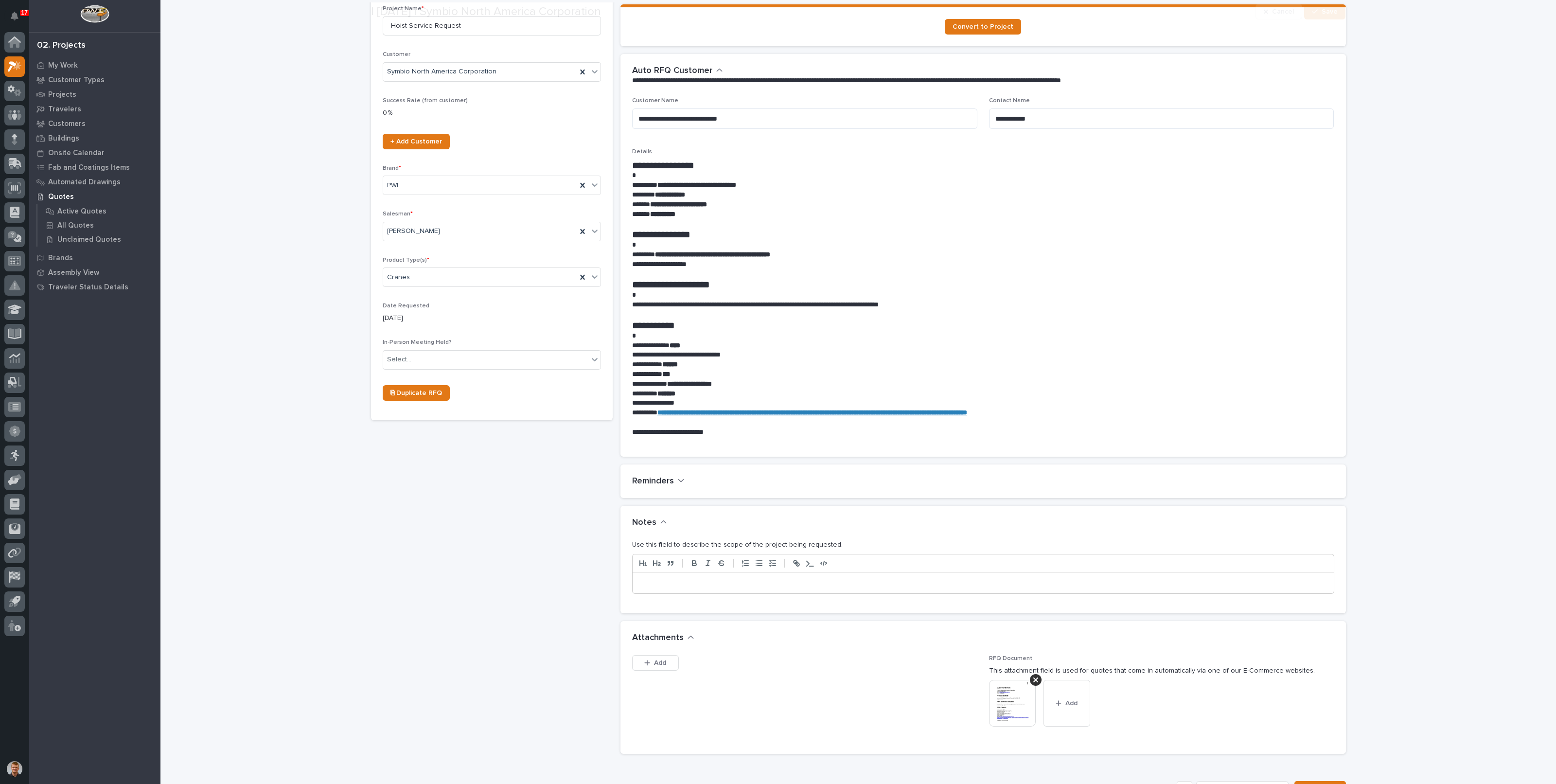
scroll to position [243, 0]
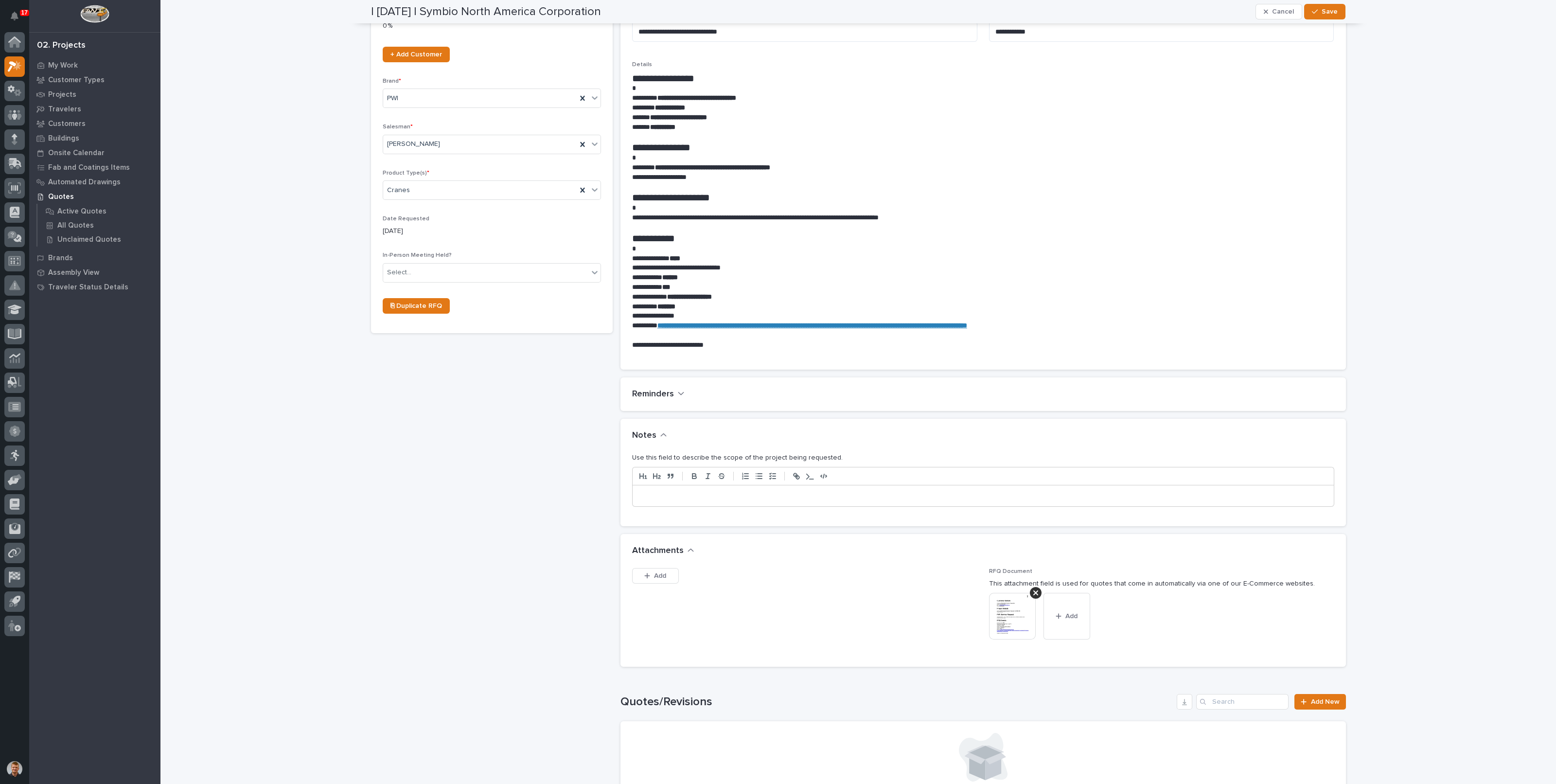
click at [753, 502] on div at bounding box center [983, 495] width 701 height 21
click at [1333, 9] on span "Save" at bounding box center [1329, 11] width 16 height 8
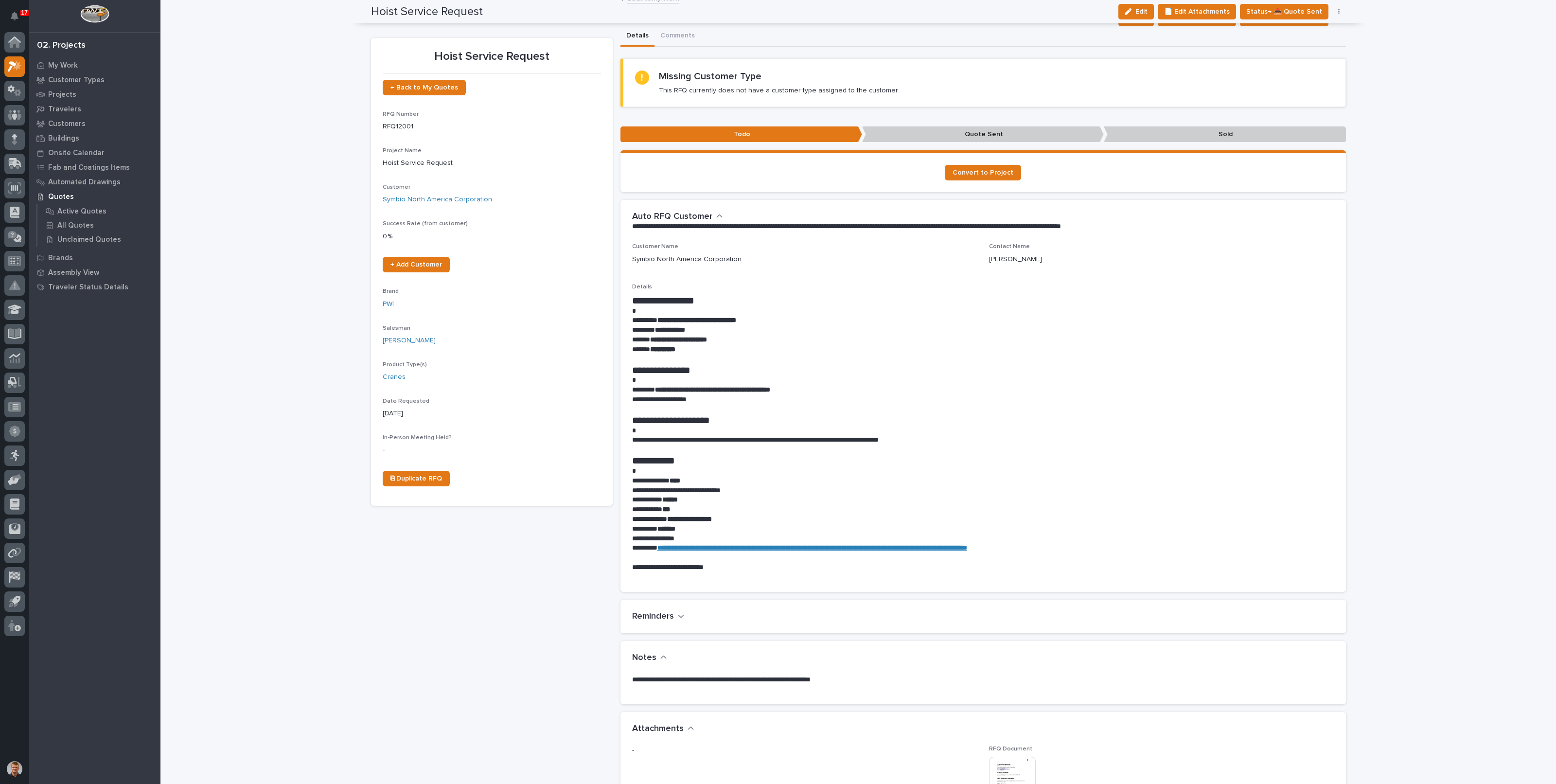
scroll to position [0, 0]
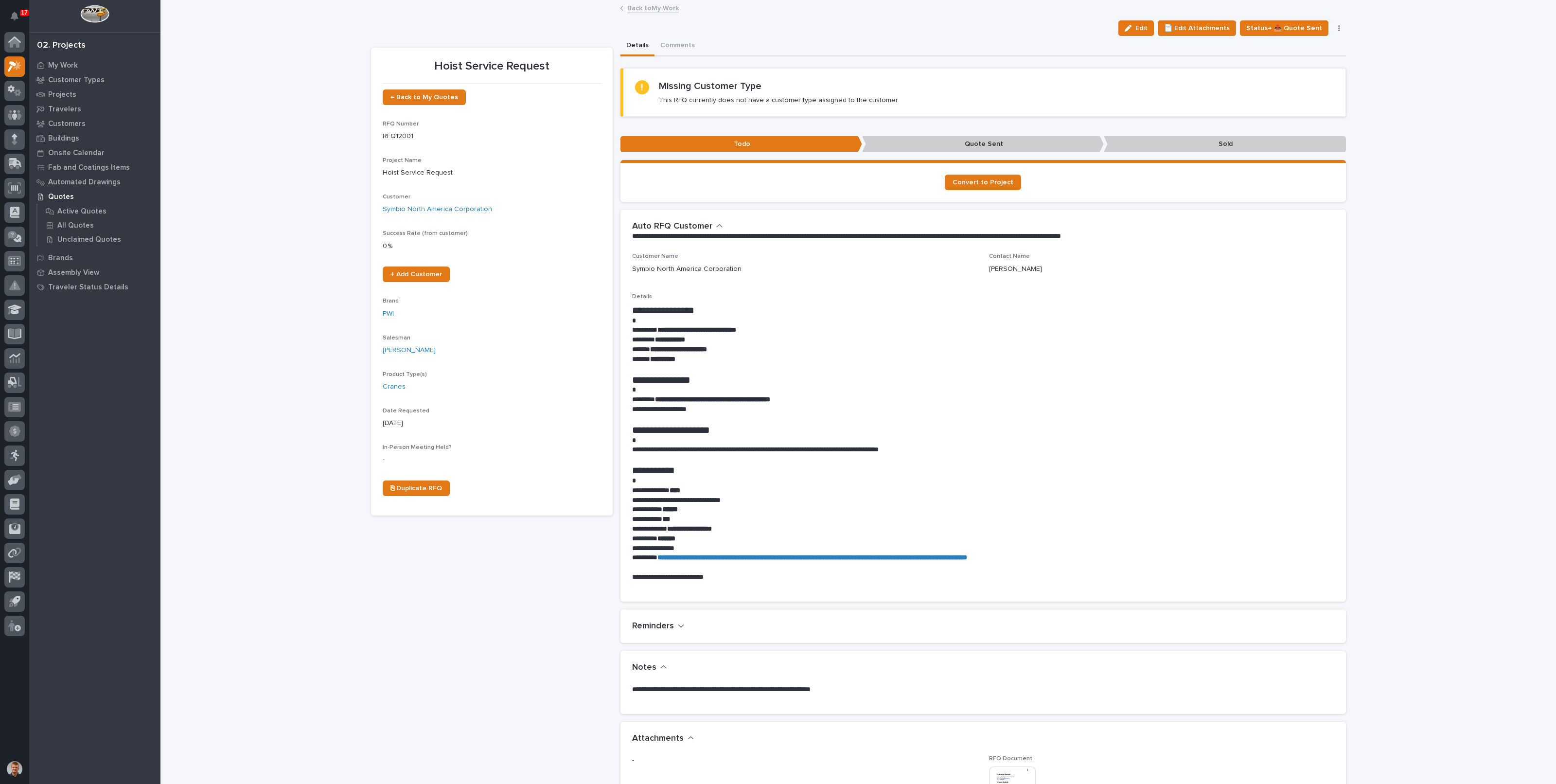
click at [654, 8] on link "Back to My Work" at bounding box center [652, 7] width 51 height 11
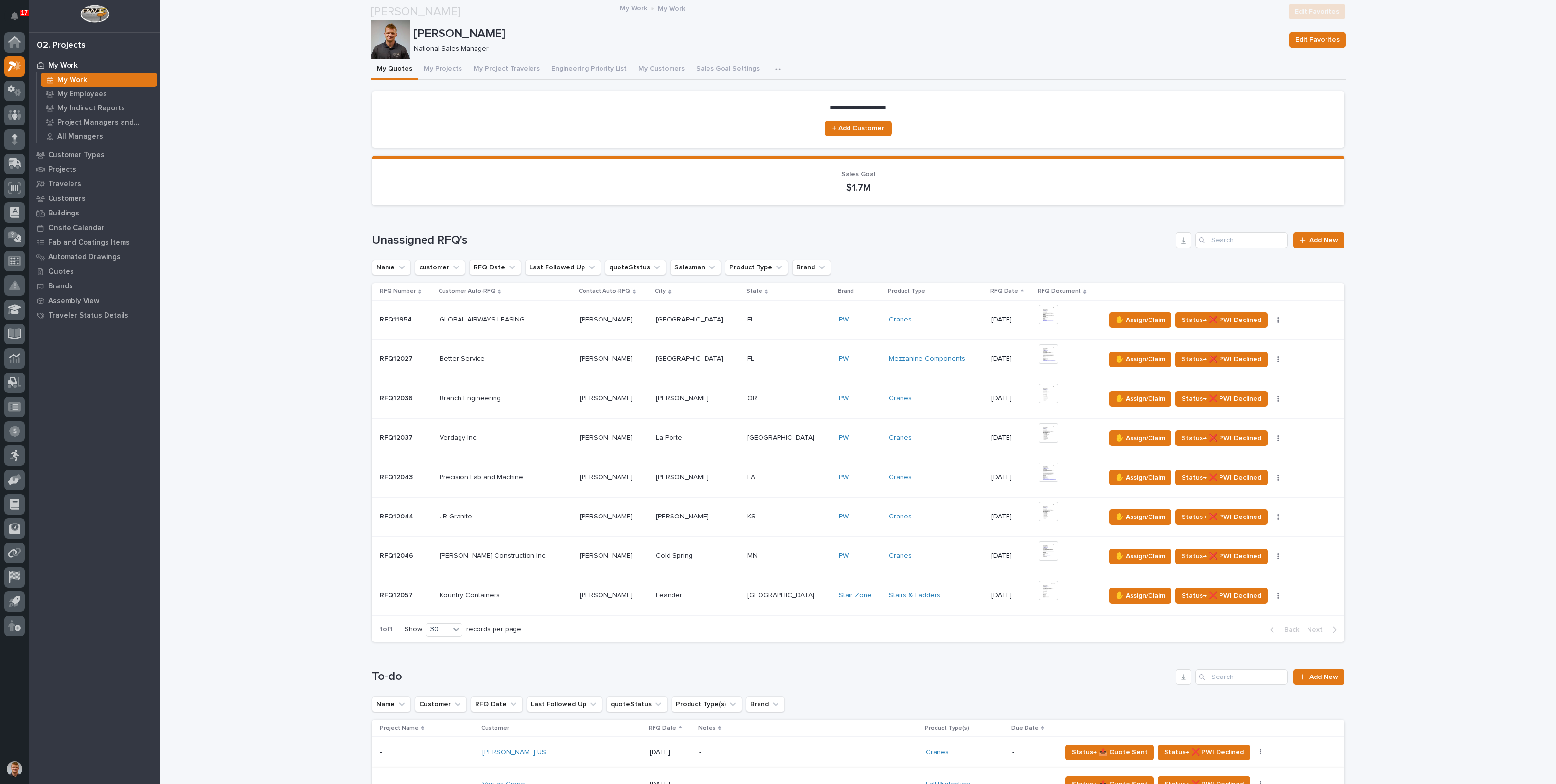
scroll to position [304, 0]
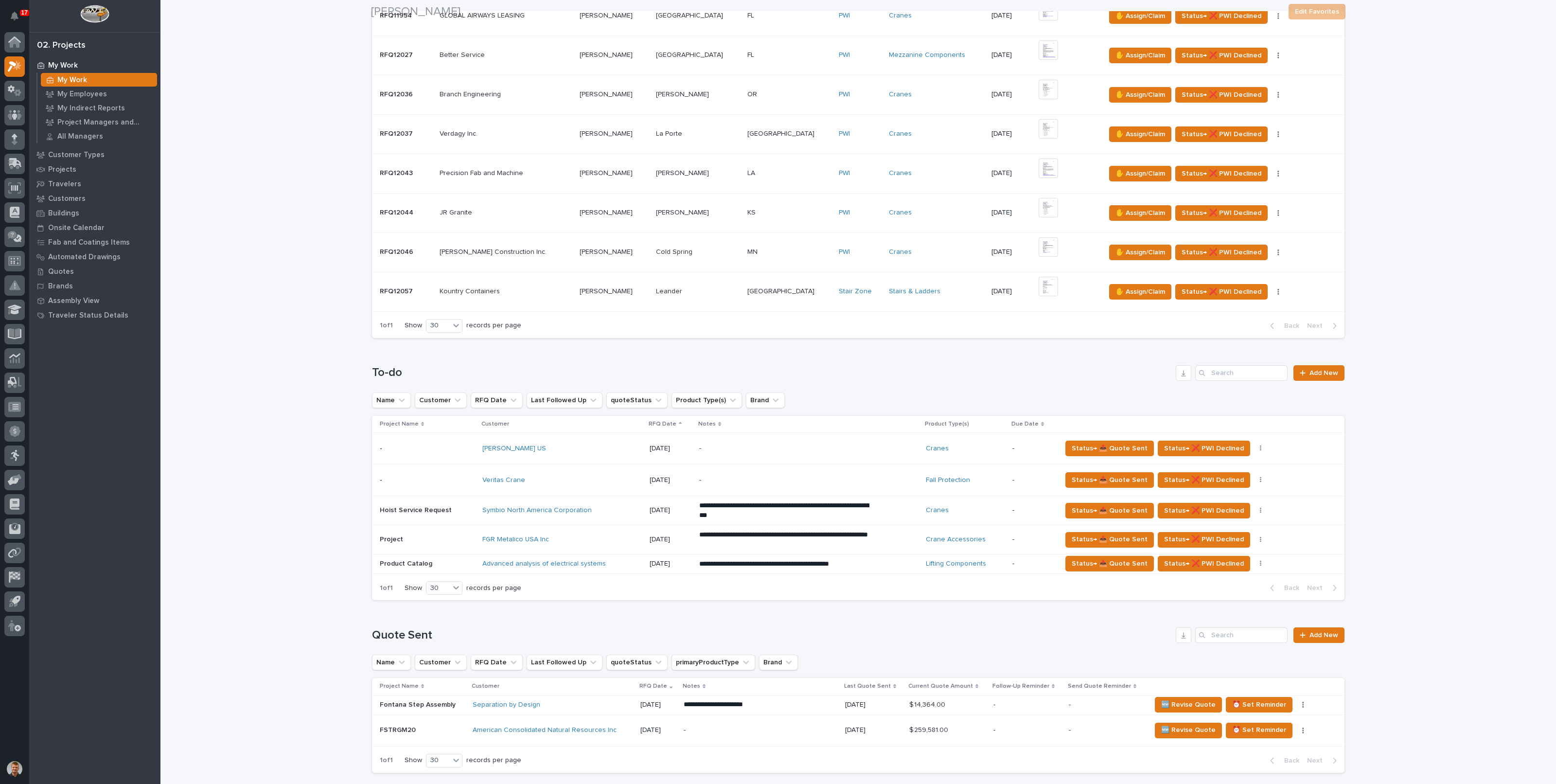
click at [569, 476] on div "Veritas Crane" at bounding box center [562, 480] width 159 height 8
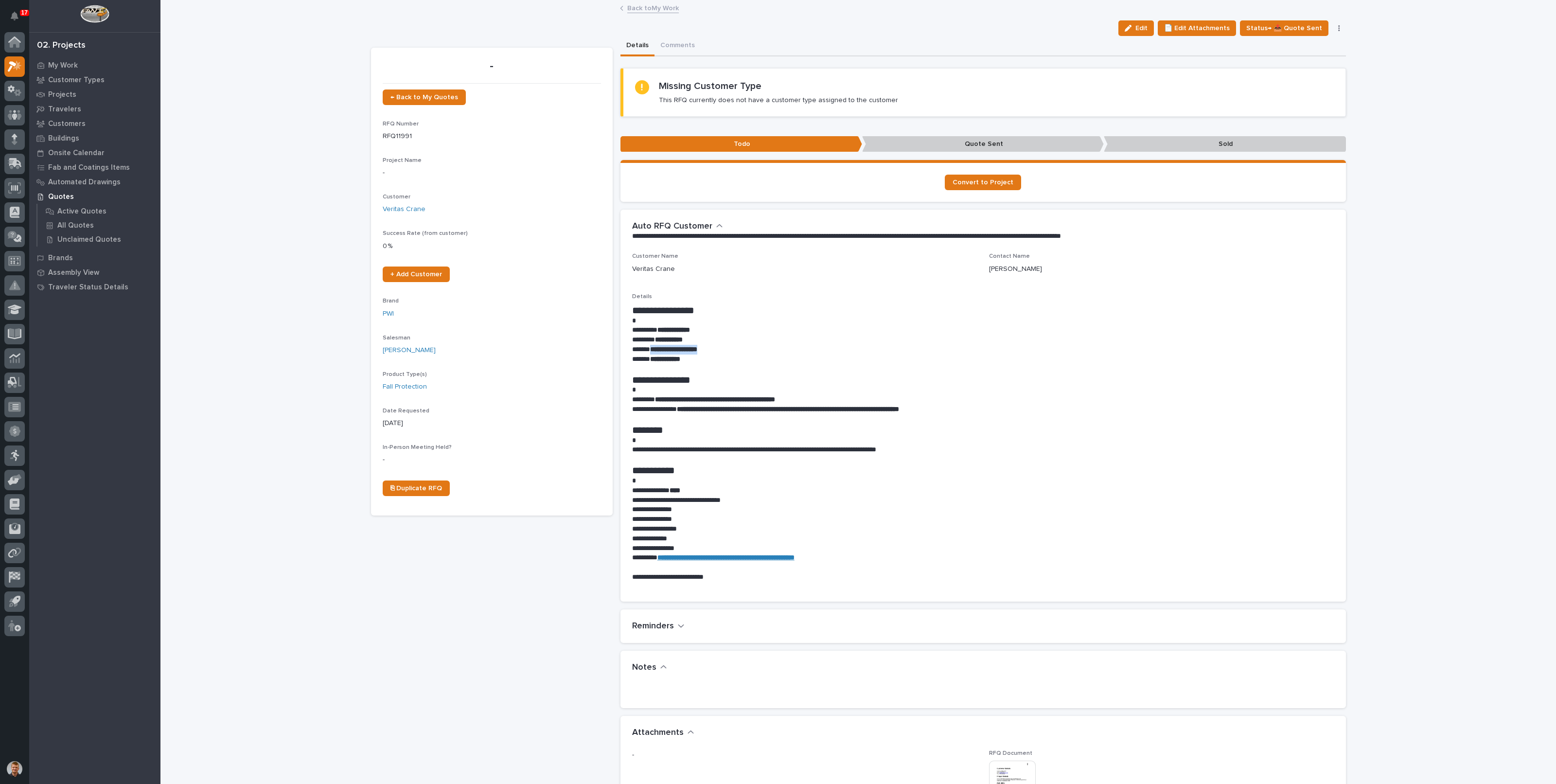
drag, startPoint x: 647, startPoint y: 349, endPoint x: 709, endPoint y: 349, distance: 62.0
click at [697, 349] on strong "**********" at bounding box center [674, 349] width 47 height 7
copy strong "**********"
click at [1124, 24] on button "Edit" at bounding box center [1136, 28] width 36 height 16
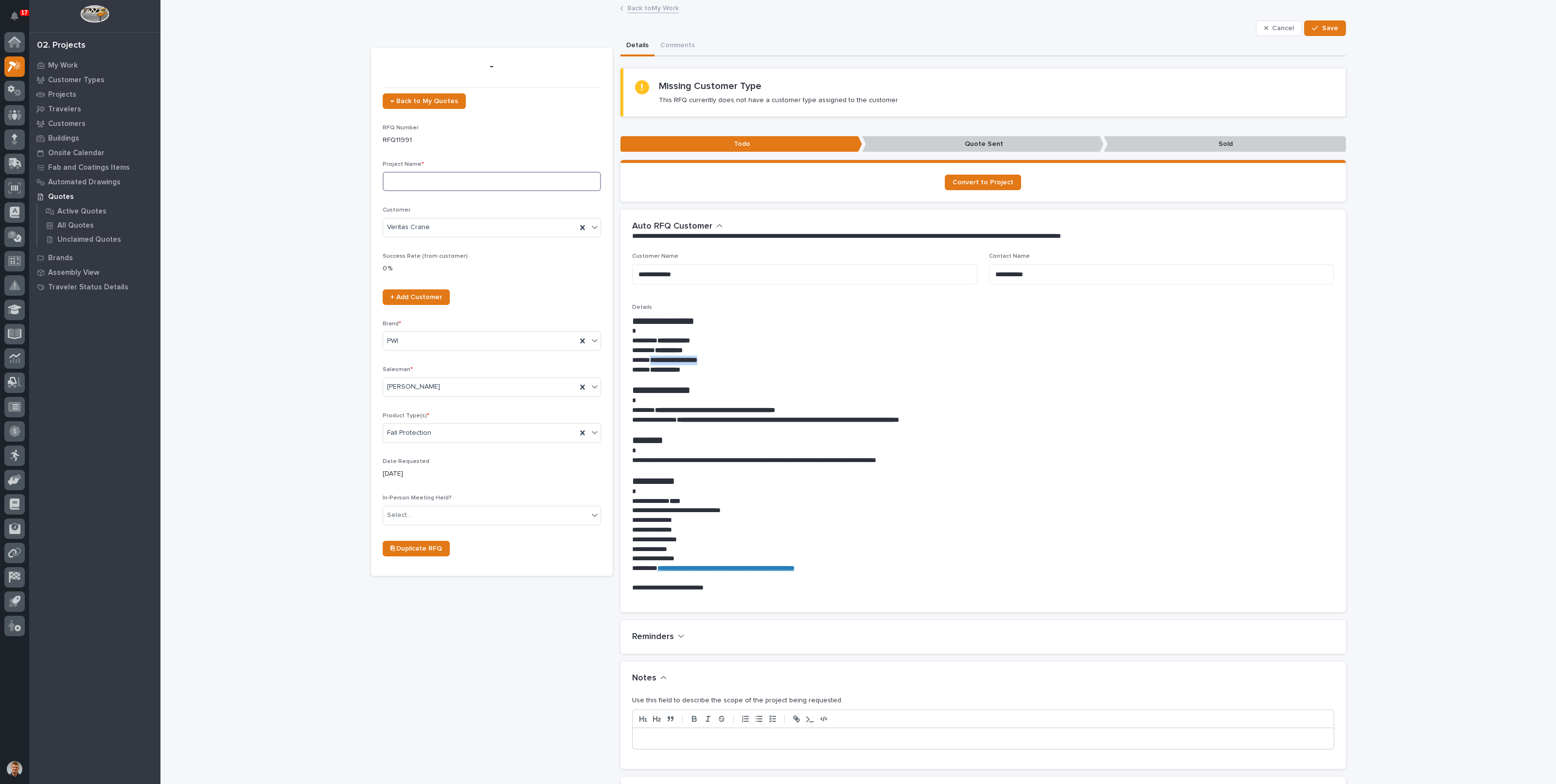
click at [454, 182] on input at bounding box center [492, 181] width 218 height 19
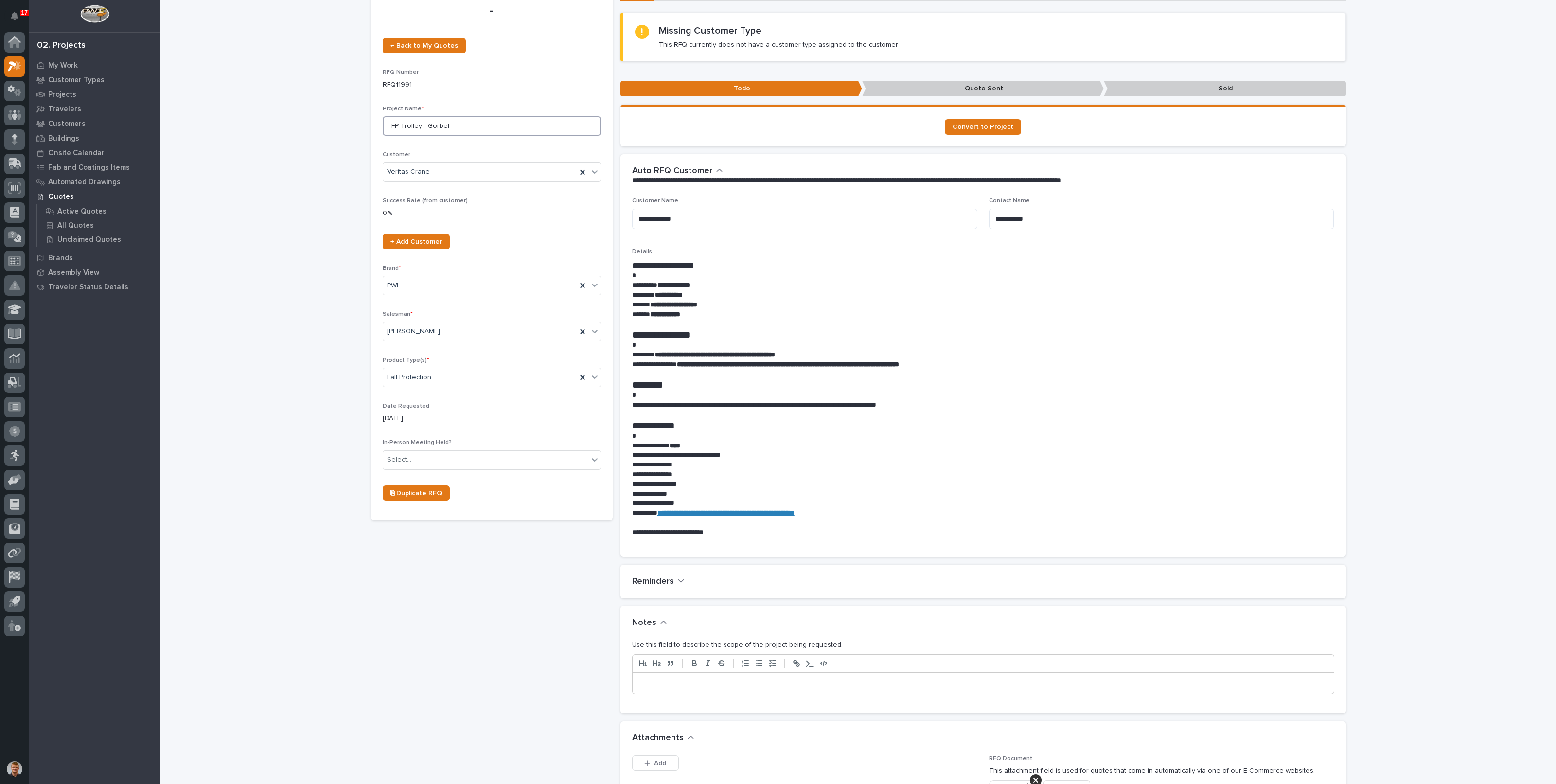
scroll to position [121, 0]
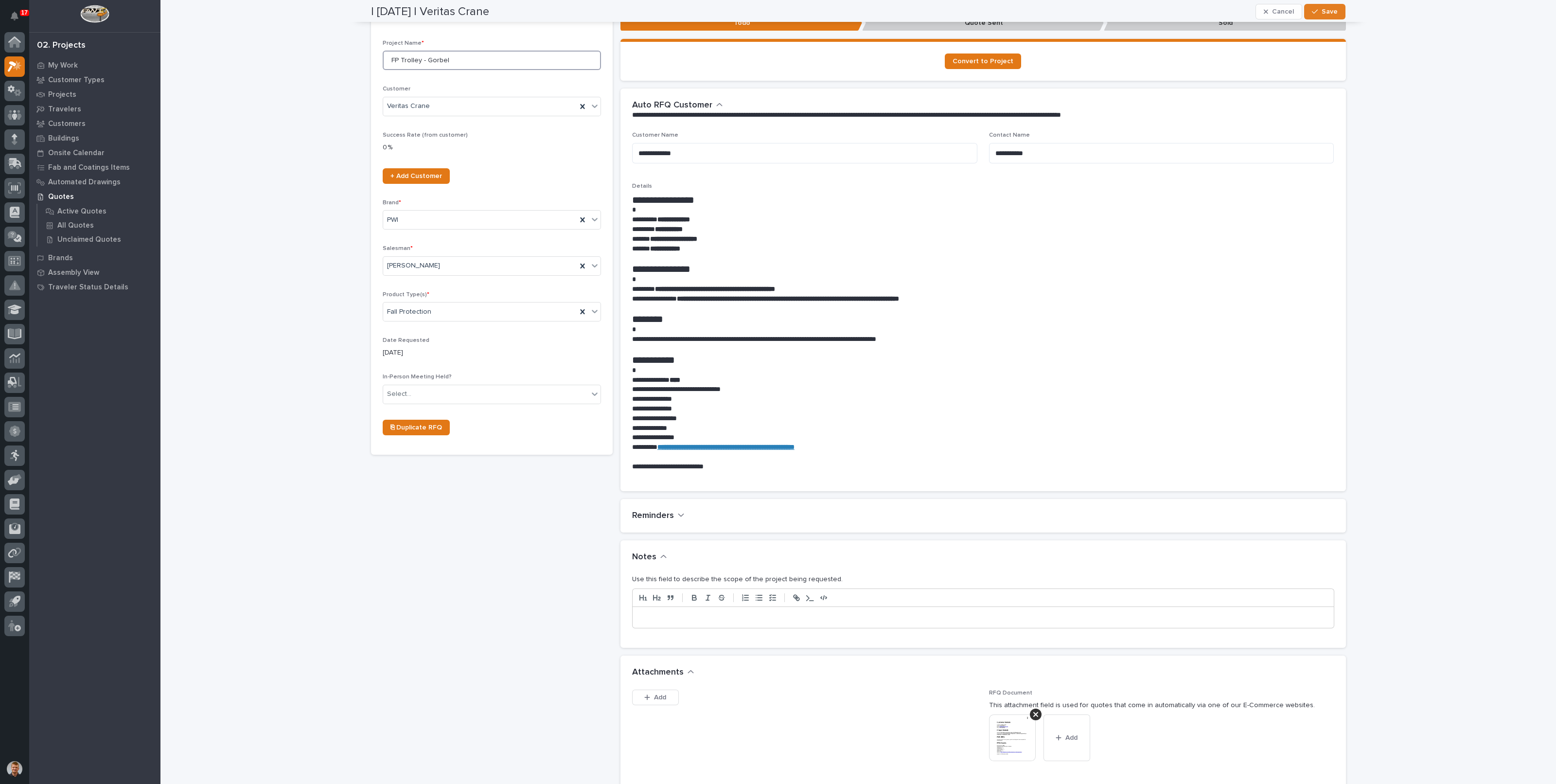
type input "FP Trolley - Gorbel"
click at [713, 614] on p at bounding box center [983, 617] width 687 height 10
click at [1323, 11] on span "Save" at bounding box center [1329, 11] width 16 height 8
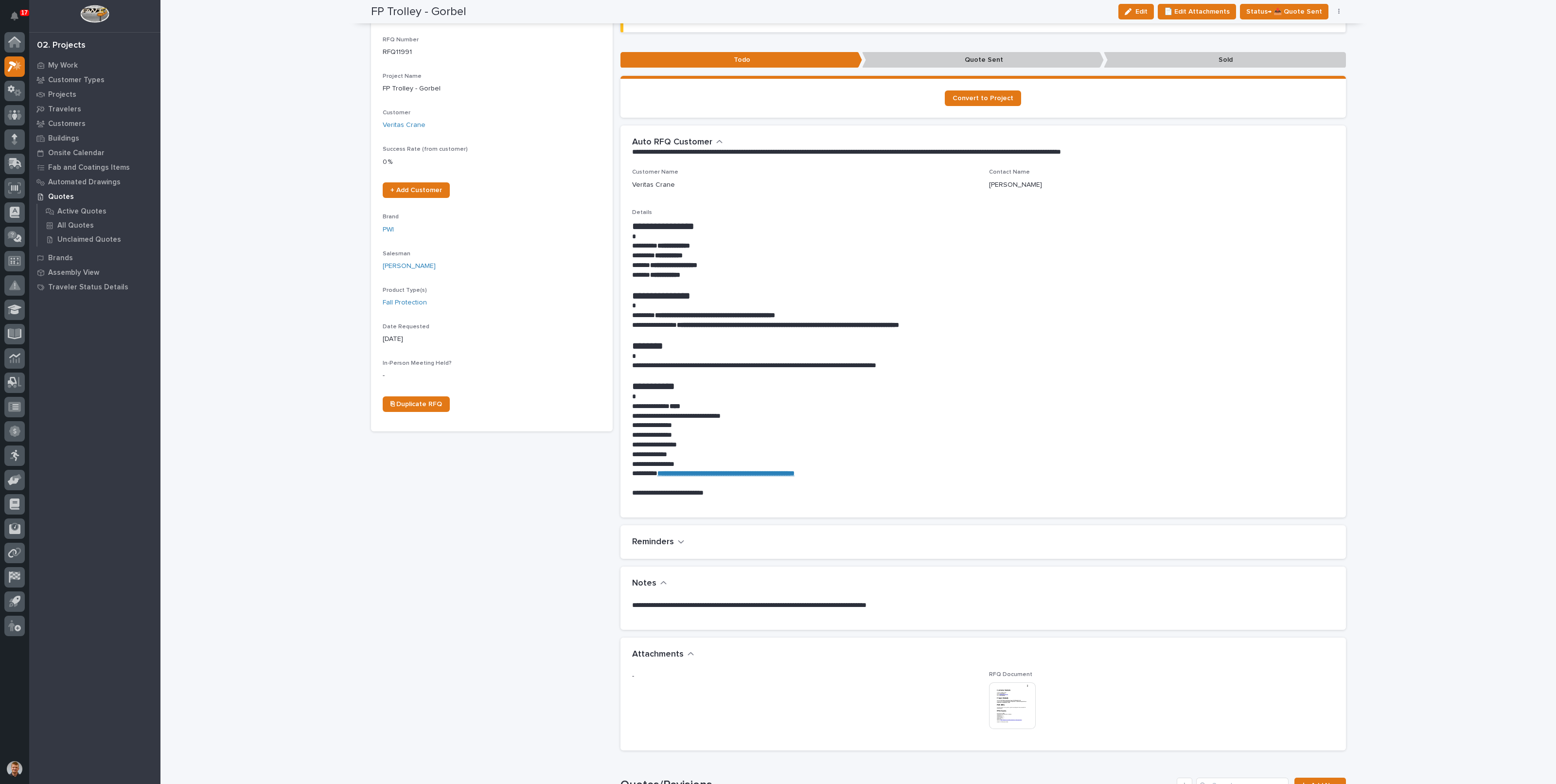
scroll to position [0, 0]
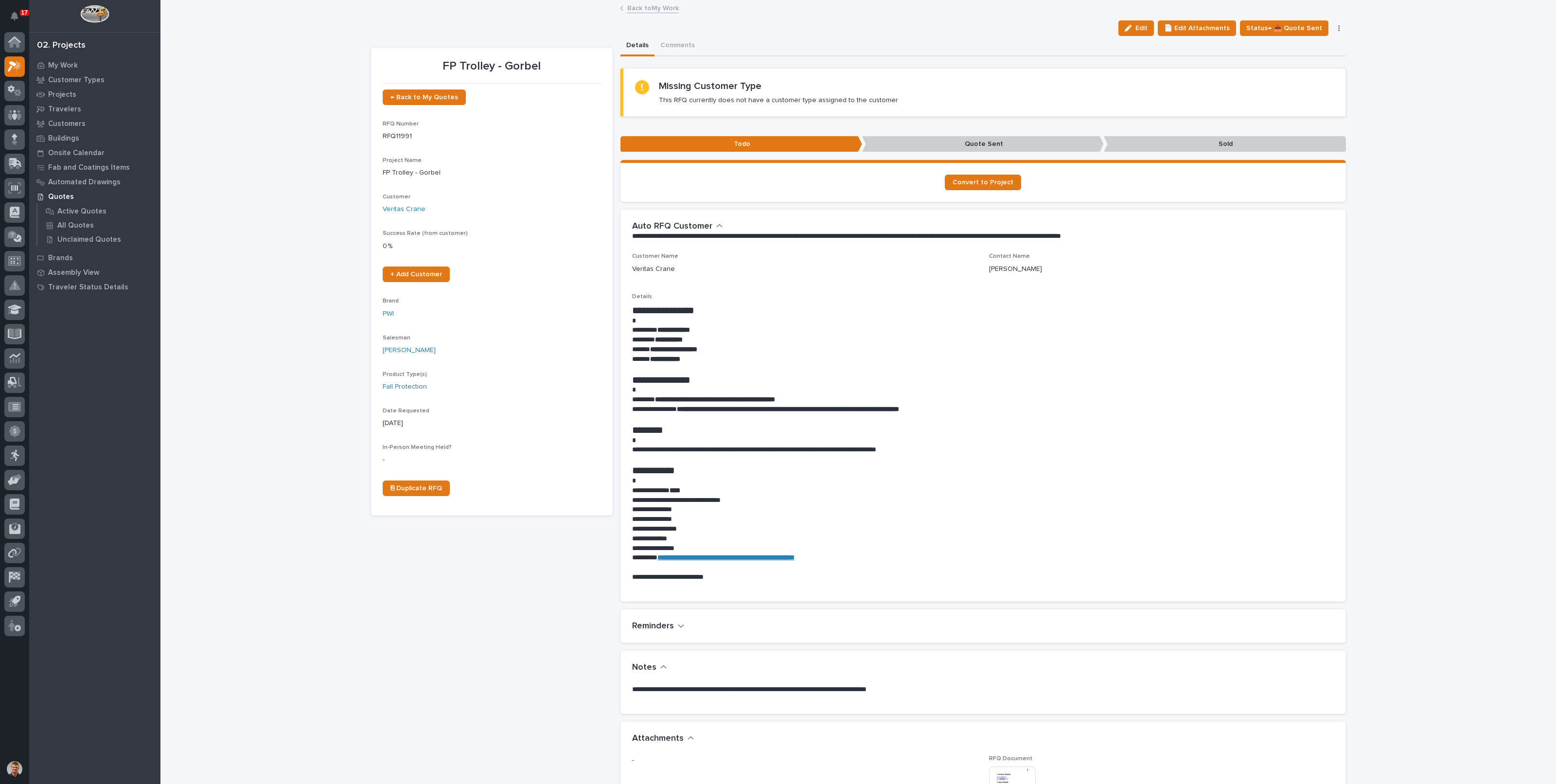
click at [647, 10] on link "Back to My Work" at bounding box center [652, 7] width 51 height 11
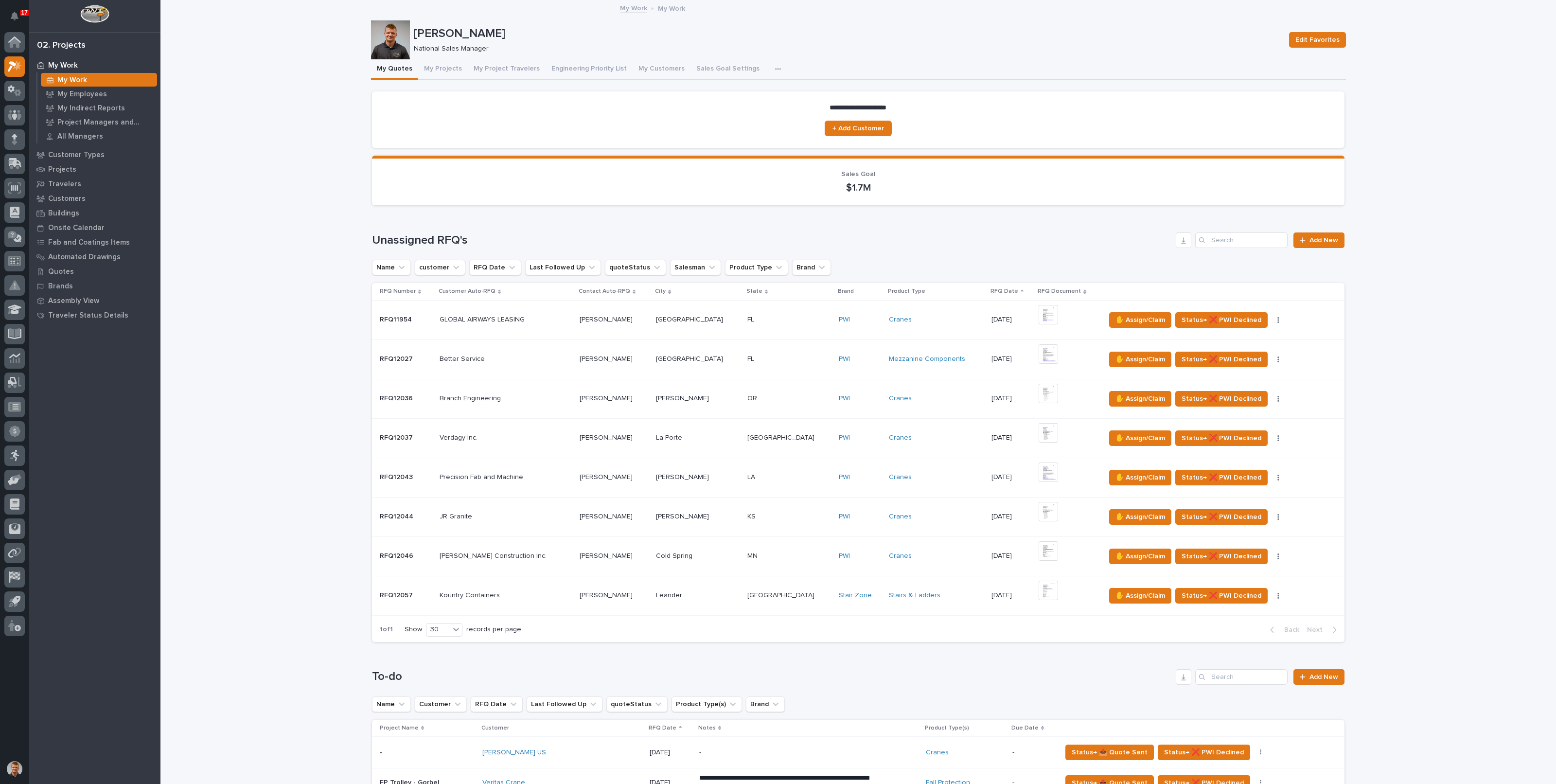
scroll to position [365, 0]
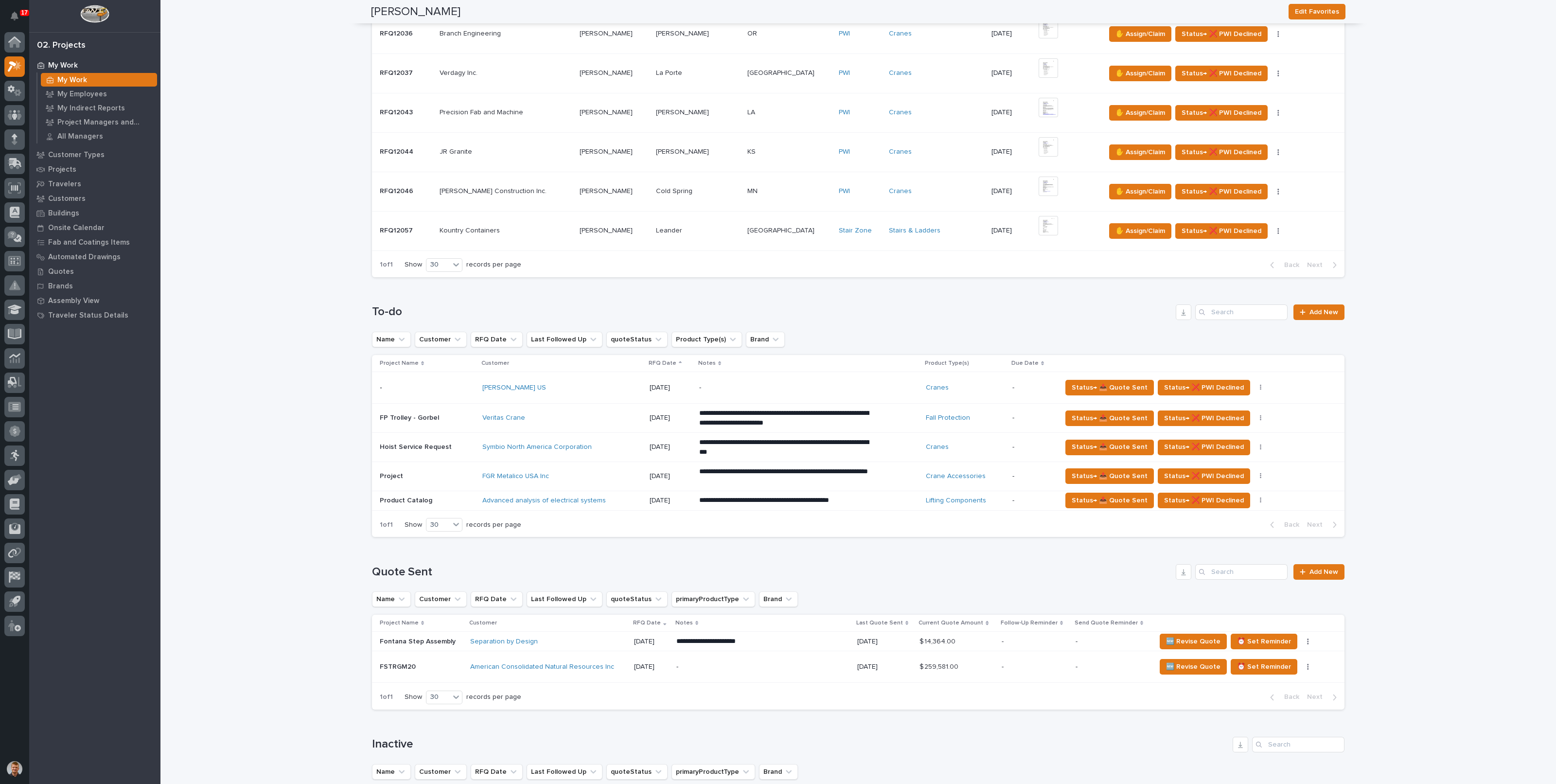
click at [538, 390] on div "[PERSON_NAME] US" at bounding box center [562, 388] width 159 height 16
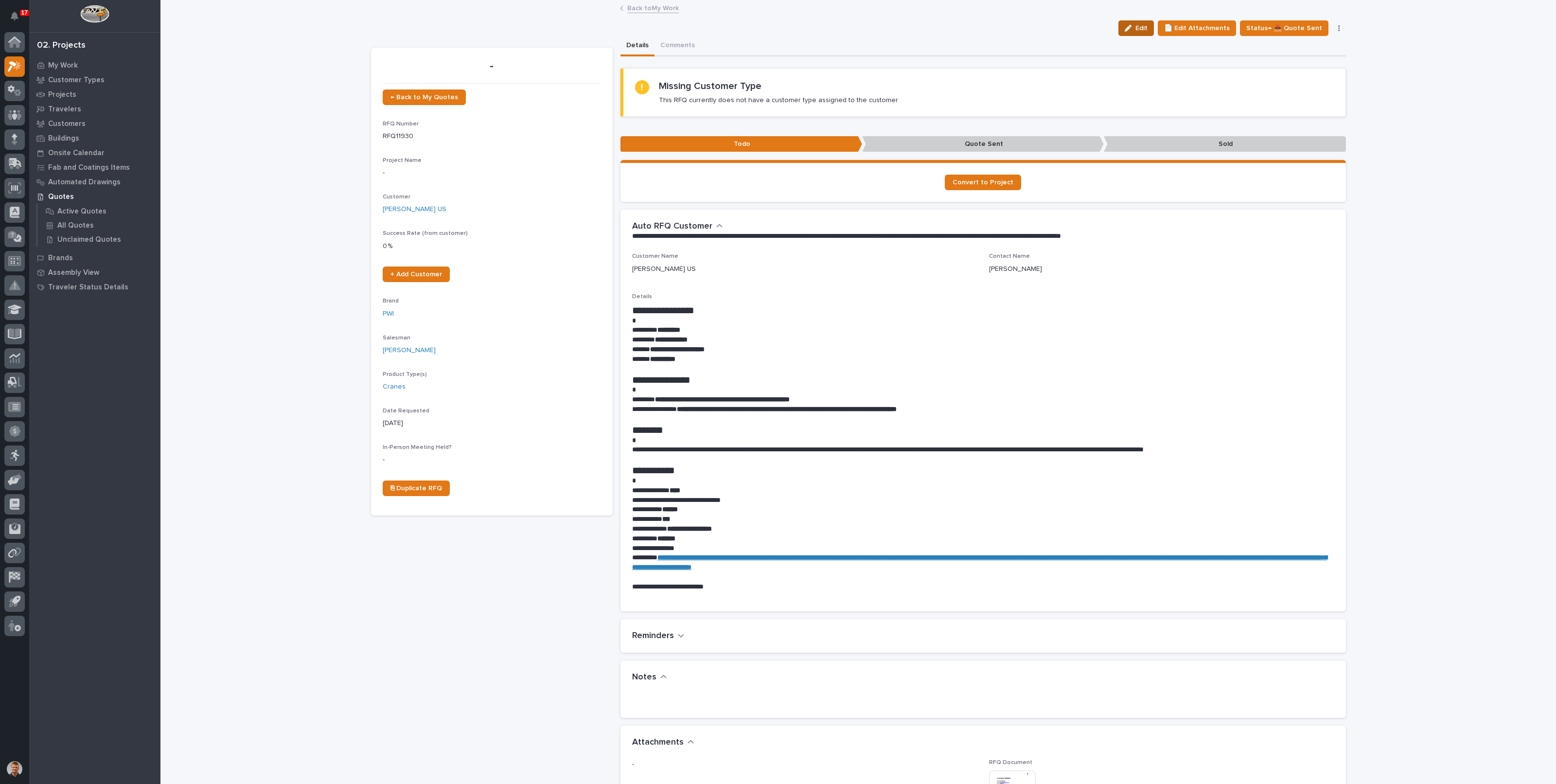
click at [1148, 28] on span "Edit" at bounding box center [1142, 28] width 12 height 8
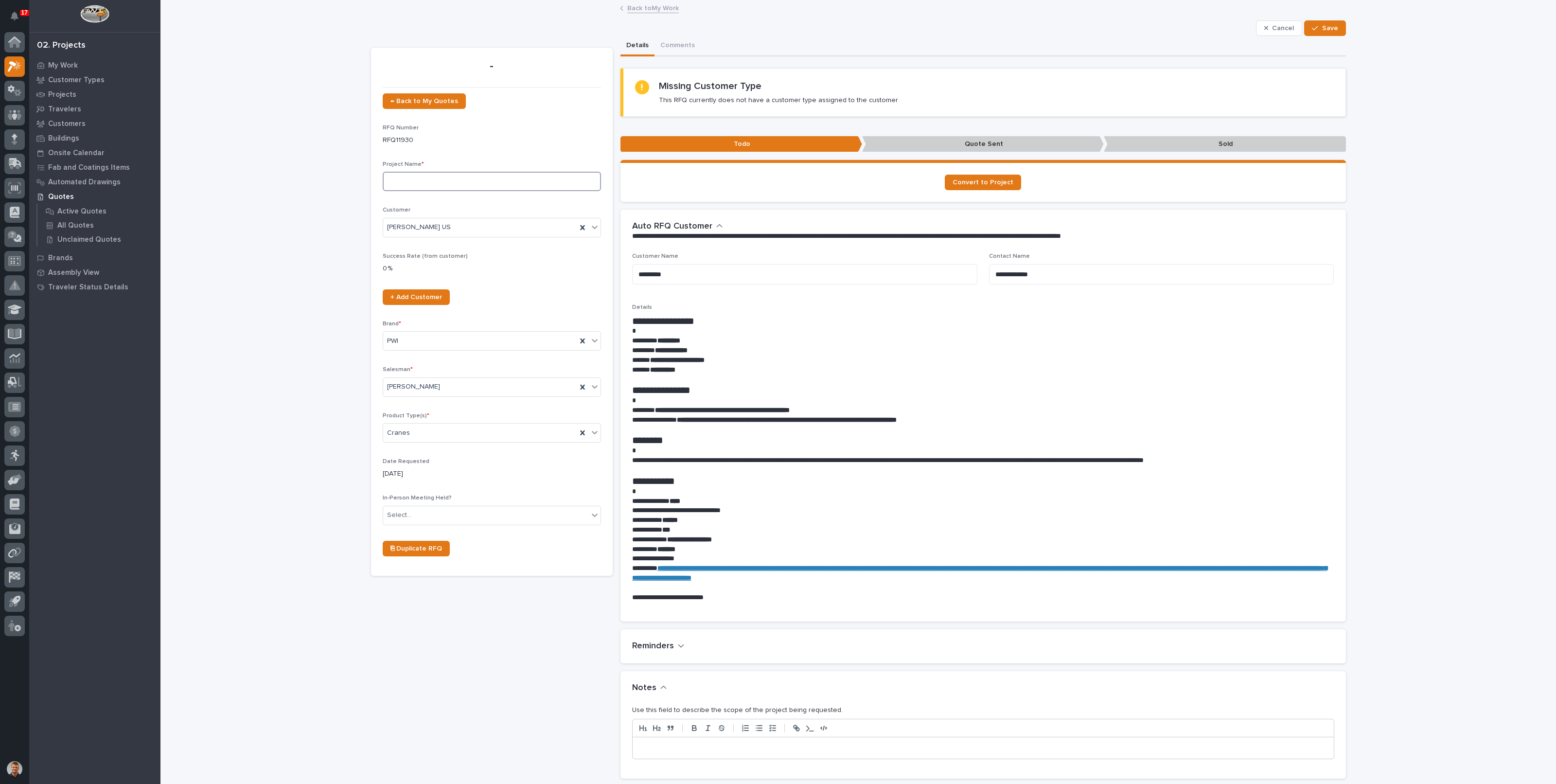
click at [442, 176] on input at bounding box center [492, 181] width 218 height 19
type input "Jib Crane with Blitz Smart Lift Hoist"
click at [470, 388] on div "[PERSON_NAME]" at bounding box center [480, 387] width 193 height 16
type input "***"
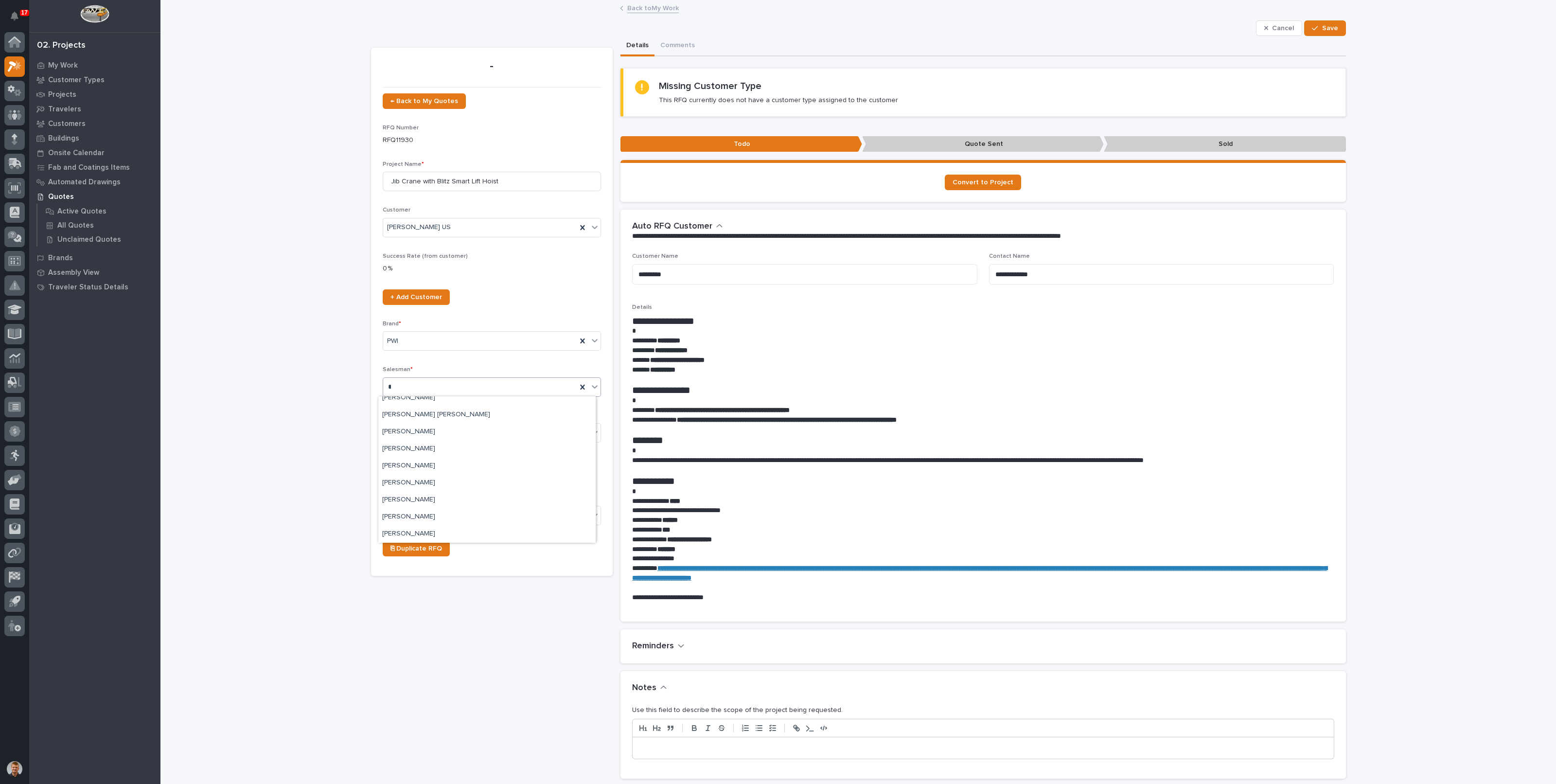
scroll to position [0, 0]
click at [454, 406] on div "[PERSON_NAME]" at bounding box center [487, 405] width 217 height 17
click at [1322, 25] on span "Save" at bounding box center [1330, 28] width 16 height 8
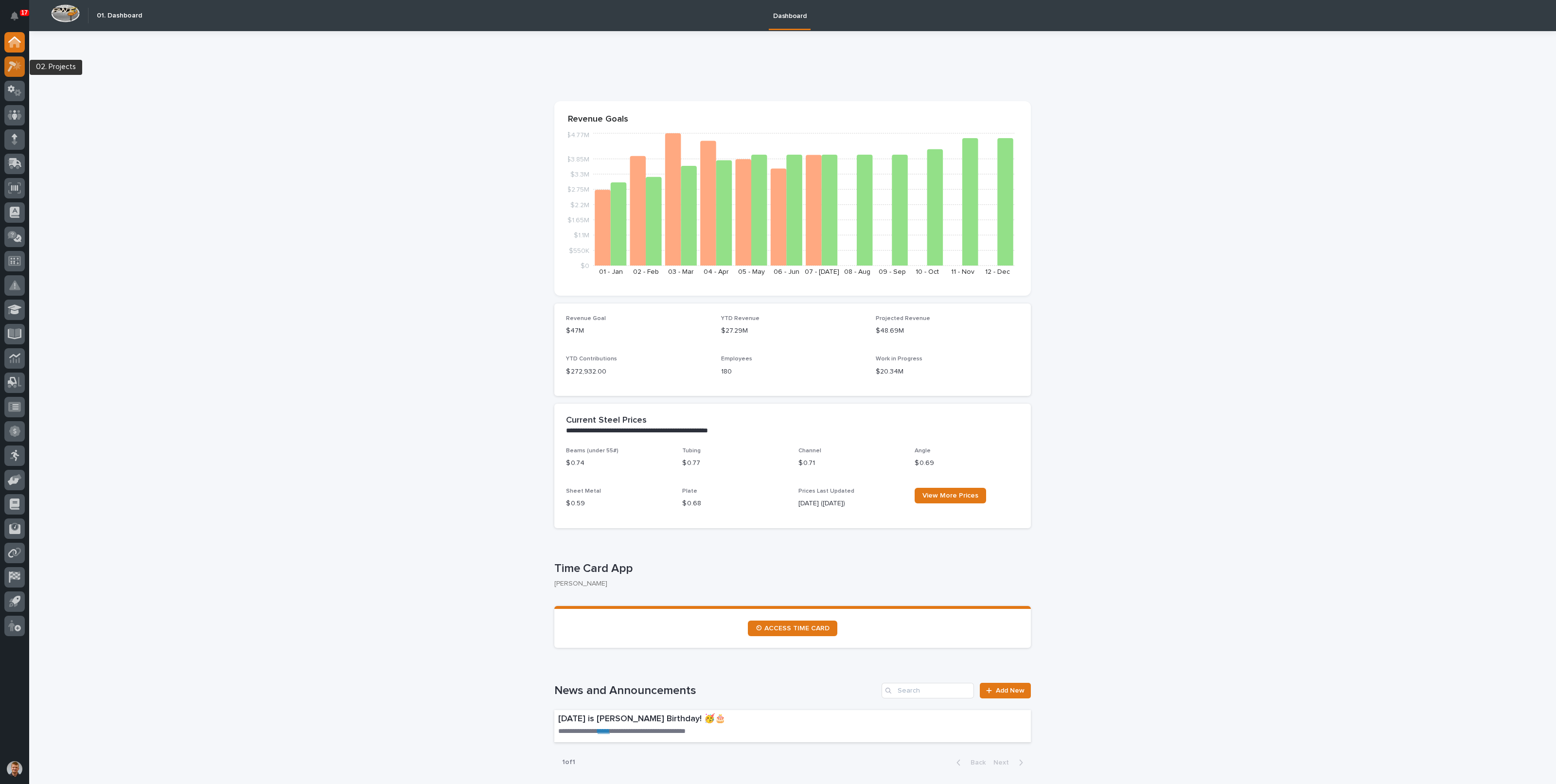
click at [18, 66] on icon at bounding box center [18, 65] width 8 height 10
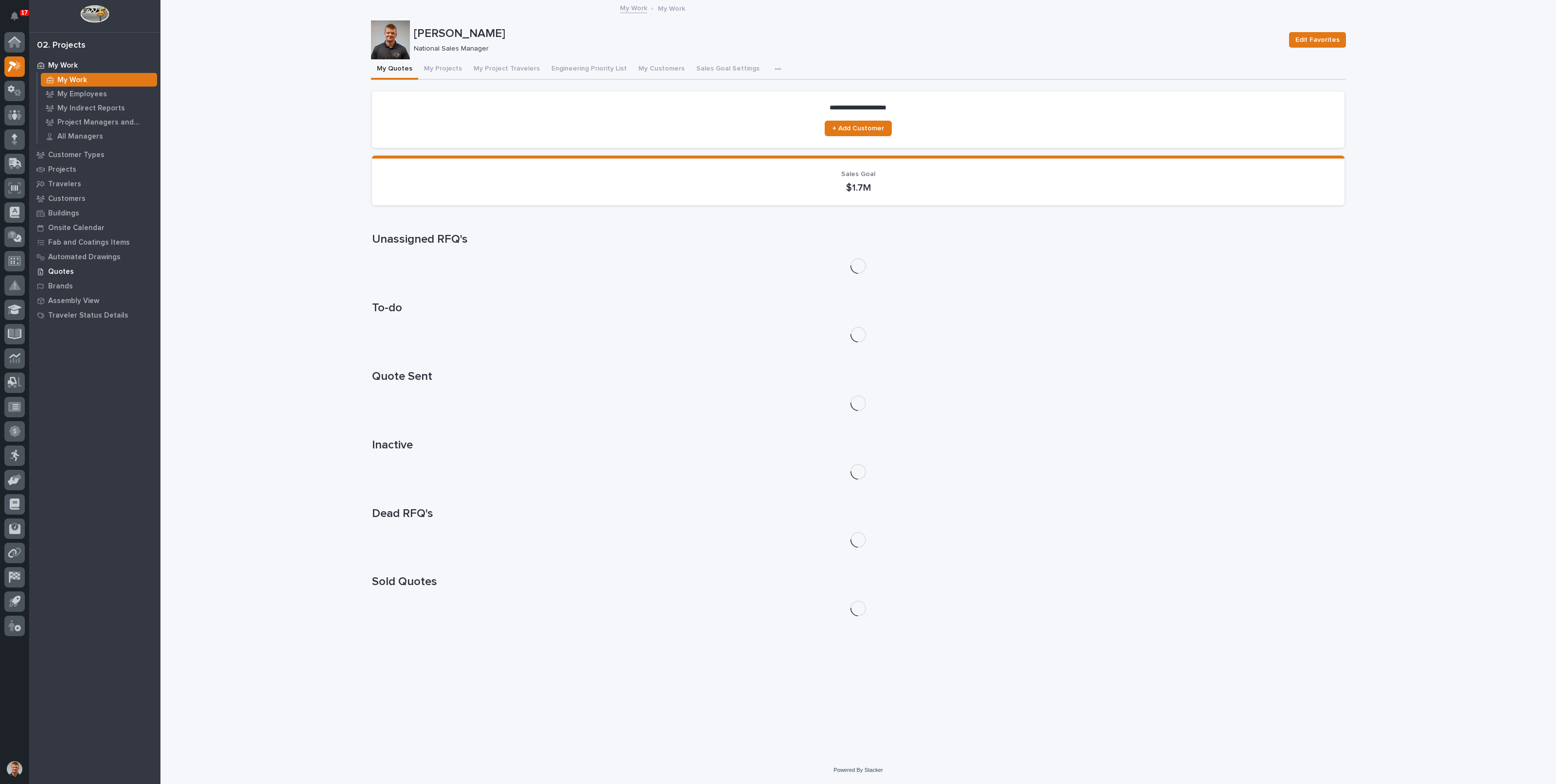
click at [65, 266] on div "Quotes" at bounding box center [94, 271] width 126 height 14
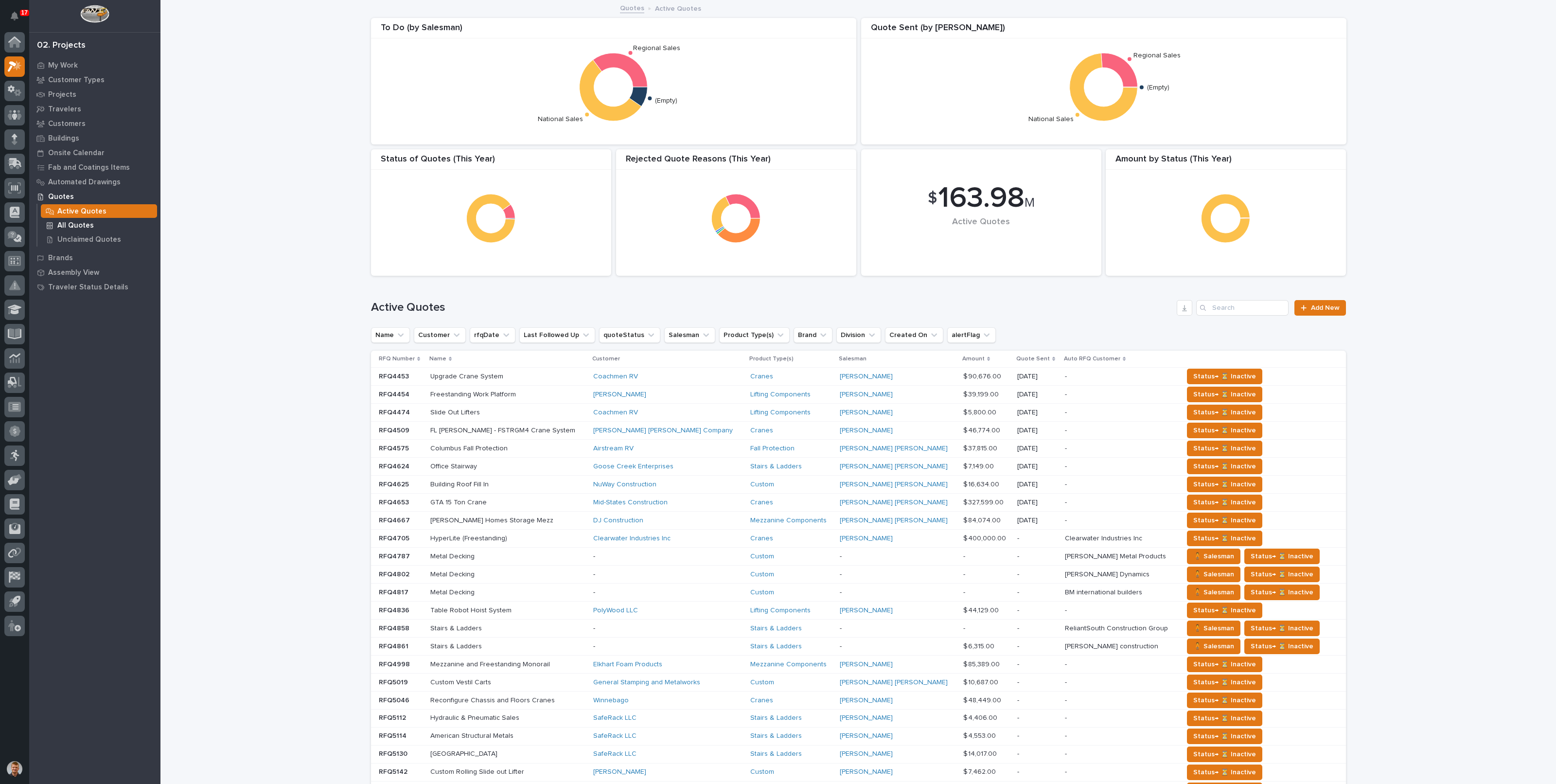
click at [59, 224] on p "All Quotes" at bounding box center [76, 225] width 36 height 8
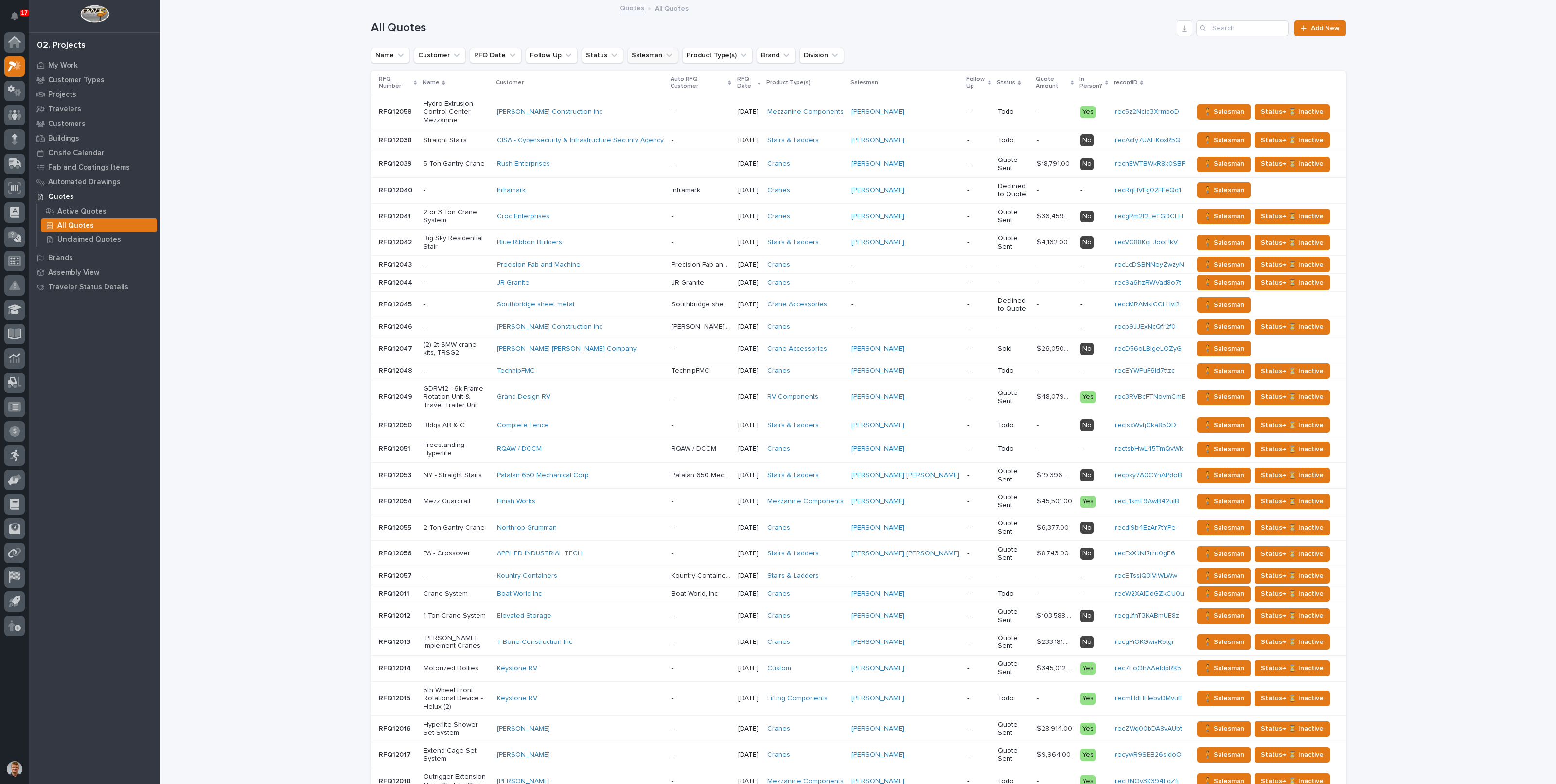
click at [635, 47] on div "All Quotes Add New Name Customer RFQ Date Follow Up Status Salesman Product Typ…" at bounding box center [858, 441] width 975 height 879
click at [637, 52] on button "Salesman" at bounding box center [652, 56] width 51 height 16
type input "dere"
click at [645, 115] on p "[PERSON_NAME]" at bounding box center [680, 117] width 103 height 7
click at [756, 34] on h1 "All Quotes" at bounding box center [772, 28] width 802 height 14
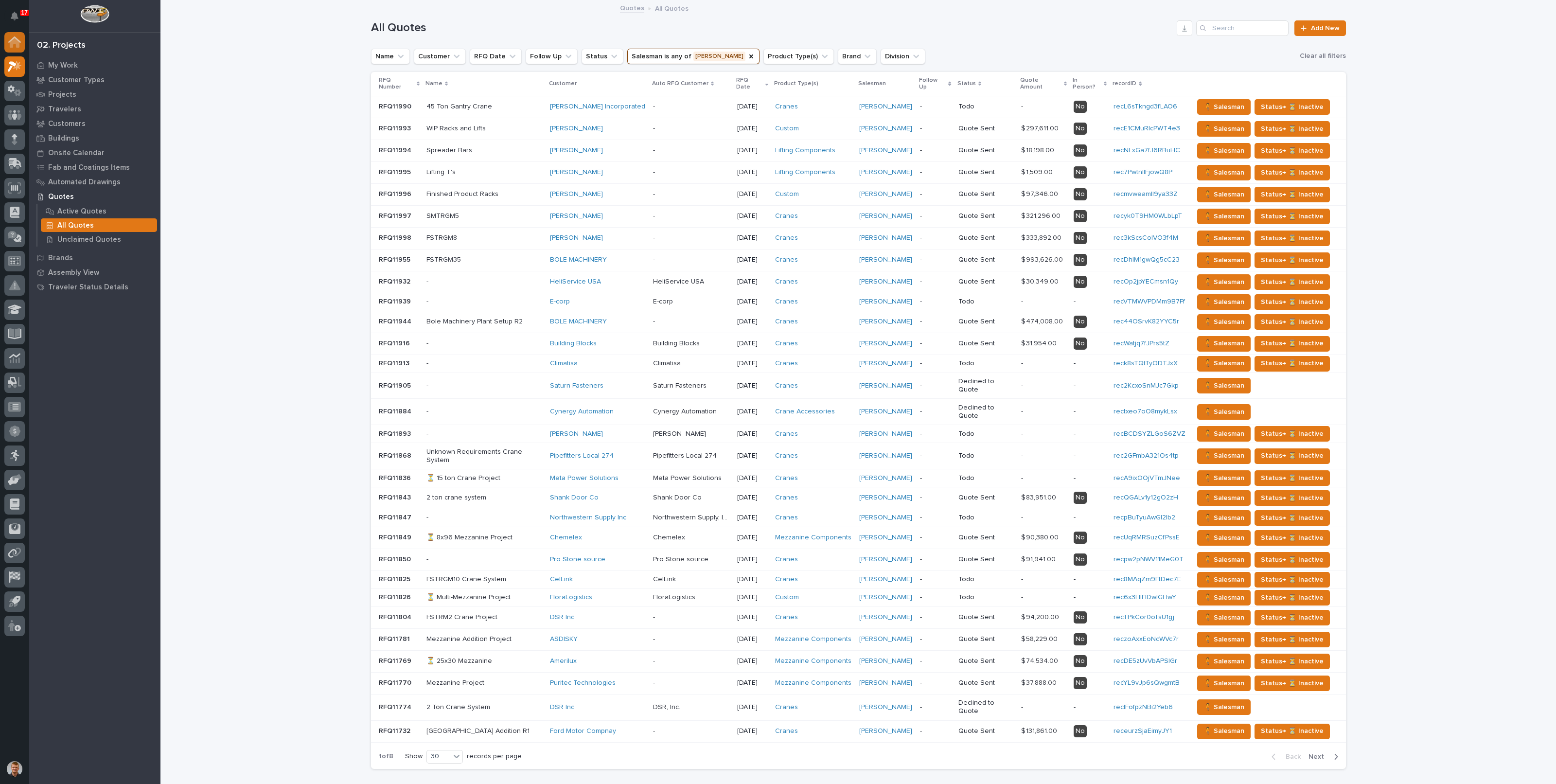
click at [11, 46] on icon at bounding box center [14, 43] width 10 height 10
